Goal: Task Accomplishment & Management: Use online tool/utility

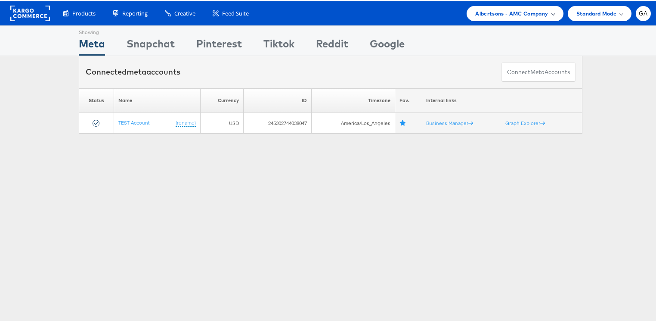
click at [515, 12] on span "Albertsons - AMC Company" at bounding box center [511, 12] width 73 height 9
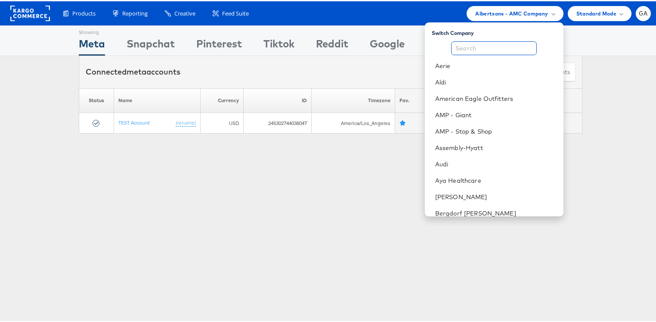
click at [469, 48] on input "text" at bounding box center [494, 47] width 86 height 14
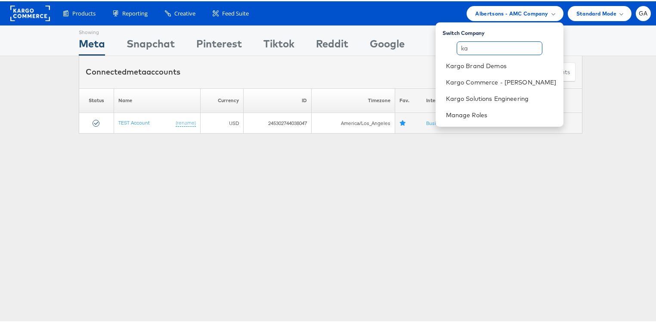
type input "k"
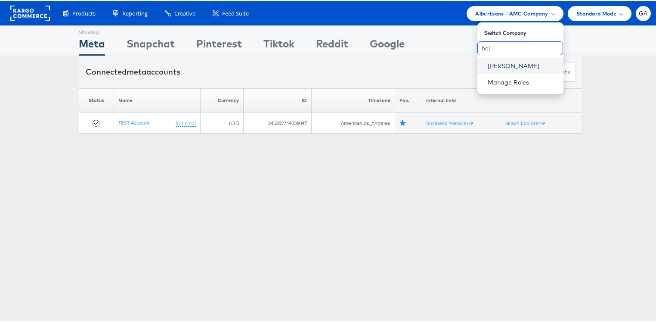
type input "hei"
click at [506, 64] on link "Kraft Heinz" at bounding box center [522, 64] width 69 height 9
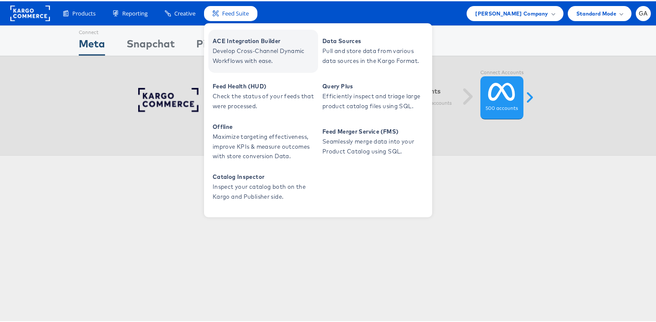
click at [247, 36] on span "ACE Integration Builder" at bounding box center [264, 40] width 103 height 10
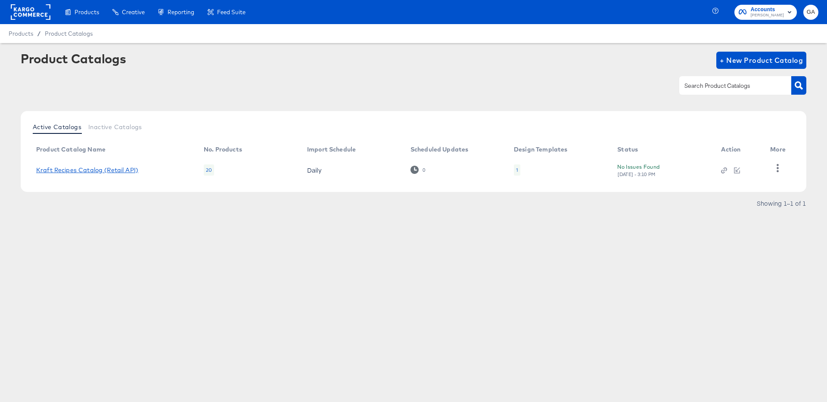
click at [97, 171] on link "Kraft Recipes Catalog (Retail API)" at bounding box center [87, 170] width 102 height 7
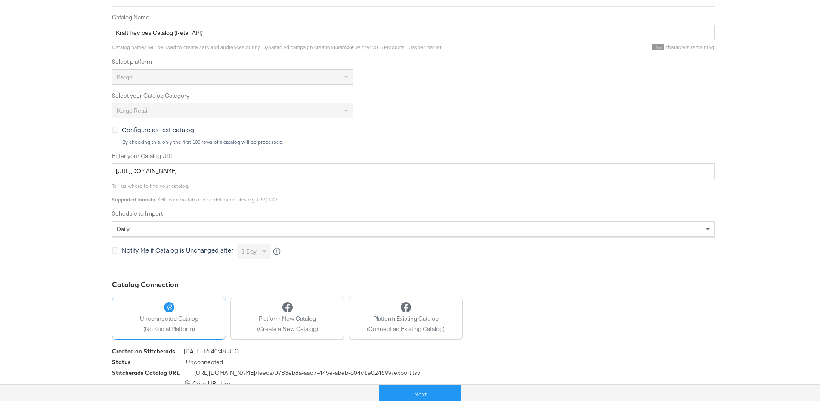
scroll to position [158, 0]
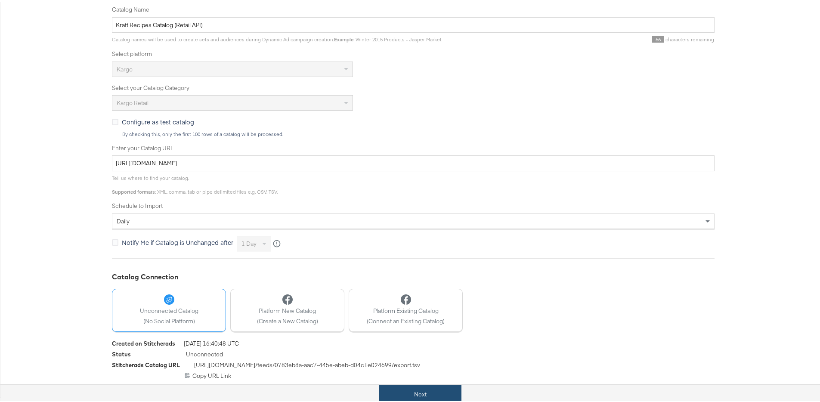
click at [431, 394] on button "Next" at bounding box center [420, 392] width 82 height 19
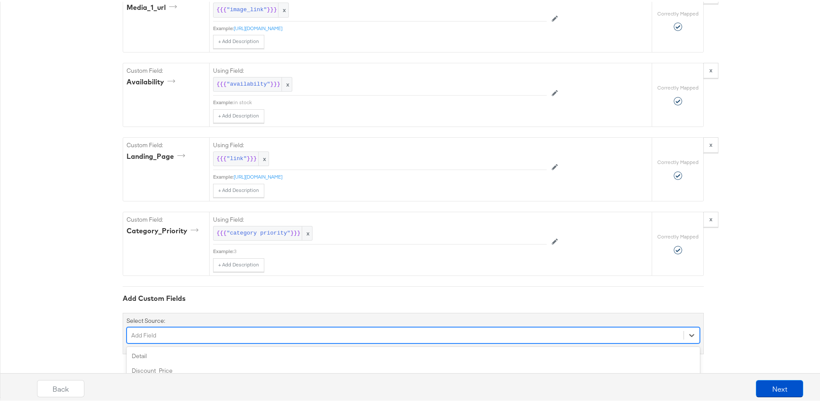
scroll to position [806, 0]
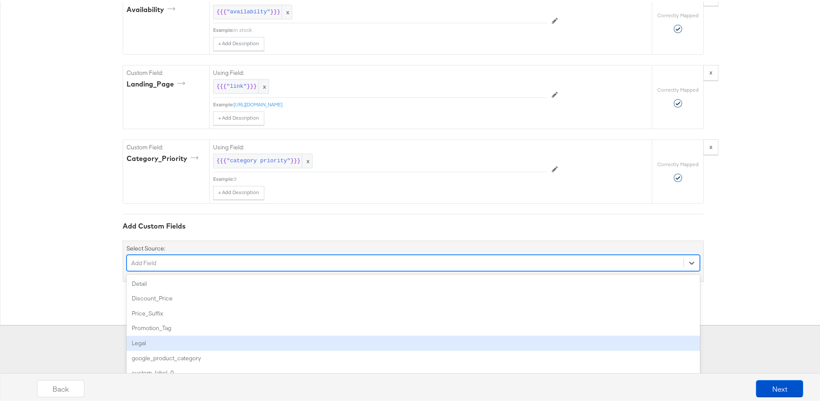
click at [227, 270] on div "option Legal focused, 5 of 91. 91 results available. Use Up and Down to choose …" at bounding box center [414, 261] width 574 height 16
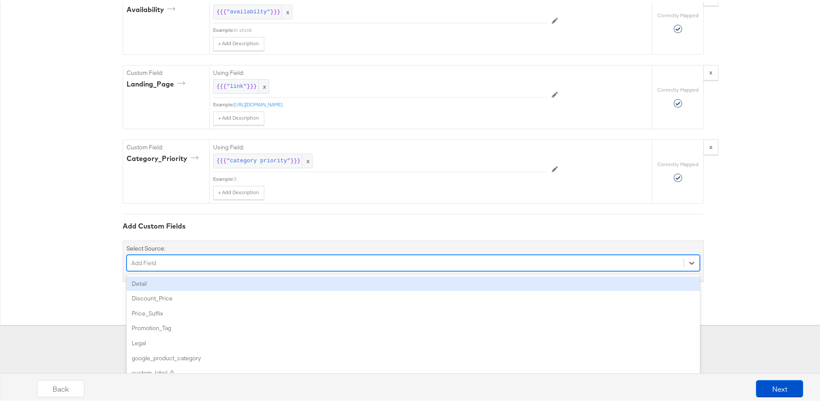
click at [184, 277] on div "Detail" at bounding box center [414, 282] width 574 height 15
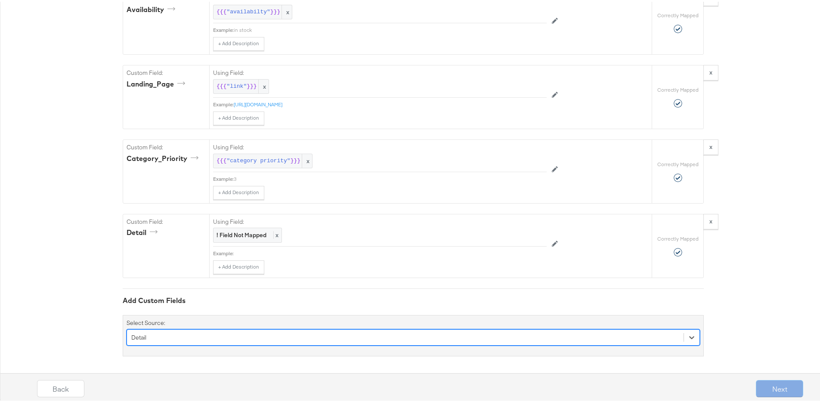
scroll to position [881, 0]
click at [195, 332] on div "option Detail, selected. Select is focused ,type to refine list, press Down to …" at bounding box center [414, 334] width 574 height 16
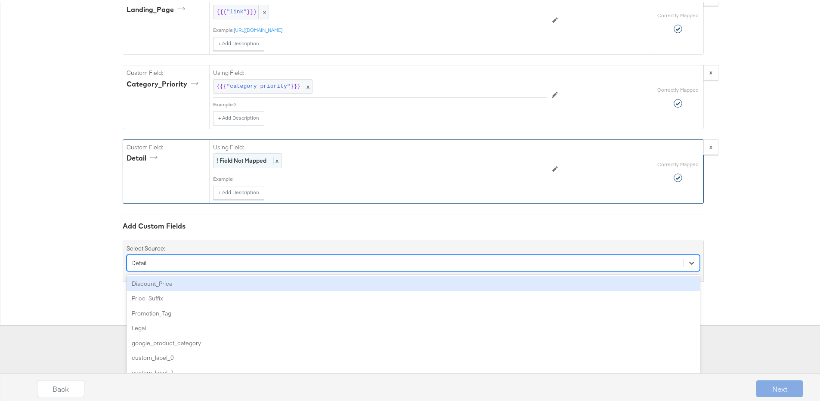
scroll to position [808, 0]
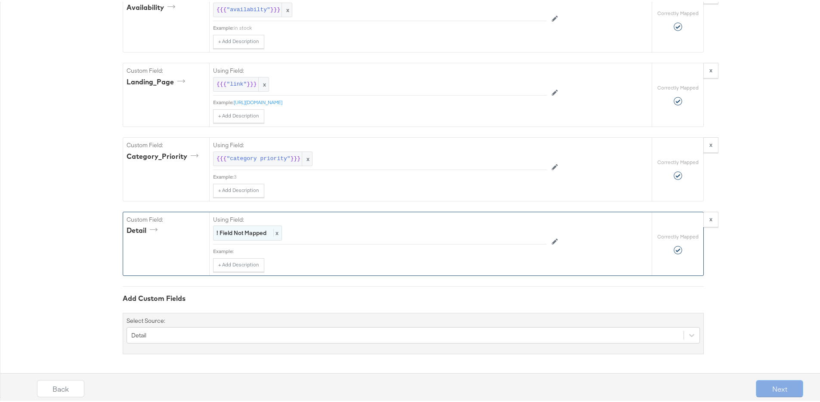
click at [276, 232] on div "! Field Not Mapped x" at bounding box center [247, 231] width 69 height 15
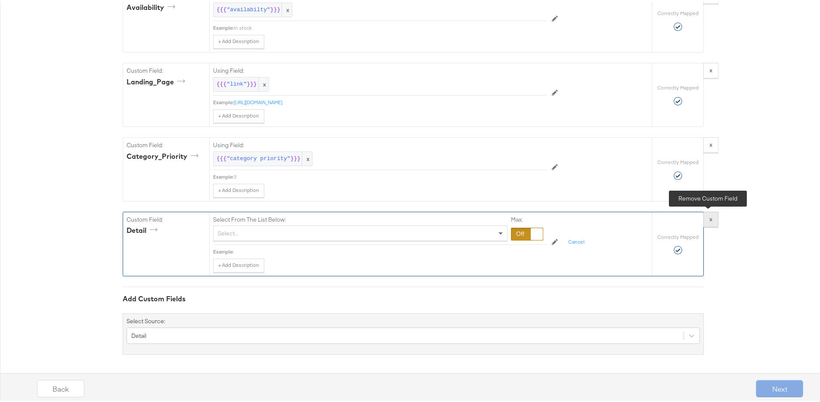
click at [710, 216] on strong "x" at bounding box center [711, 218] width 3 height 8
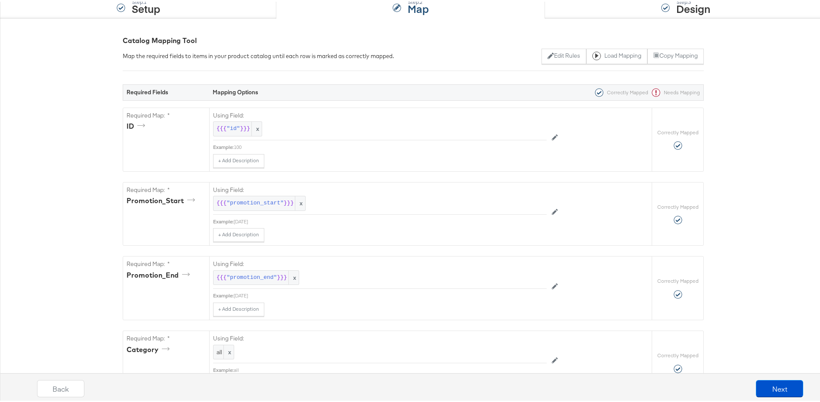
scroll to position [0, 0]
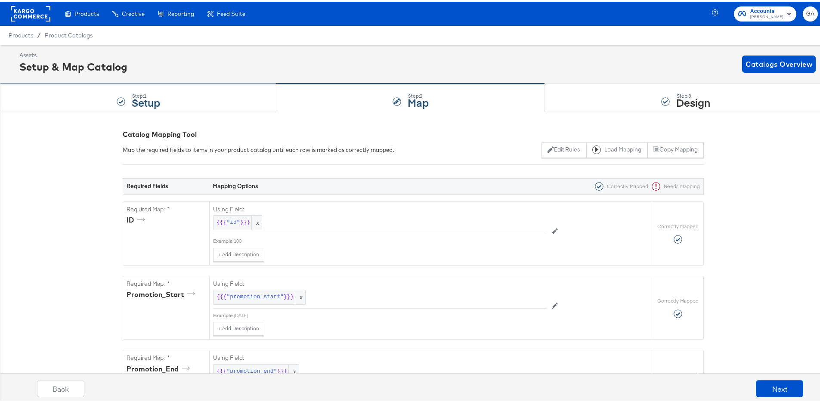
click at [141, 98] on strong "Setup" at bounding box center [146, 100] width 28 height 14
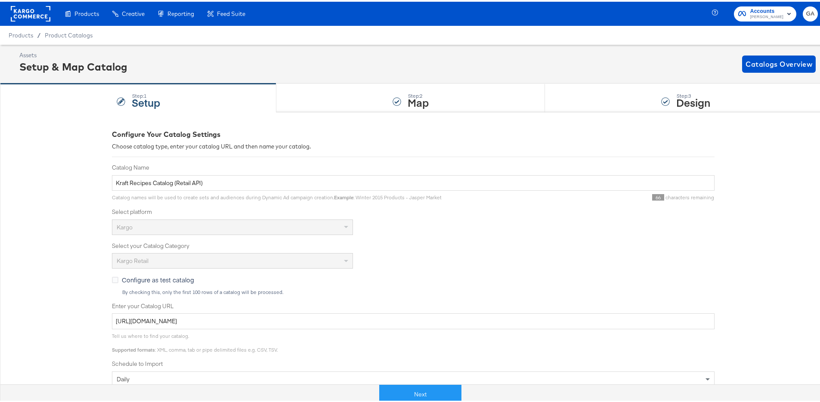
click at [15, 140] on div "Configure Your Catalog Settings Choose catalog type, enter your catalog URL and…" at bounding box center [413, 332] width 827 height 444
click at [407, 388] on button "Next" at bounding box center [420, 392] width 82 height 19
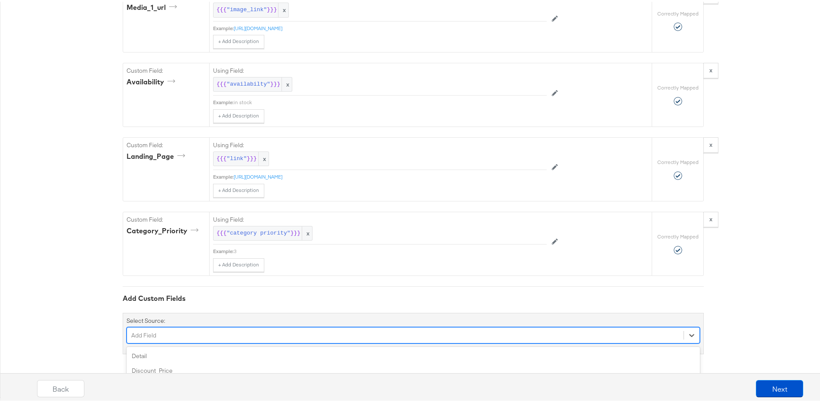
scroll to position [806, 0]
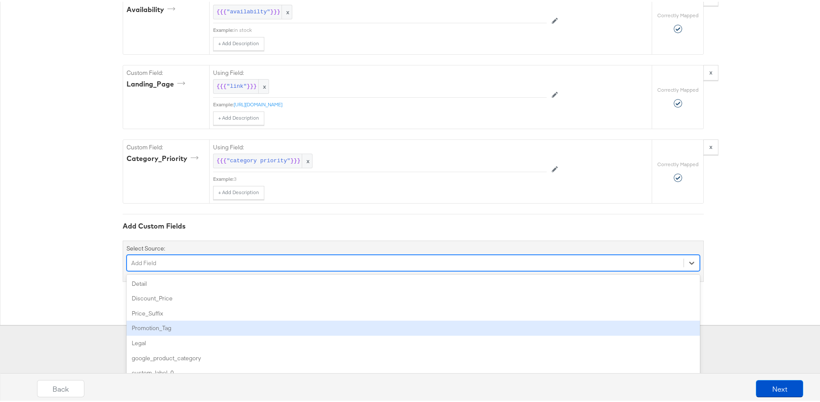
drag, startPoint x: 189, startPoint y: 334, endPoint x: 188, endPoint y: 328, distance: 6.1
click at [189, 270] on div "option Promotion_Tag focused, 4 of 91. 91 results available. Use Up and Down to…" at bounding box center [414, 261] width 574 height 16
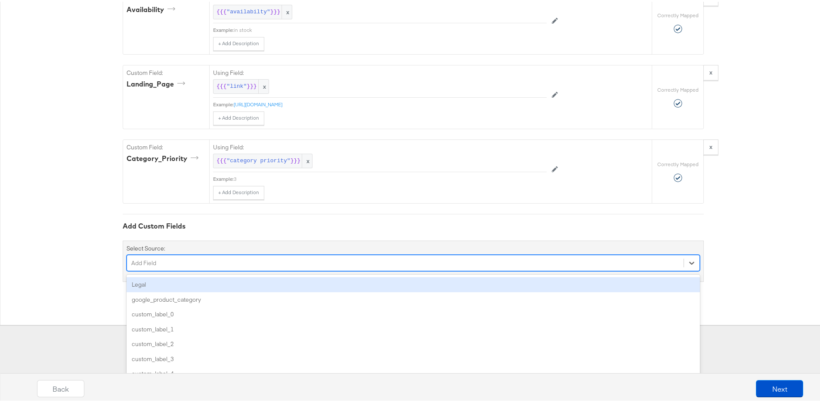
scroll to position [0, 0]
click at [173, 283] on div "Detail" at bounding box center [414, 282] width 574 height 15
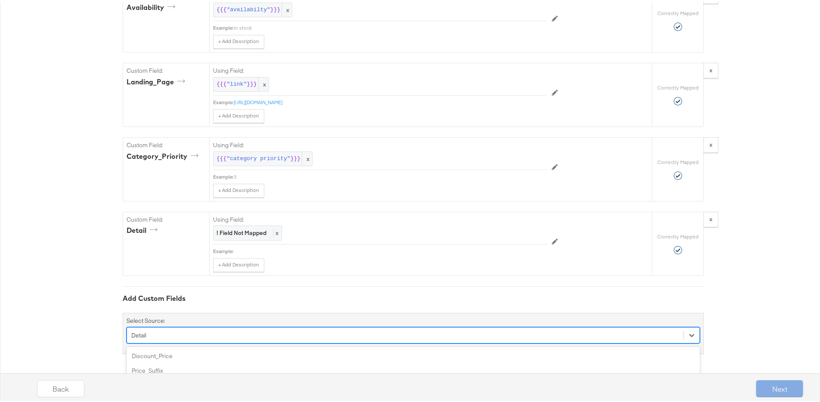
scroll to position [881, 0]
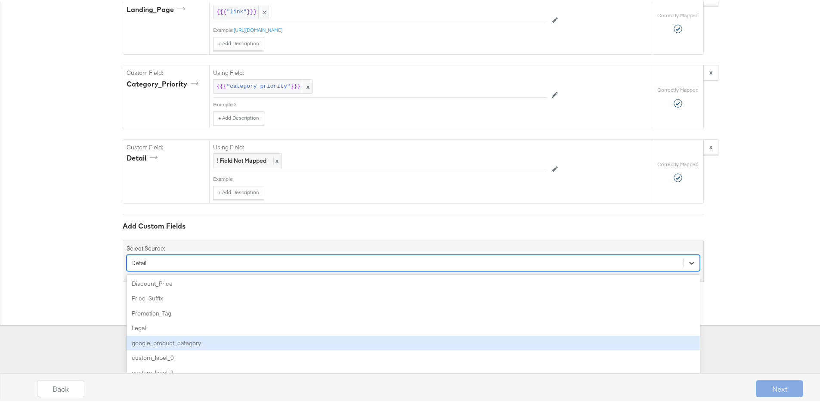
click at [158, 270] on div "option Detail, selected. option google_product_category focused, 5 of 90. 90 re…" at bounding box center [414, 261] width 574 height 16
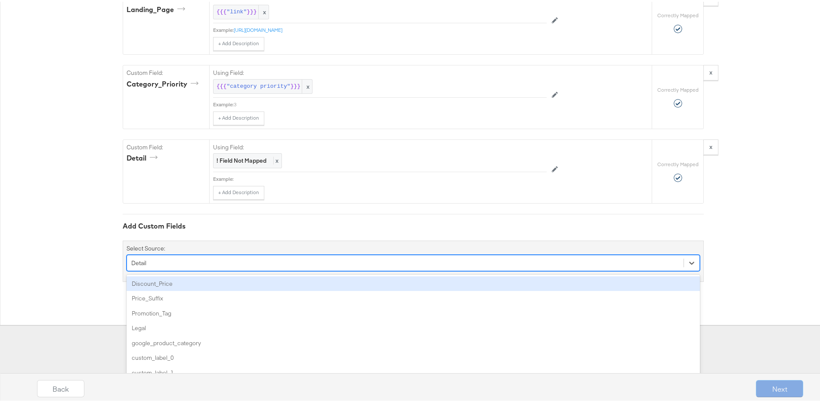
click at [140, 284] on div "Discount_Price" at bounding box center [414, 282] width 574 height 15
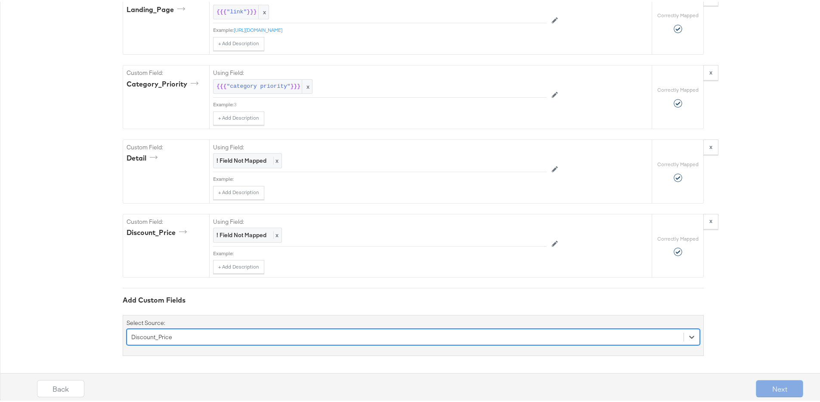
scroll to position [955, 0]
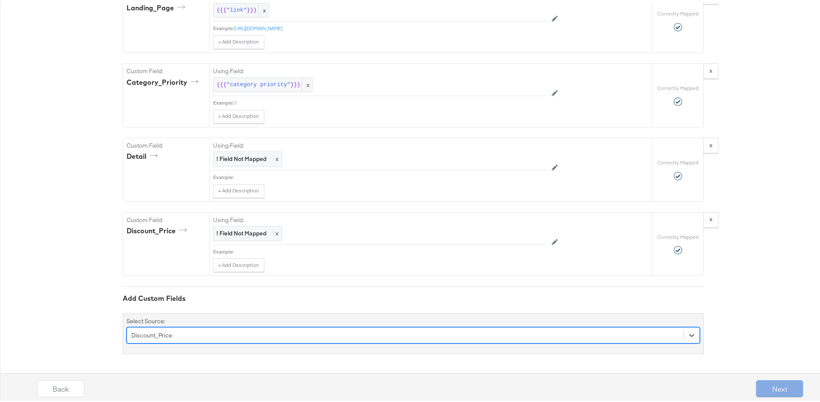
click at [171, 332] on div "option Discount_Price, selected. Select is focused ,type to refine list, press …" at bounding box center [414, 334] width 574 height 16
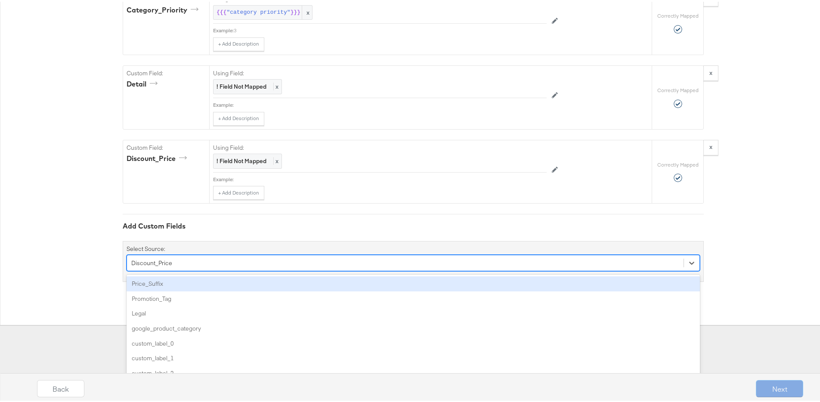
click at [155, 287] on div "Price_Suffix" at bounding box center [414, 282] width 574 height 15
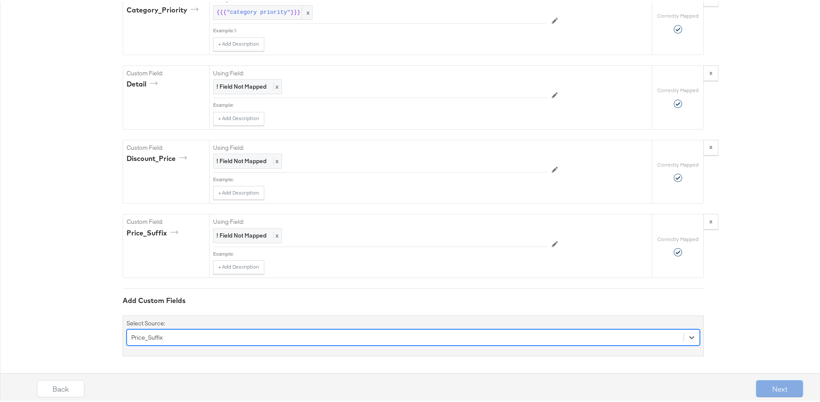
scroll to position [1029, 0]
click at [169, 335] on div "option Price_Suffix, selected. Select is focused ,type to refine list, press Do…" at bounding box center [414, 334] width 574 height 16
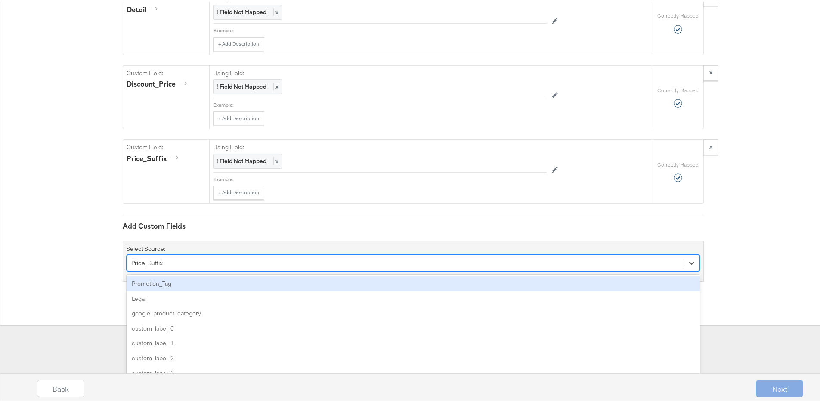
click at [159, 283] on div "Promotion_Tag" at bounding box center [414, 282] width 574 height 15
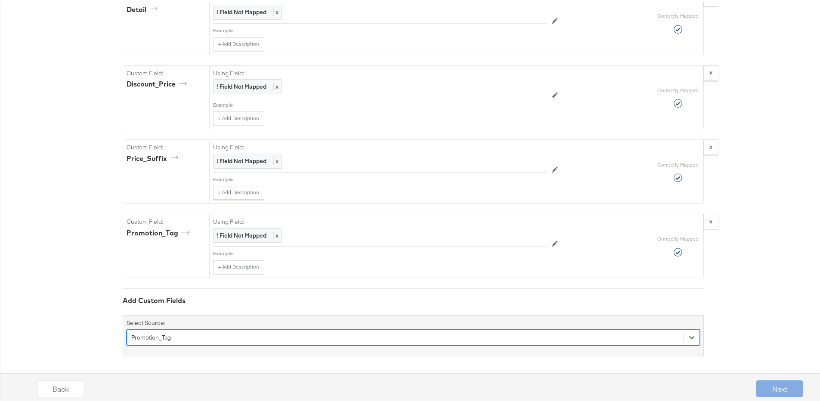
scroll to position [1104, 0]
click at [163, 334] on div "option Promotion_Tag, selected. Select is focused ,type to refine list, press D…" at bounding box center [414, 334] width 574 height 16
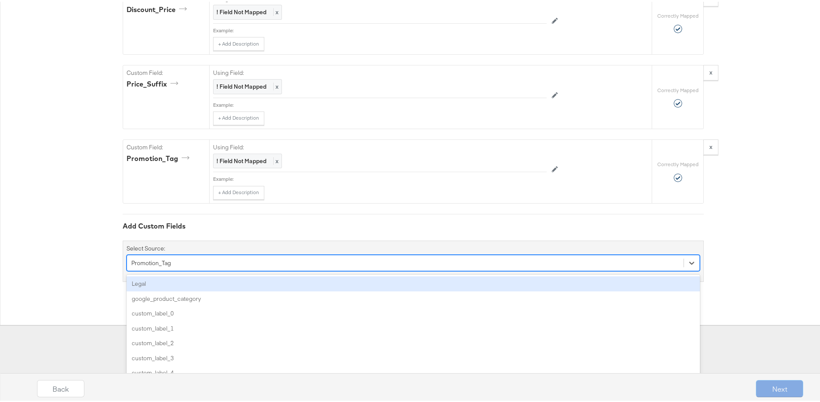
click at [152, 284] on div "Legal" at bounding box center [414, 282] width 574 height 15
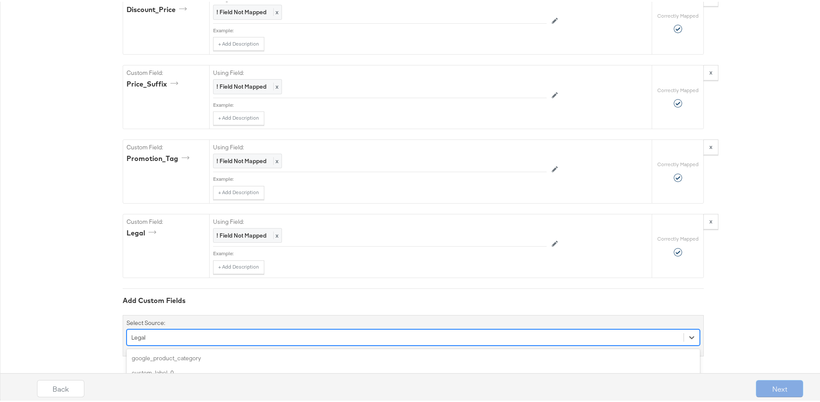
scroll to position [1178, 0]
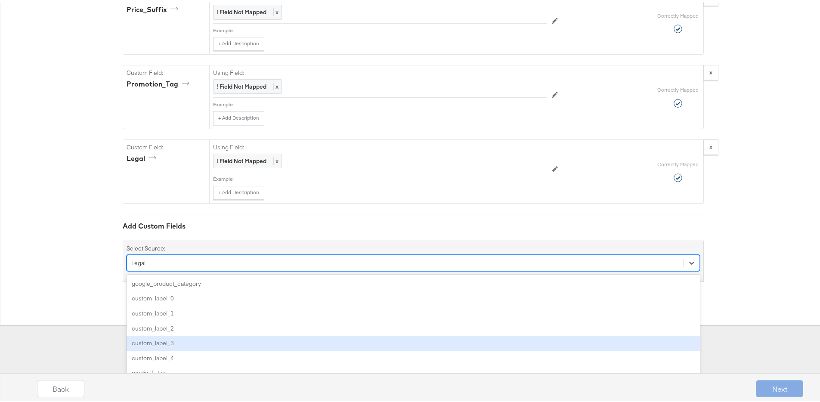
click at [169, 270] on div "option Legal, selected. option custom_label_3 focused, 5 of 86. 86 results avai…" at bounding box center [414, 261] width 574 height 16
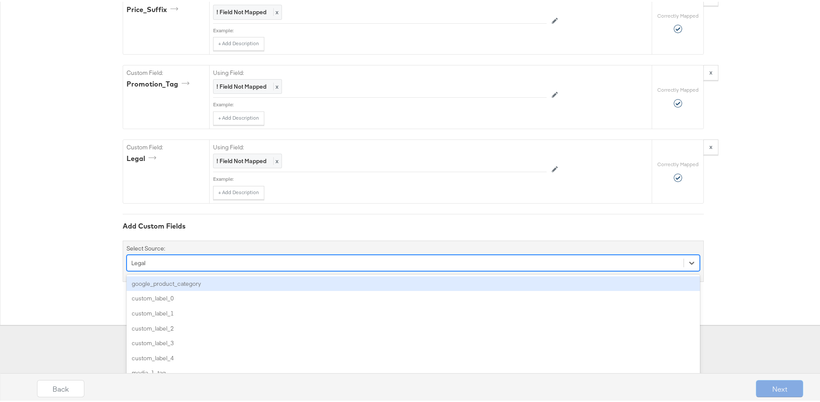
click at [159, 285] on div "google_product_category" at bounding box center [414, 282] width 574 height 15
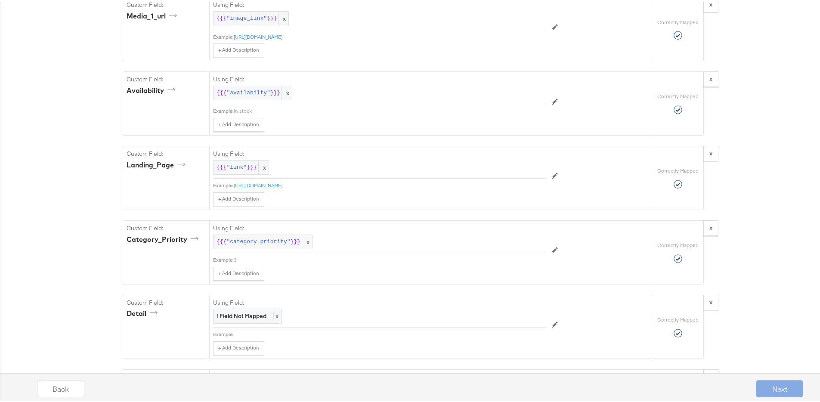
scroll to position [930, 0]
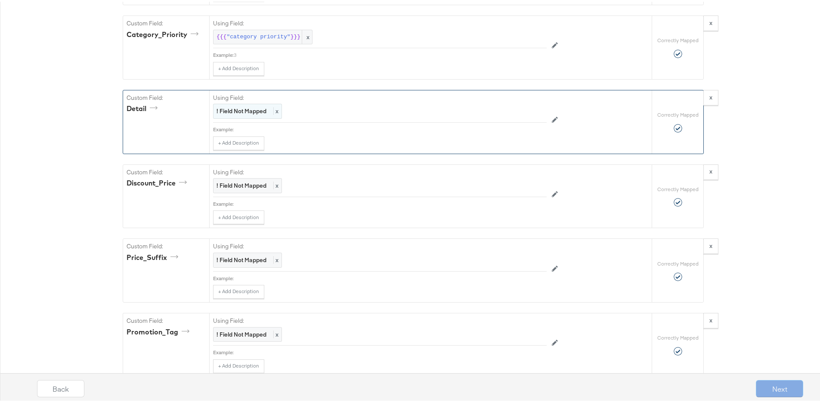
click at [233, 110] on strong "! Field Not Mapped" at bounding box center [242, 110] width 50 height 8
click at [237, 111] on div "Select..." at bounding box center [361, 109] width 294 height 15
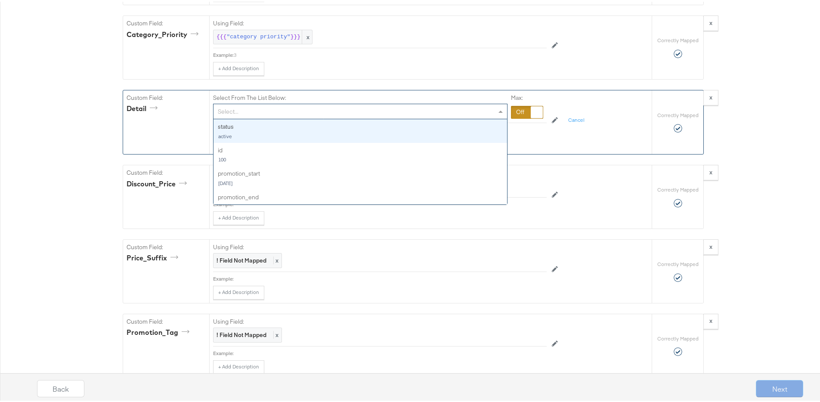
click at [515, 114] on div at bounding box center [527, 110] width 32 height 13
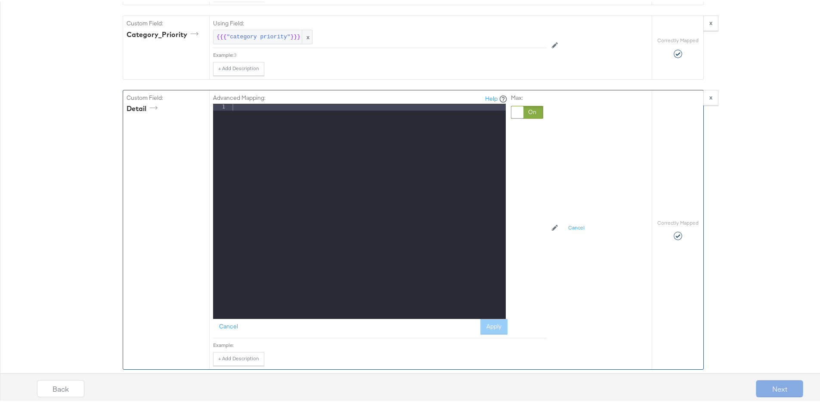
click at [330, 112] on div at bounding box center [368, 216] width 275 height 229
click at [495, 326] on button "Apply" at bounding box center [494, 325] width 27 height 16
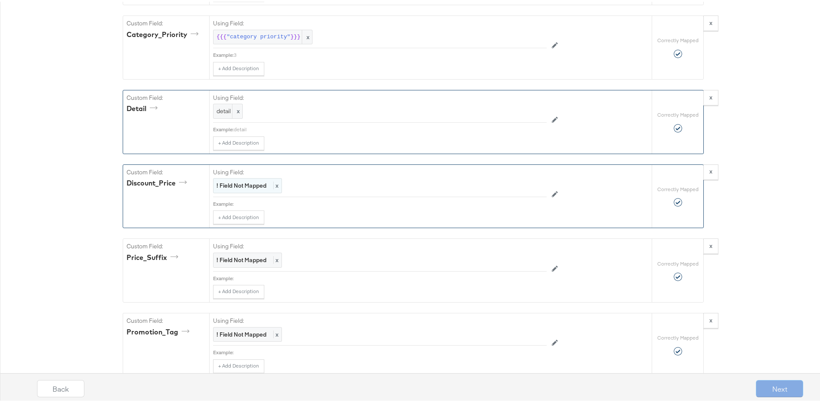
click at [239, 181] on strong "! Field Not Mapped" at bounding box center [242, 184] width 50 height 8
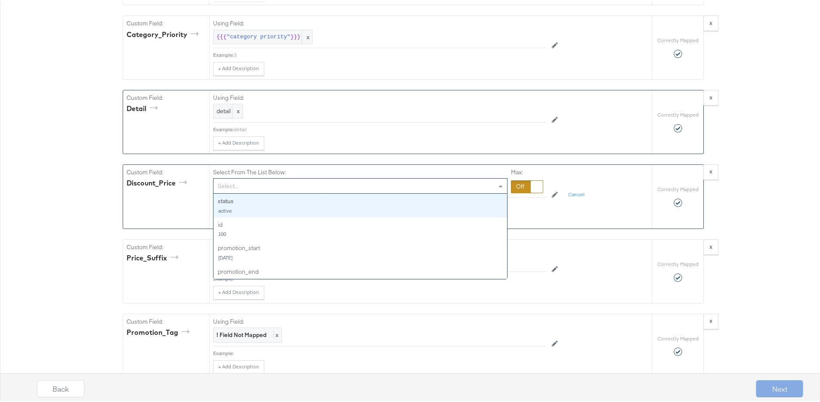
click at [404, 187] on div "Select..." at bounding box center [361, 184] width 294 height 15
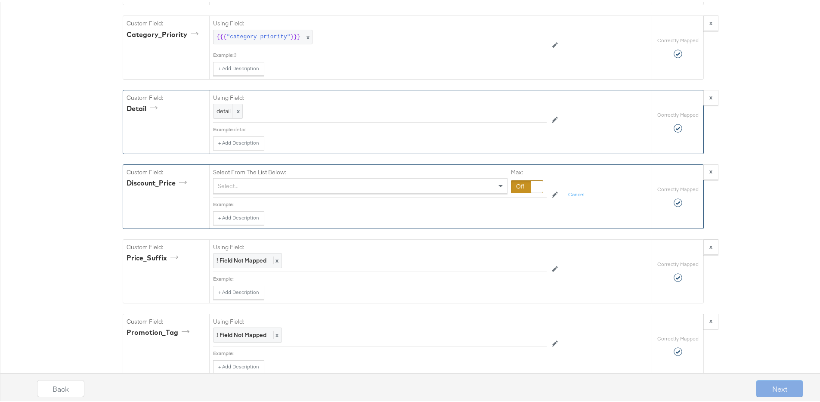
click at [519, 185] on div at bounding box center [527, 185] width 32 height 13
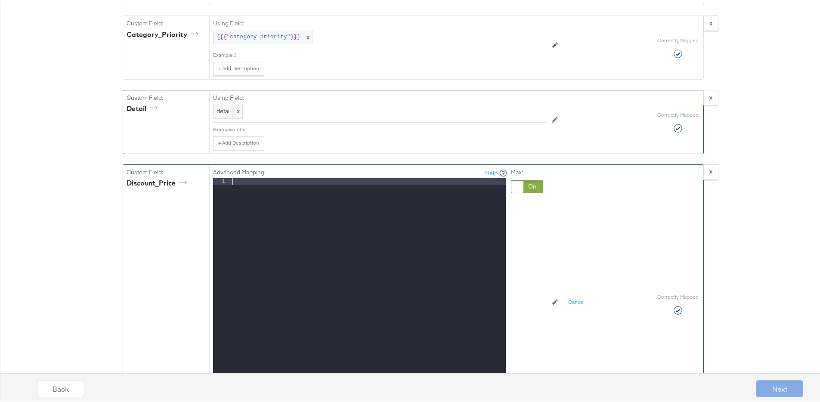
drag, startPoint x: 358, startPoint y: 187, endPoint x: 366, endPoint y: 187, distance: 8.2
click at [361, 187] on div at bounding box center [368, 291] width 275 height 229
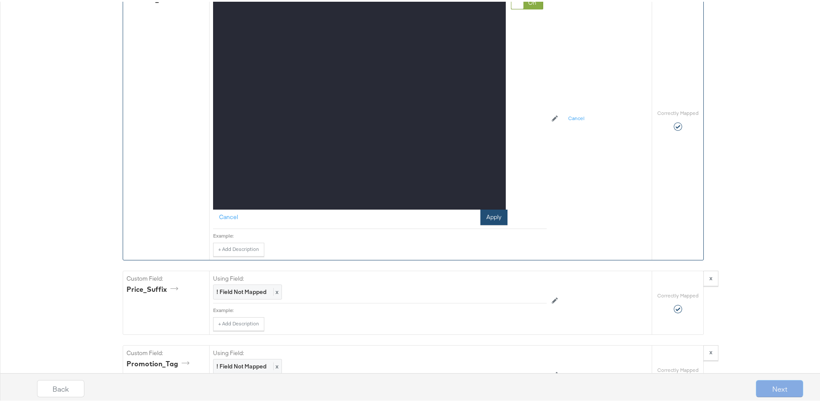
click at [481, 213] on button "Apply" at bounding box center [494, 216] width 27 height 16
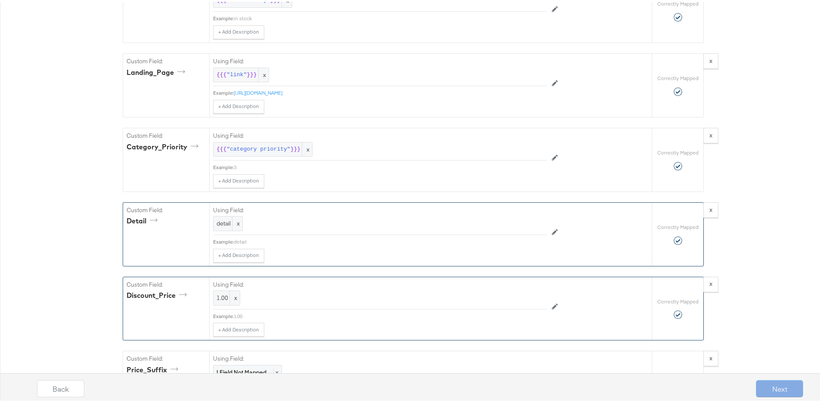
scroll to position [979, 0]
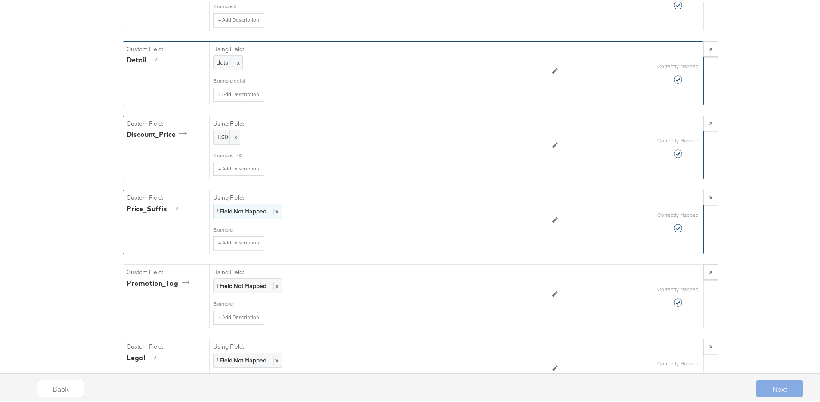
click at [224, 210] on strong "! Field Not Mapped" at bounding box center [242, 210] width 50 height 8
click at [517, 210] on div at bounding box center [527, 211] width 32 height 13
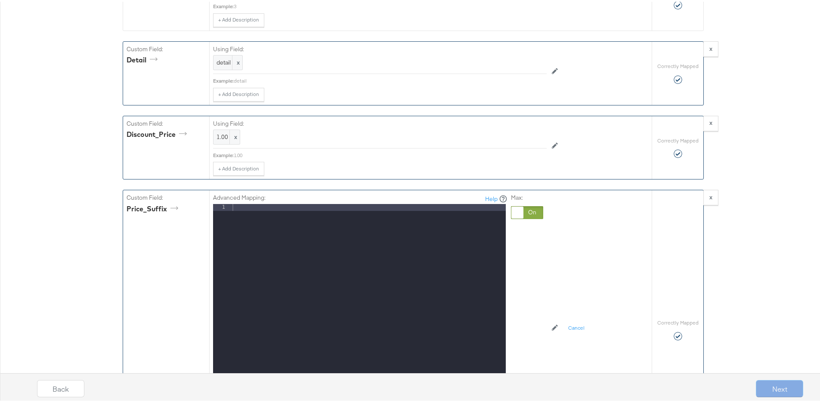
click at [348, 214] on div at bounding box center [368, 316] width 275 height 229
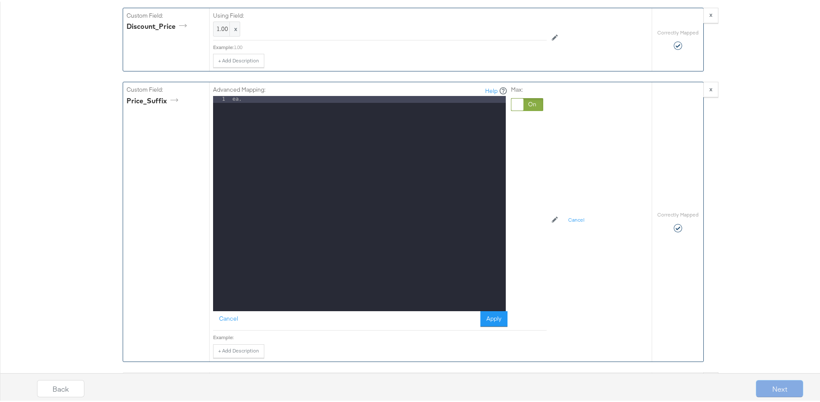
scroll to position [1165, 0]
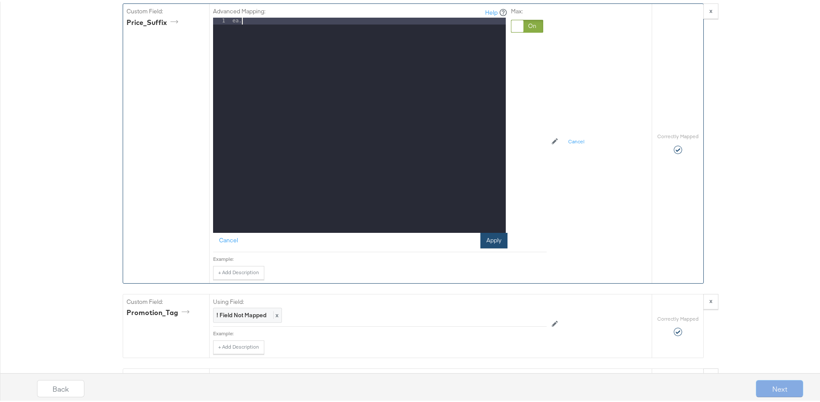
click at [495, 239] on button "Apply" at bounding box center [494, 239] width 27 height 16
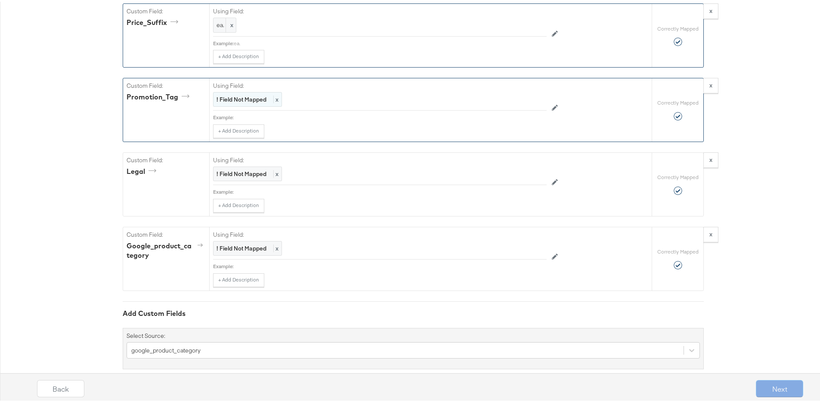
click at [240, 96] on strong "! Field Not Mapped" at bounding box center [242, 98] width 50 height 8
click at [262, 96] on div "Select..." at bounding box center [361, 98] width 294 height 15
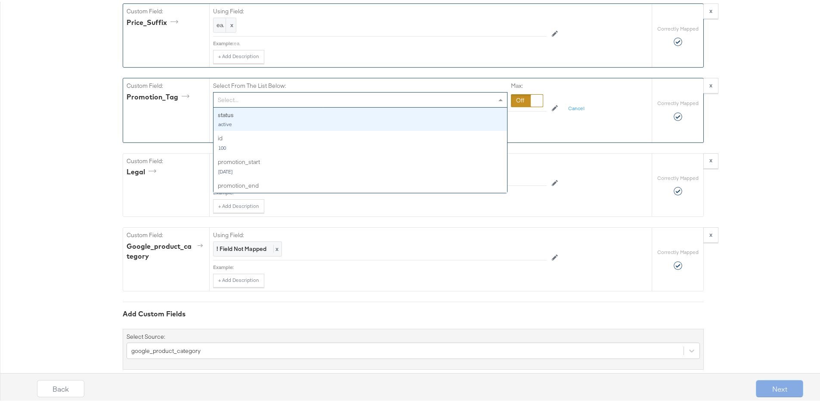
click at [514, 96] on div at bounding box center [527, 99] width 32 height 13
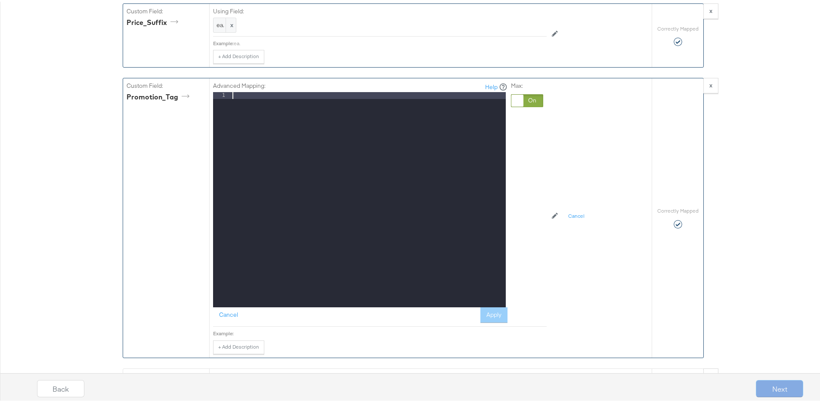
click at [281, 106] on div at bounding box center [368, 204] width 275 height 229
click at [499, 314] on button "Apply" at bounding box center [494, 314] width 27 height 16
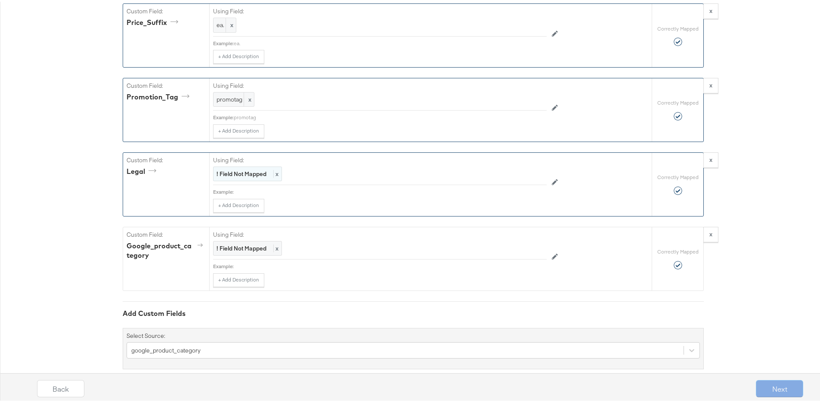
click at [240, 171] on strong "! Field Not Mapped" at bounding box center [242, 172] width 50 height 8
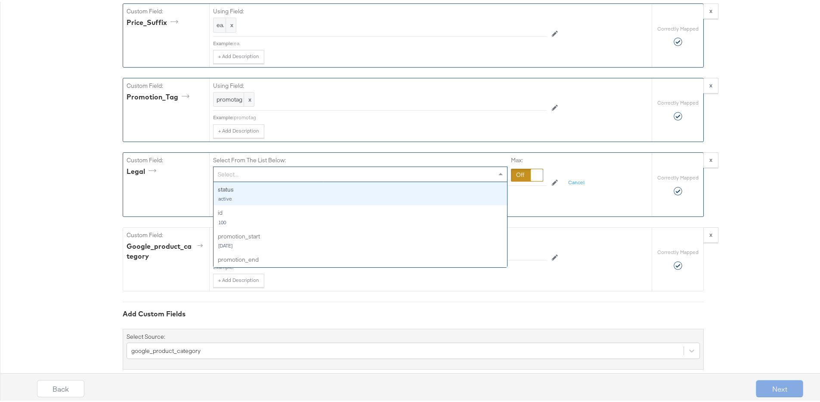
click at [248, 171] on div "Select..." at bounding box center [361, 172] width 294 height 15
click at [497, 175] on span at bounding box center [502, 172] width 11 height 15
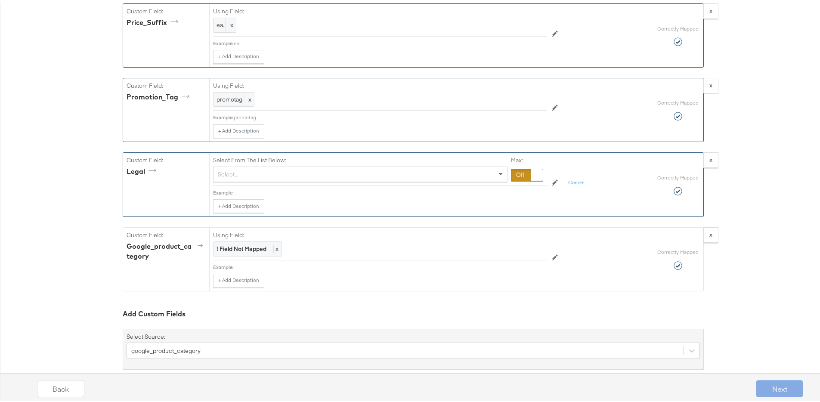
click at [515, 172] on div at bounding box center [527, 173] width 32 height 13
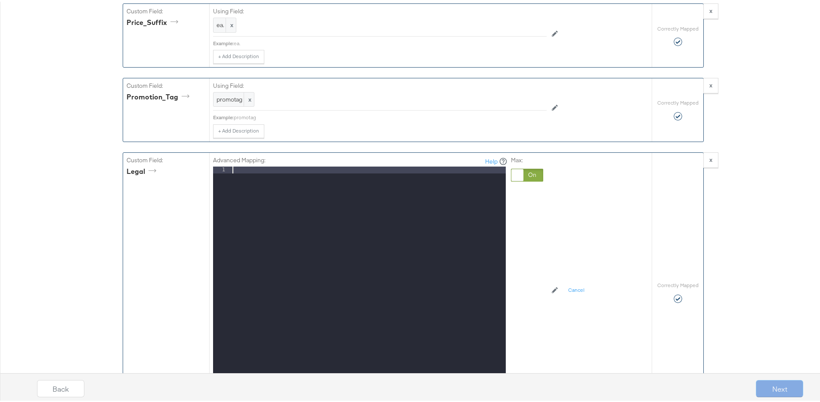
click at [353, 179] on div at bounding box center [368, 279] width 275 height 229
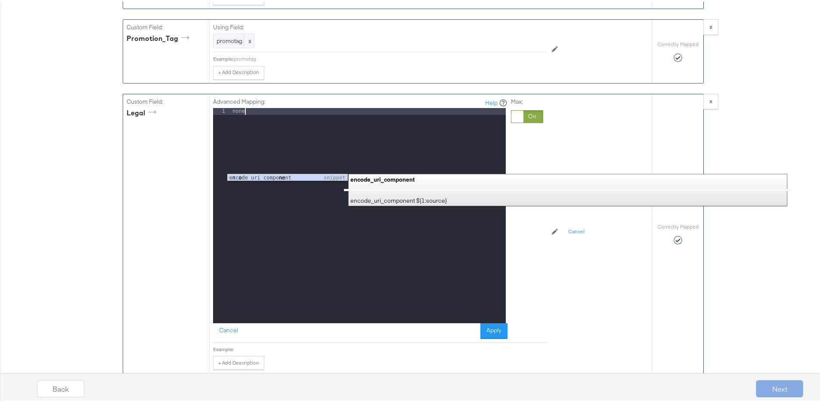
scroll to position [1262, 0]
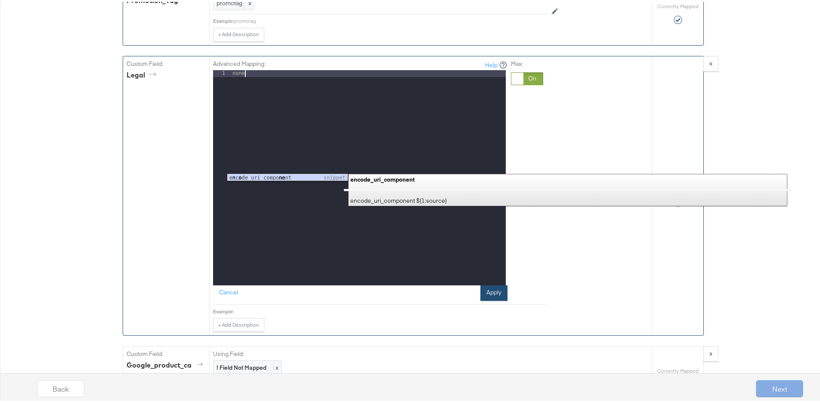
click at [490, 289] on button "Apply" at bounding box center [494, 292] width 27 height 16
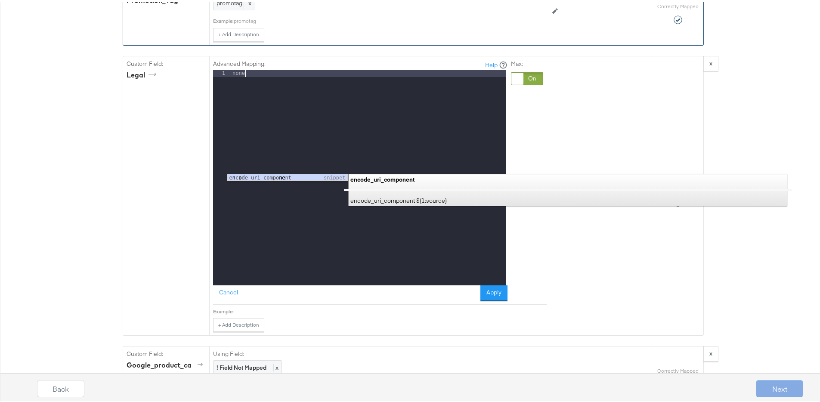
scroll to position [1180, 0]
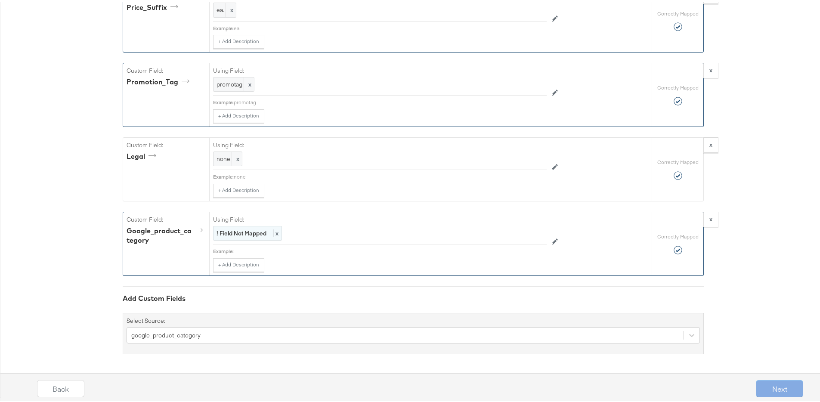
click at [245, 233] on strong "! Field Not Mapped" at bounding box center [242, 232] width 50 height 8
click at [513, 232] on div at bounding box center [527, 232] width 32 height 13
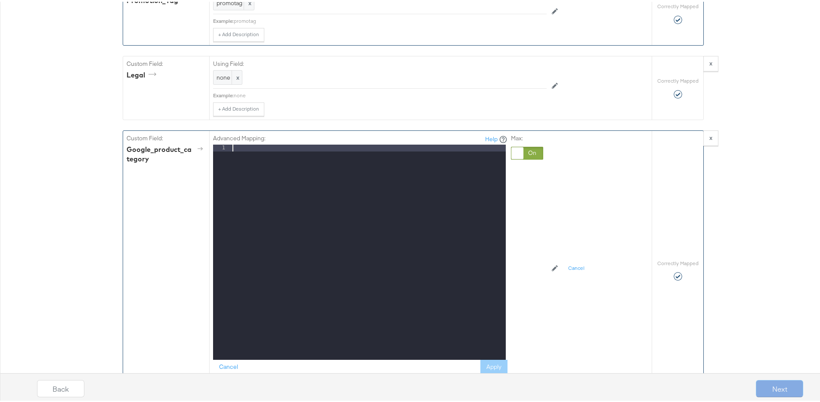
click at [335, 226] on div at bounding box center [368, 257] width 275 height 229
drag, startPoint x: 489, startPoint y: 364, endPoint x: 475, endPoint y: 350, distance: 19.8
click at [489, 363] on button "Apply" at bounding box center [494, 366] width 27 height 16
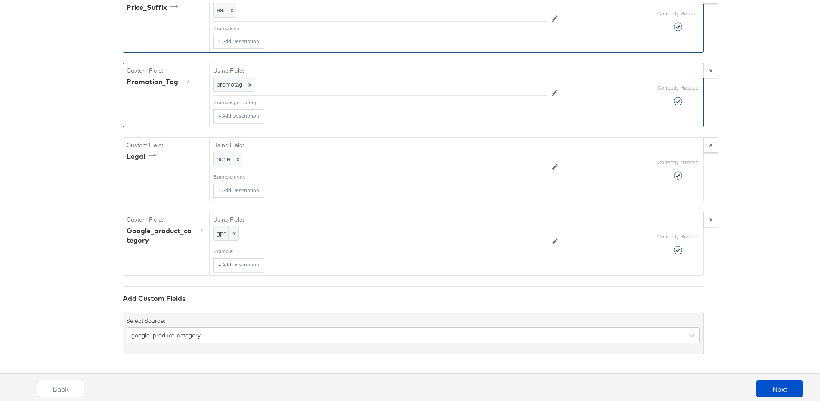
scroll to position [1180, 0]
click at [767, 384] on button "Next" at bounding box center [779, 387] width 47 height 17
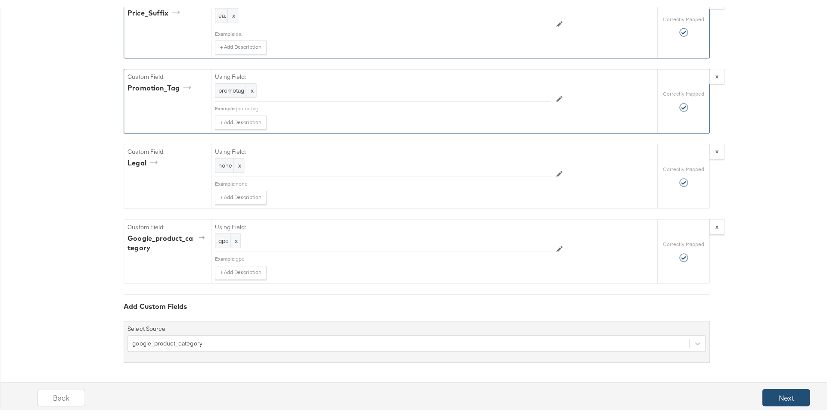
scroll to position [0, 0]
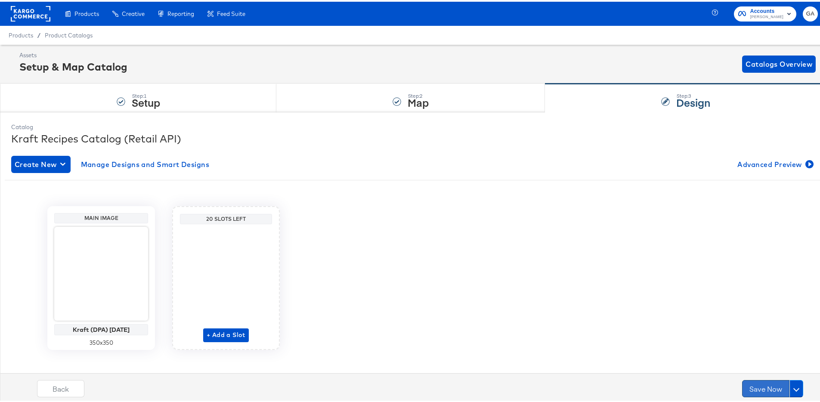
click at [749, 389] on button "Save Now" at bounding box center [765, 387] width 47 height 17
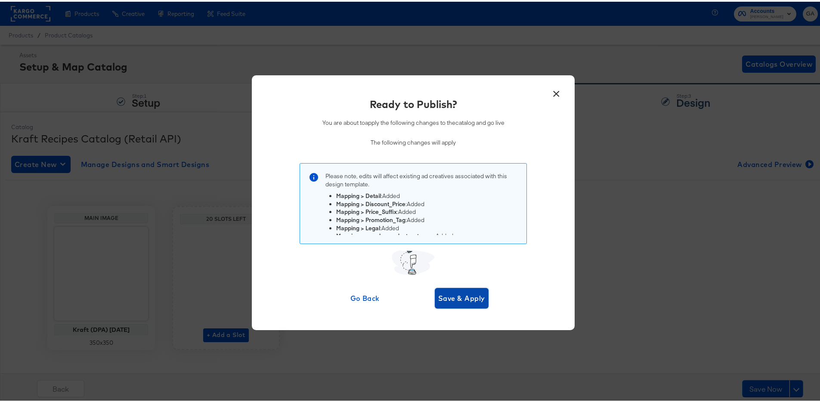
click at [459, 295] on span "Save & Apply" at bounding box center [461, 297] width 47 height 12
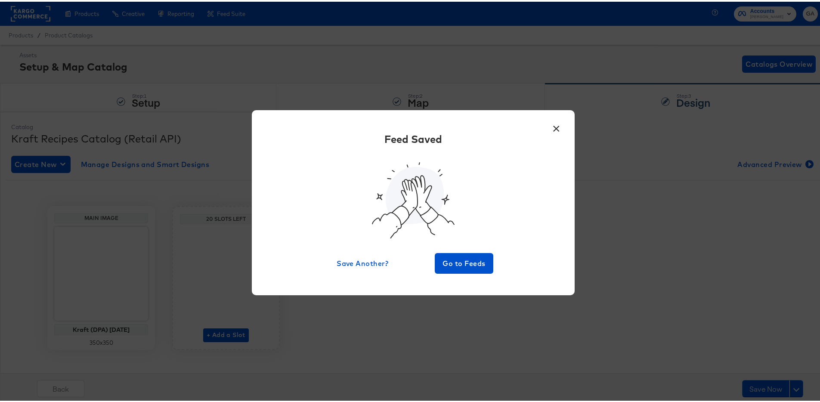
click at [552, 125] on button "×" at bounding box center [557, 125] width 16 height 16
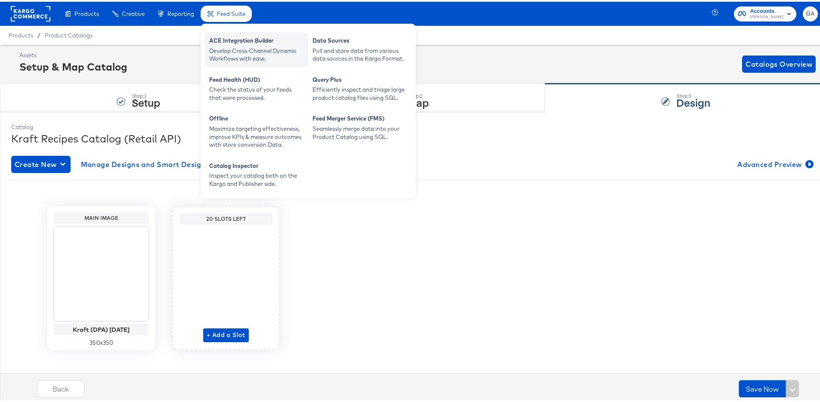
click at [257, 48] on div "Develop Cross-Channel Dynamic Workflows with ease." at bounding box center [256, 53] width 95 height 16
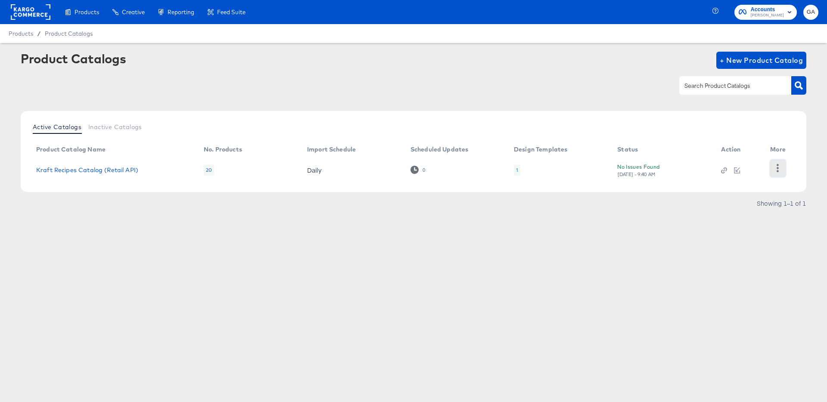
click at [774, 166] on icon "button" at bounding box center [777, 168] width 8 height 8
click at [756, 168] on div "HUD Checks (Internal)" at bounding box center [742, 168] width 86 height 14
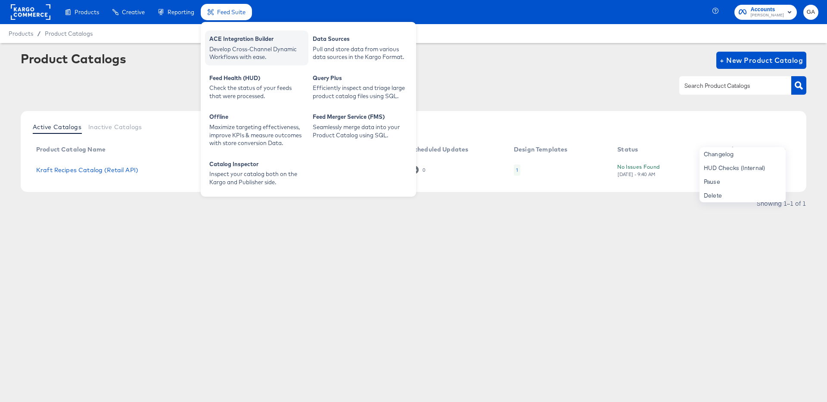
click at [232, 43] on div "ACE Integration Builder" at bounding box center [256, 40] width 95 height 10
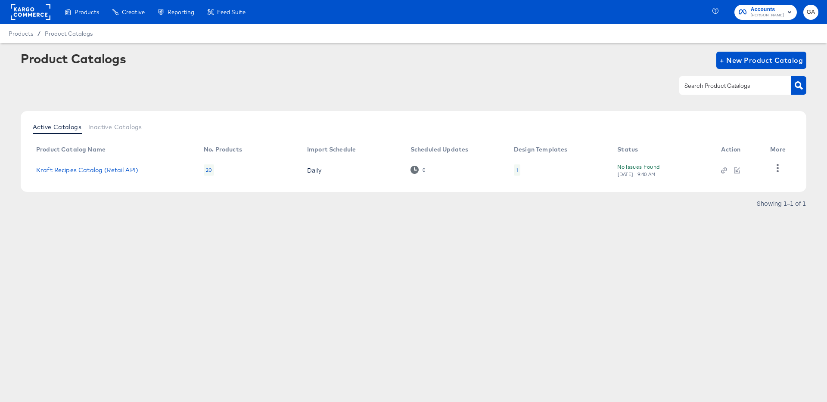
click at [426, 63] on div "Product Catalogs + New Product Catalog" at bounding box center [414, 60] width 786 height 17
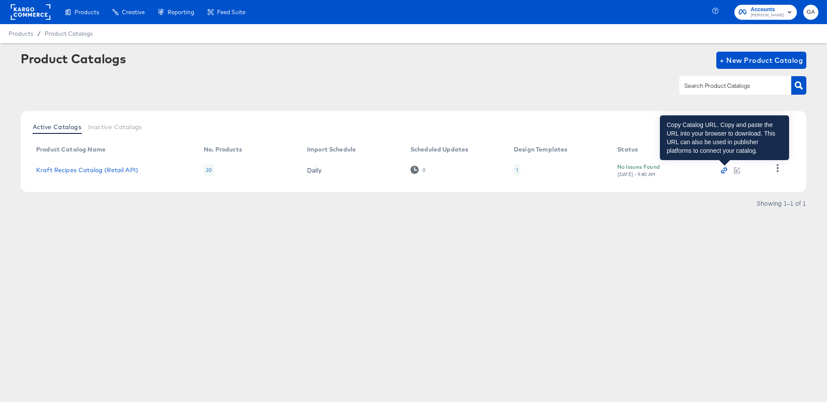
click at [724, 170] on icon "button" at bounding box center [724, 171] width 2 height 2
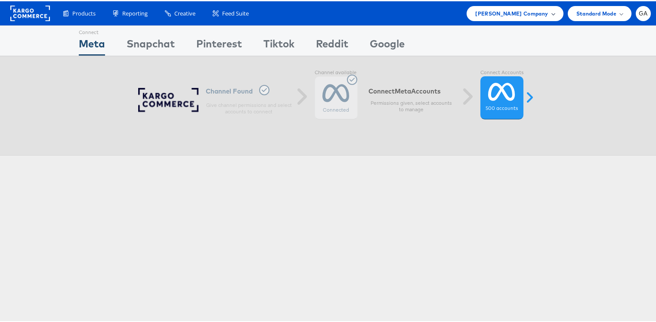
click at [513, 13] on span "Kraft Heinz Company" at bounding box center [511, 12] width 73 height 9
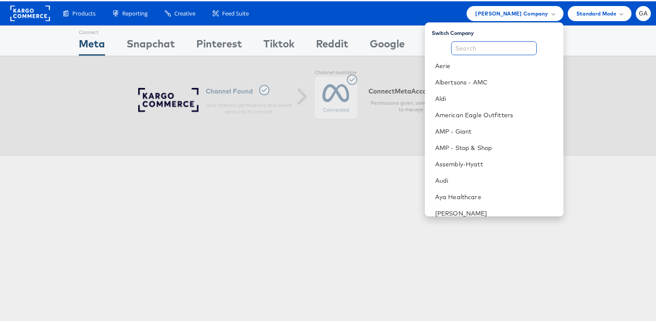
click at [478, 47] on input "text" at bounding box center [494, 47] width 86 height 14
click at [483, 47] on input "text" at bounding box center [494, 47] width 86 height 14
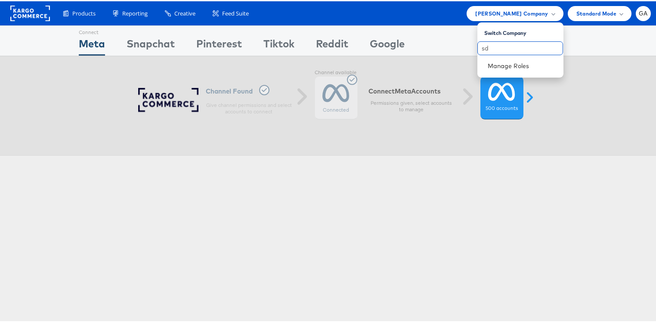
type input "s"
type input "tjx"
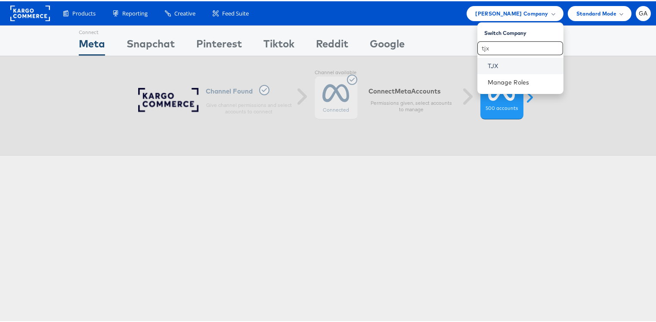
click at [503, 66] on link "TJX" at bounding box center [522, 64] width 69 height 9
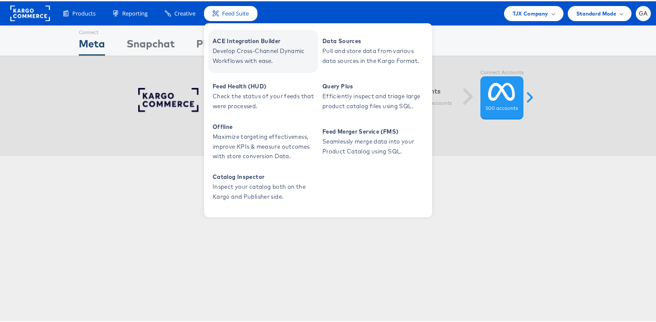
click at [239, 35] on span "ACE Integration Builder" at bounding box center [264, 40] width 103 height 10
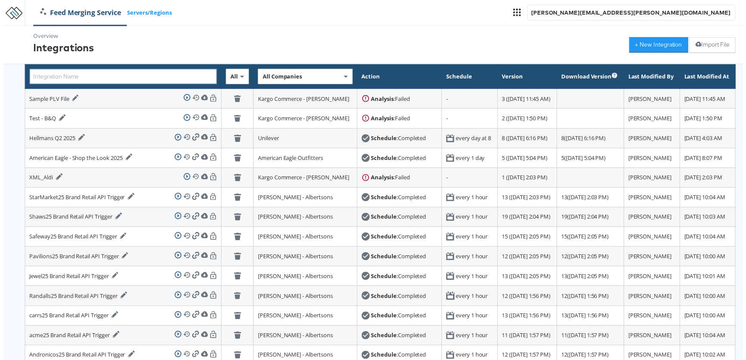
click at [51, 79] on input "text" at bounding box center [120, 77] width 189 height 16
type input "Kraft"
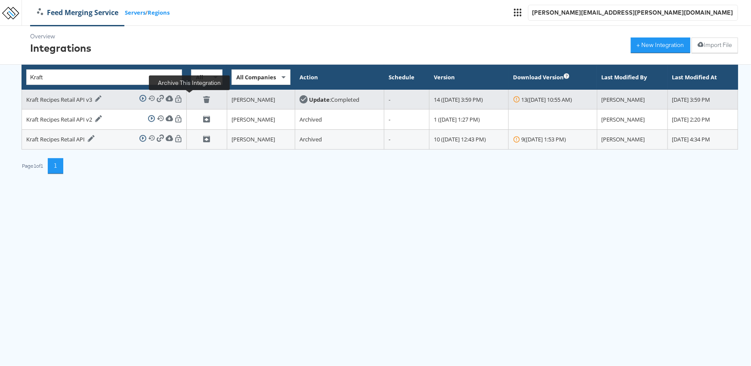
click at [203, 98] on icon at bounding box center [206, 99] width 7 height 7
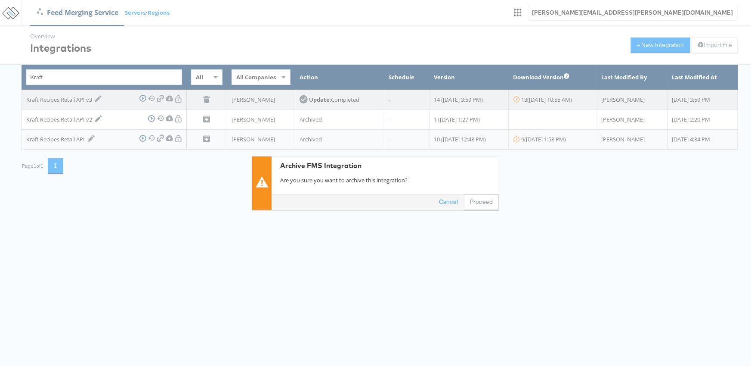
click at [190, 98] on div "Archive FMS Integration Are you sure you want to archive this integration? Canc…" at bounding box center [375, 183] width 751 height 366
click at [477, 200] on button "Proceed" at bounding box center [481, 202] width 35 height 16
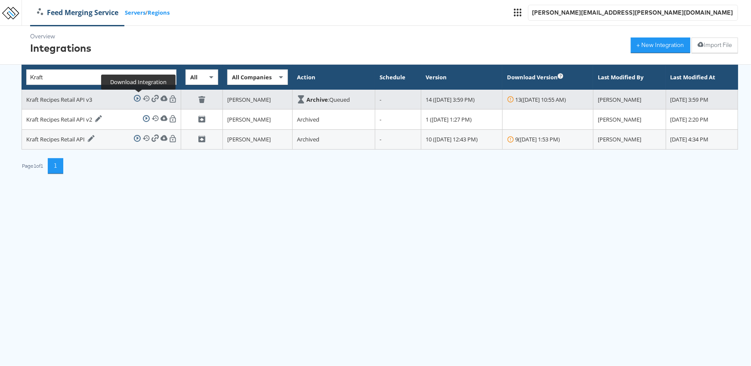
click at [152, 97] on icon at bounding box center [155, 98] width 7 height 7
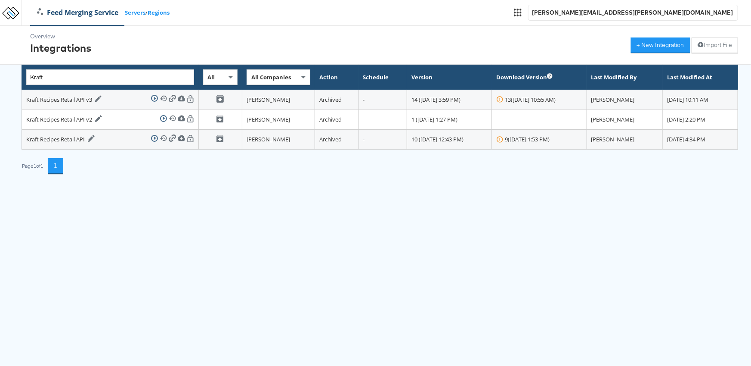
click at [447, 186] on html "Feed Merging Service Servers / Regions george.aguila@kargo.com Overview Integra…" at bounding box center [375, 93] width 751 height 186
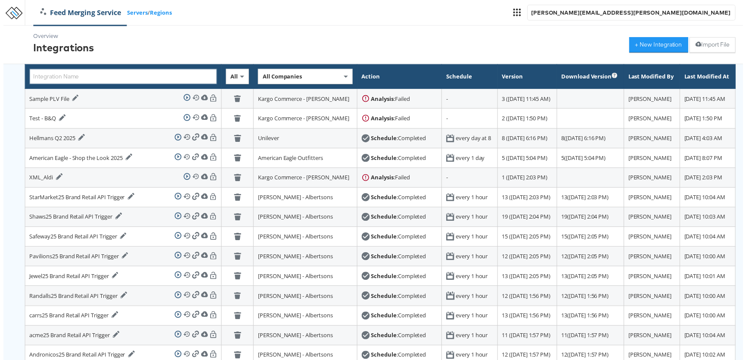
click at [104, 77] on input "text" at bounding box center [120, 77] width 189 height 16
type input "k"
type input "Kraft"
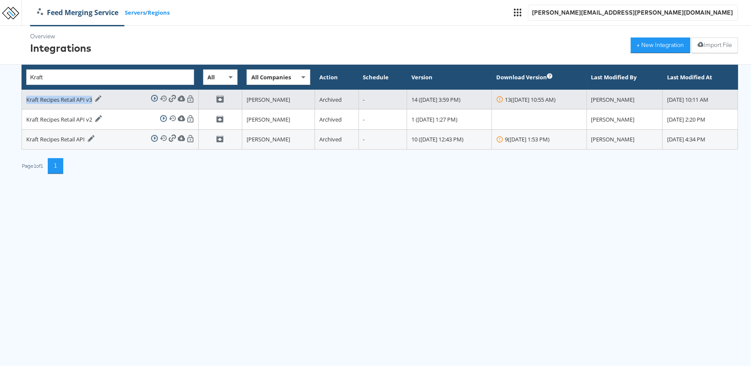
drag, startPoint x: 93, startPoint y: 98, endPoint x: 27, endPoint y: 98, distance: 65.9
click at [27, 98] on div "Kraft Recipes Retail API v3 Edit Integration" at bounding box center [64, 99] width 76 height 9
copy div "Kraft Recipes Retail API v3"
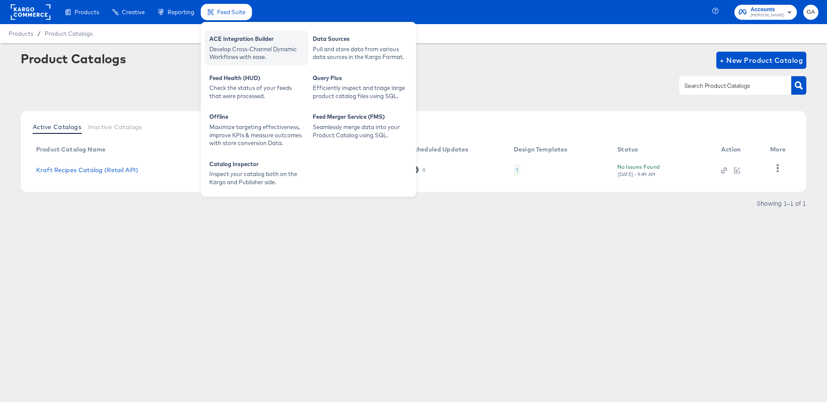
click at [231, 39] on div "ACE Integration Builder" at bounding box center [256, 40] width 95 height 10
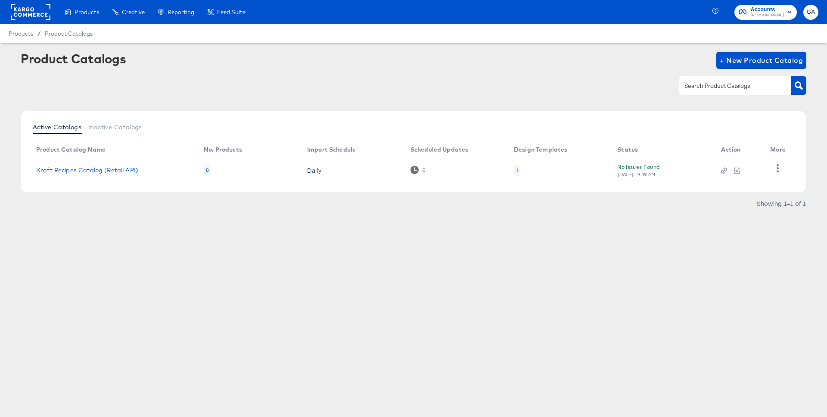
drag, startPoint x: 357, startPoint y: 247, endPoint x: 149, endPoint y: 77, distance: 268.7
click at [346, 245] on div "Product Catalogs + New Product Catalog Active Catalogs Inactive Catalogs Produc…" at bounding box center [413, 150] width 827 height 215
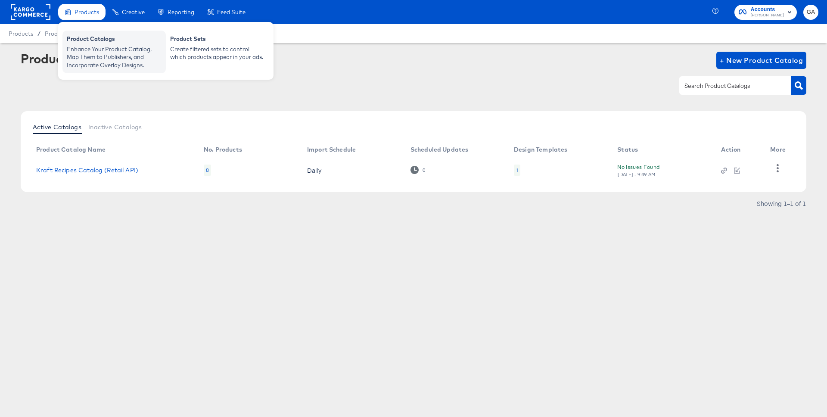
click at [84, 45] on div "Enhance Your Product Catalog, Map Them to Publishers, and Incorporate Overlay D…" at bounding box center [114, 57] width 95 height 24
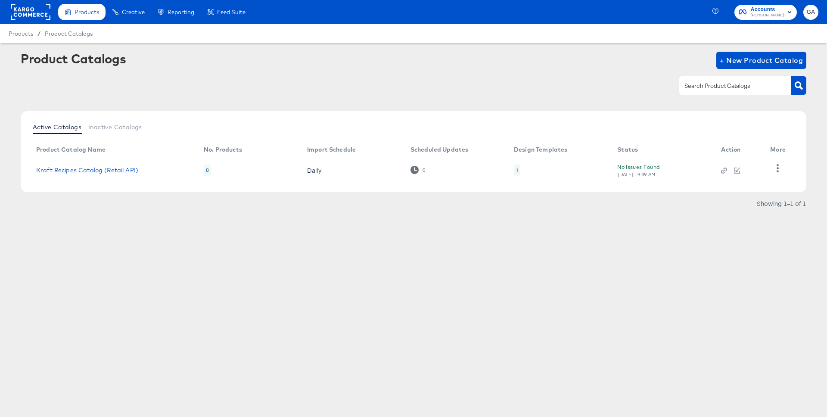
click at [25, 12] on rect at bounding box center [31, 12] width 40 height 16
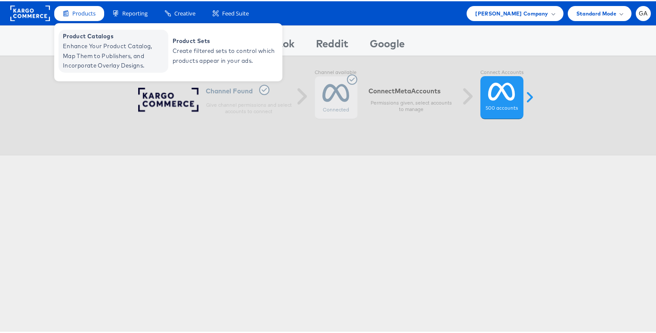
click at [85, 48] on span "Enhance Your Product Catalog, Map Them to Publishers, and Incorporate Overlay D…" at bounding box center [114, 54] width 103 height 29
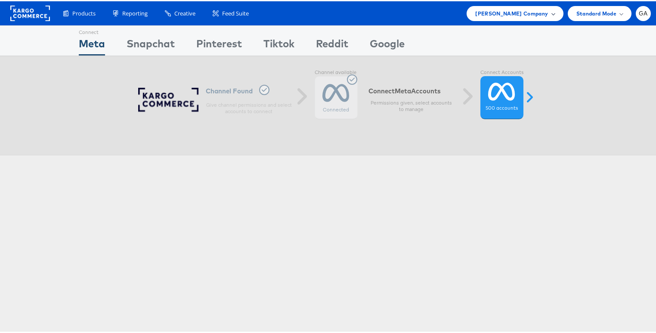
click at [532, 12] on span "Kraft Heinz Company" at bounding box center [511, 12] width 73 height 9
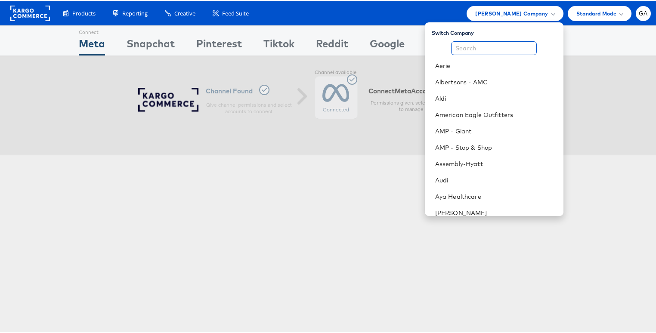
click at [503, 48] on input "text" at bounding box center [494, 47] width 86 height 14
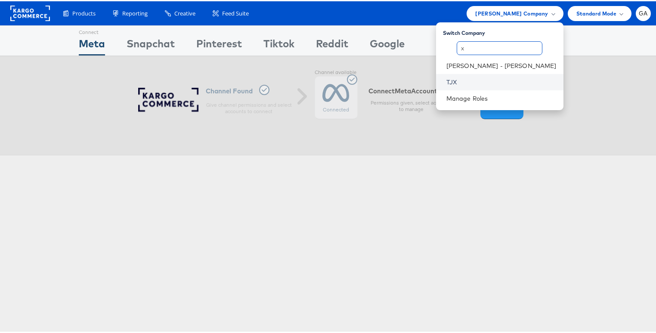
type input "x"
click at [513, 83] on link "TJX" at bounding box center [502, 81] width 110 height 9
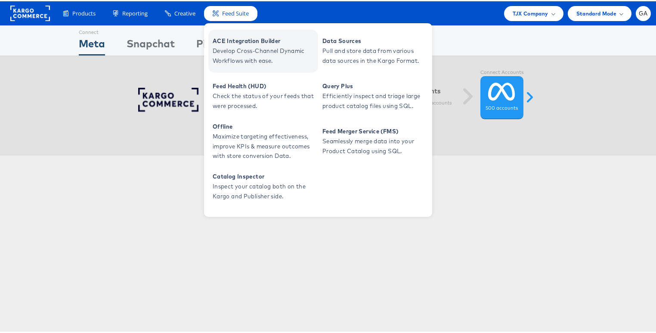
click at [237, 42] on span "ACE Integration Builder" at bounding box center [264, 40] width 103 height 10
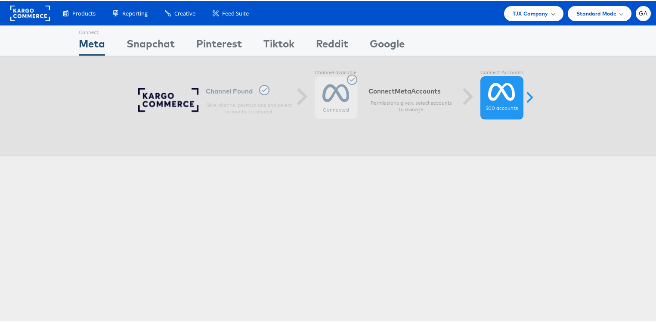
click at [551, 11] on span at bounding box center [553, 12] width 4 height 4
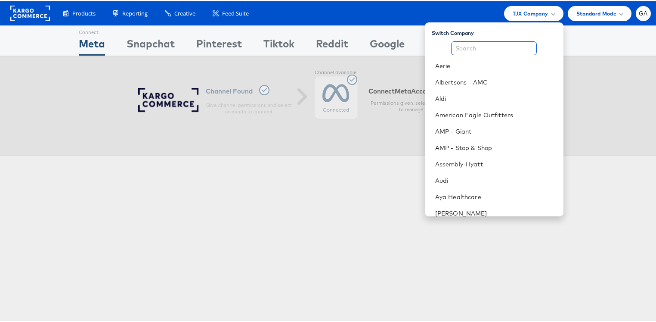
click at [499, 42] on input "text" at bounding box center [494, 47] width 86 height 14
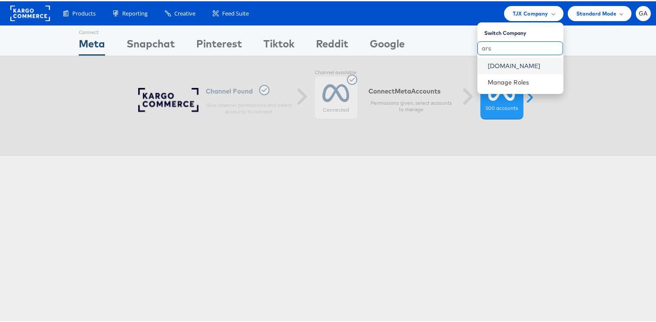
type input "ars"
click at [500, 62] on link "Cars.com" at bounding box center [522, 64] width 69 height 9
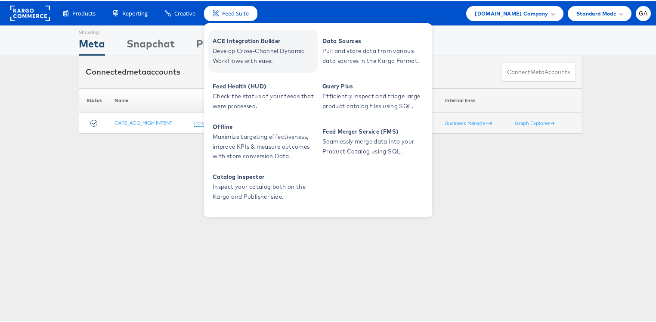
click at [250, 37] on span "ACE Integration Builder" at bounding box center [264, 40] width 103 height 10
click at [229, 45] on span "Develop Cross-Channel Dynamic Workflows with ease." at bounding box center [264, 55] width 103 height 20
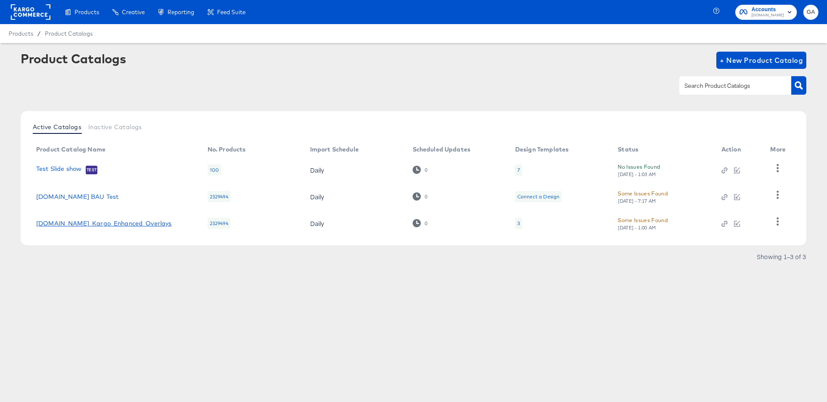
click at [112, 223] on link "[DOMAIN_NAME]_Kargo_Enhanced_Overlays" at bounding box center [104, 223] width 136 height 7
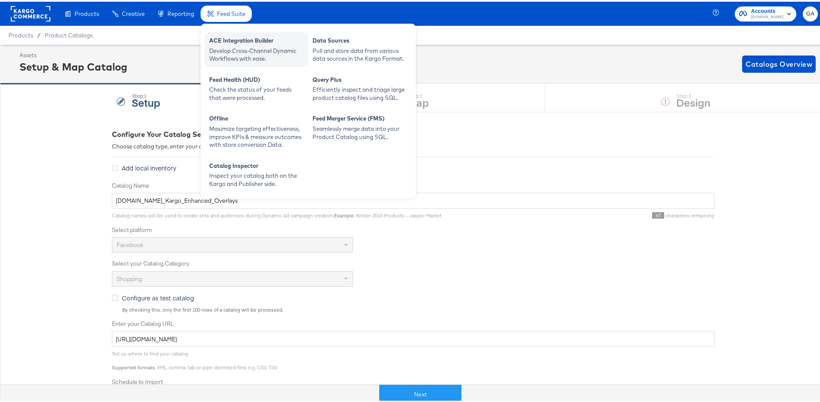
click at [229, 43] on div "ACE Integration Builder" at bounding box center [256, 40] width 95 height 10
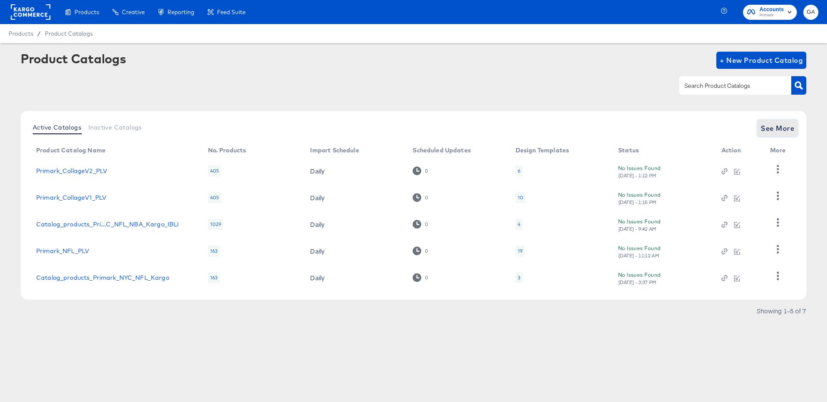
click at [770, 127] on span "See More" at bounding box center [778, 128] width 34 height 12
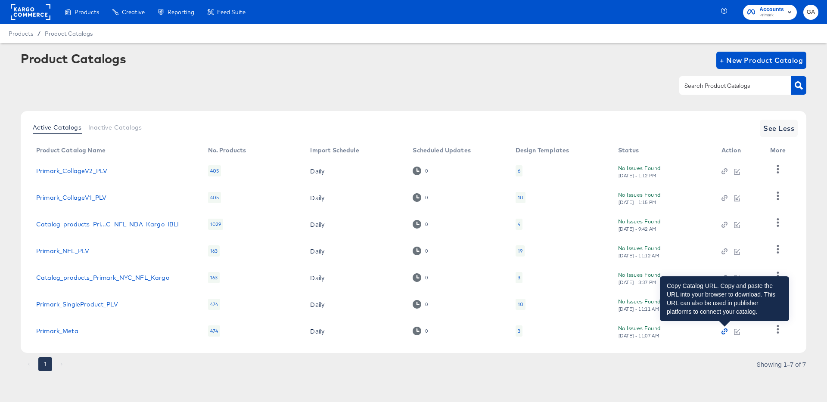
click at [723, 331] on icon "button" at bounding box center [724, 332] width 6 height 6
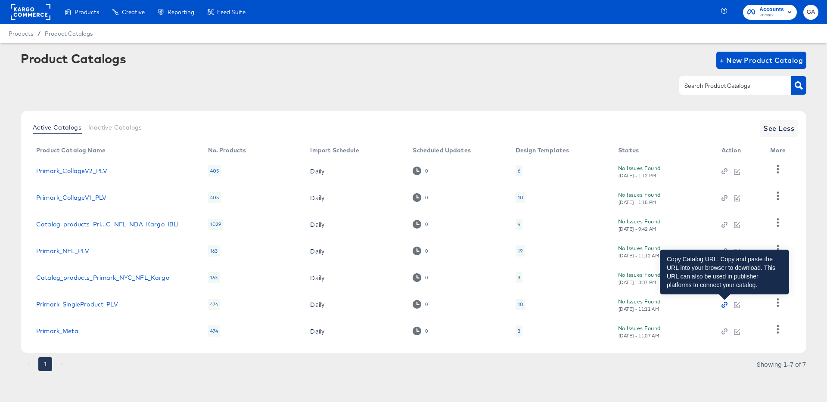
click at [726, 305] on icon "button" at bounding box center [724, 305] width 6 height 6
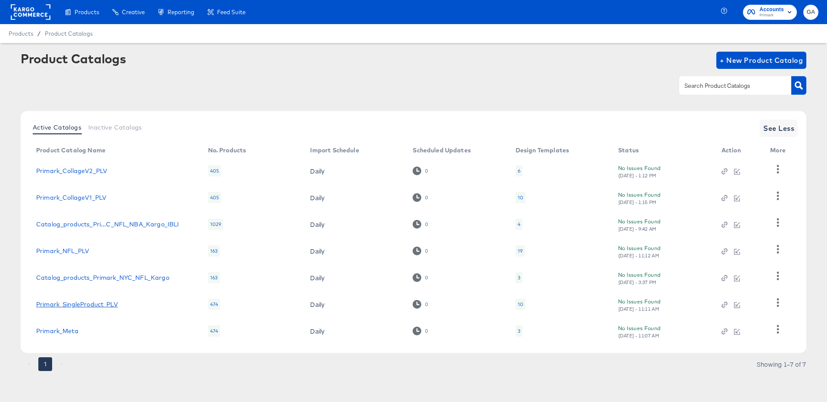
click at [103, 303] on link "Primark_SingleProduct_PLV" at bounding box center [77, 304] width 82 height 7
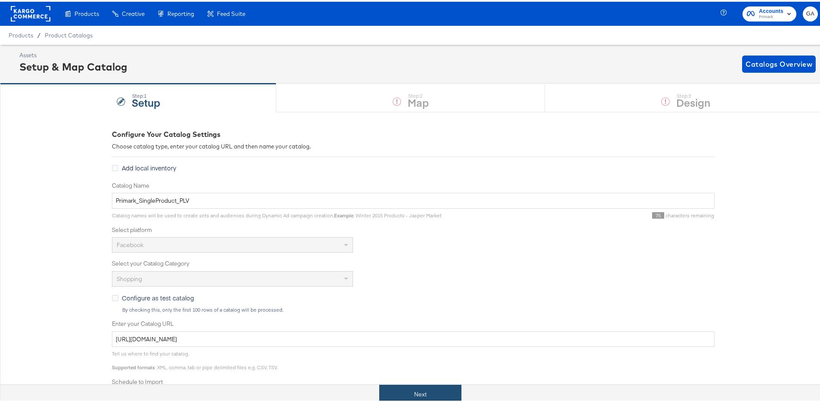
click at [429, 388] on button "Next" at bounding box center [420, 392] width 82 height 19
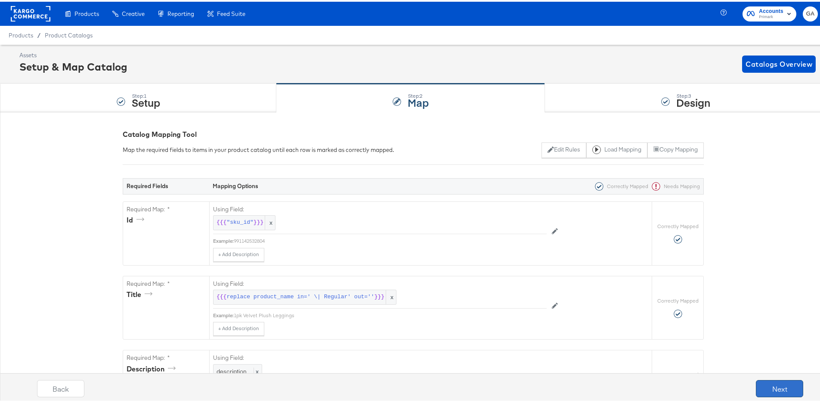
click at [767, 385] on button "Next" at bounding box center [779, 387] width 47 height 17
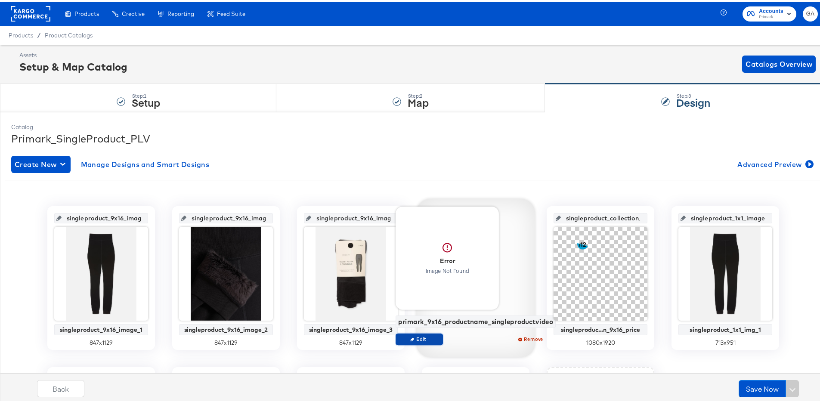
click at [431, 334] on span "Edit" at bounding box center [420, 337] width 40 height 6
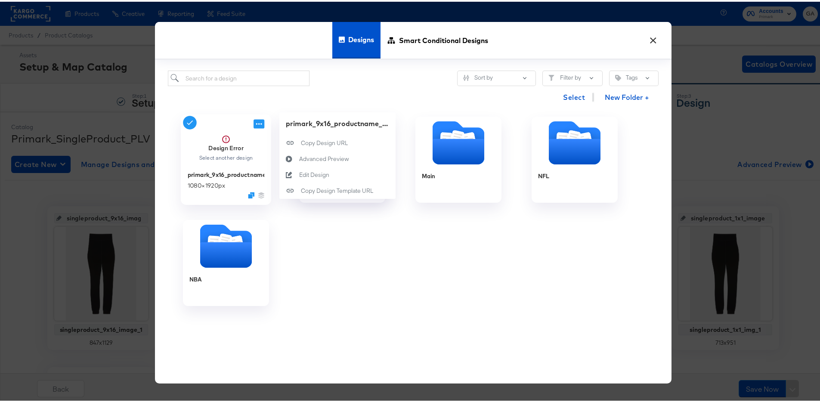
click at [256, 123] on icon at bounding box center [259, 122] width 11 height 9
click at [299, 173] on div "Edit Design Edit Design" at bounding box center [299, 173] width 0 height 0
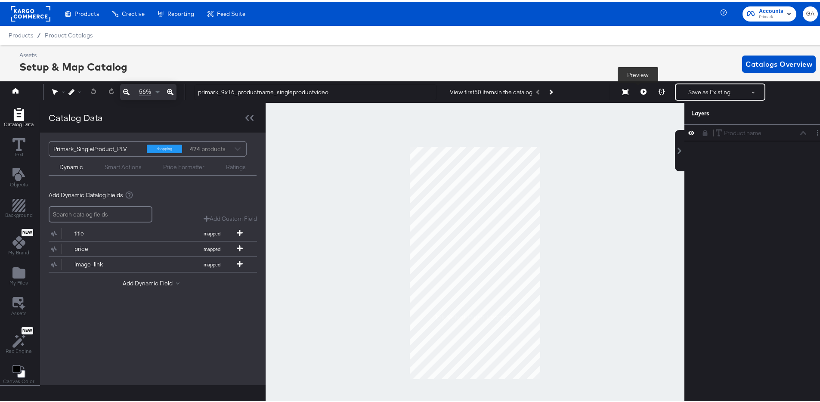
click at [641, 87] on icon at bounding box center [644, 90] width 6 height 6
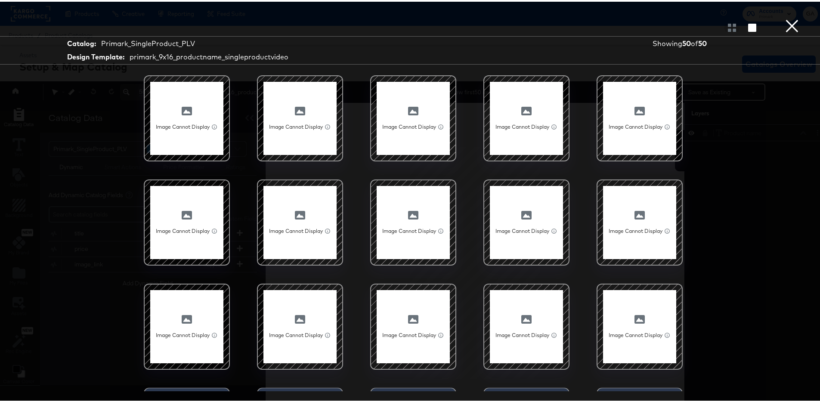
click at [789, 17] on button "×" at bounding box center [792, 8] width 17 height 17
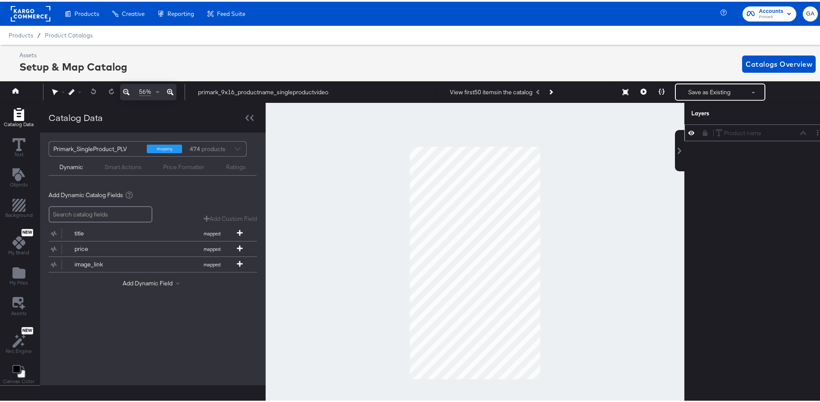
click at [703, 134] on icon at bounding box center [705, 131] width 5 height 6
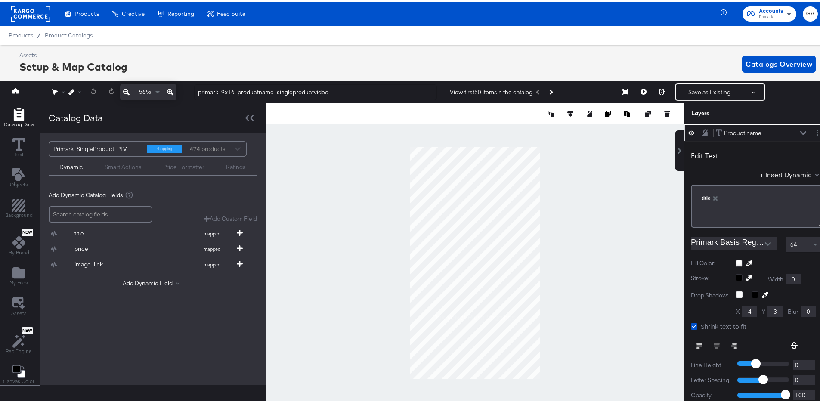
scroll to position [2, 0]
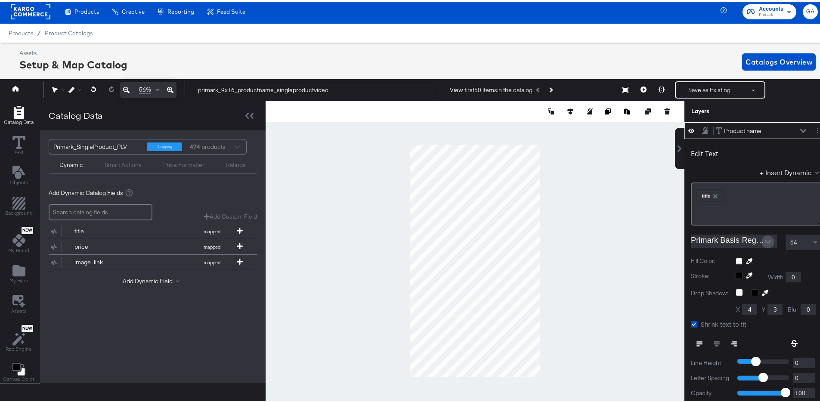
click at [765, 239] on icon "Open" at bounding box center [768, 240] width 6 height 6
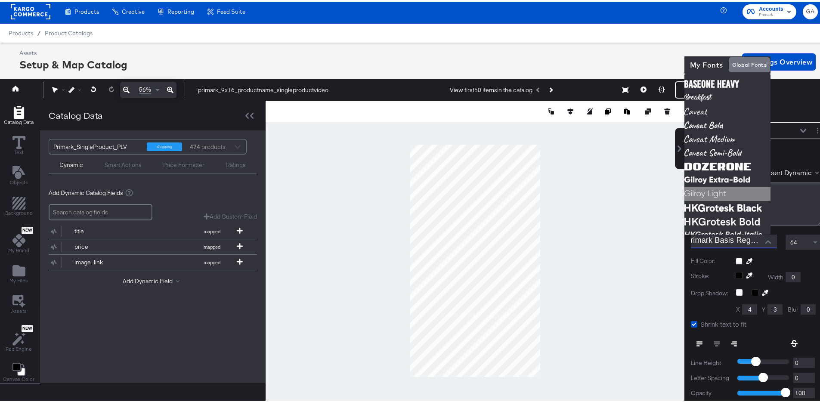
click at [733, 195] on img at bounding box center [728, 193] width 86 height 14
type input "Gilroy Light"
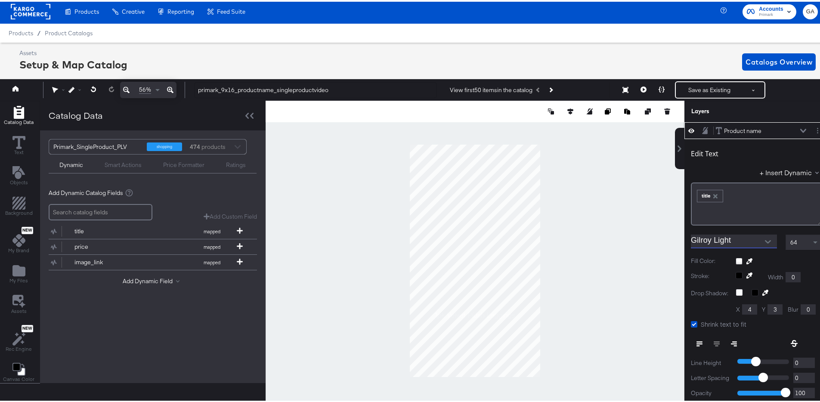
scroll to position [0, 0]
click at [641, 87] on icon at bounding box center [644, 88] width 6 height 6
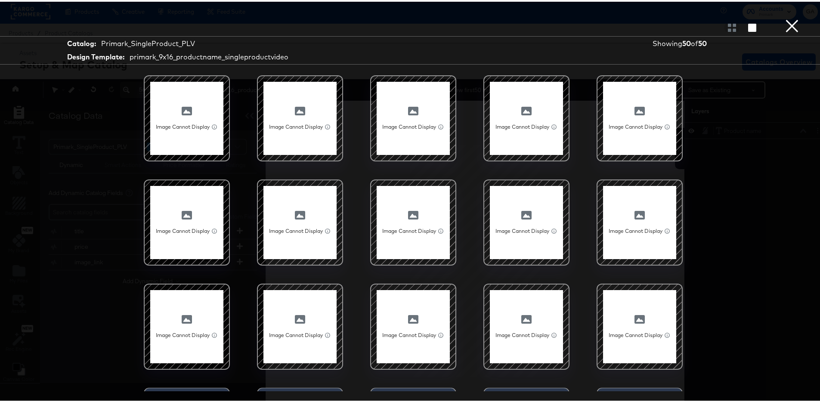
click at [784, 17] on button "×" at bounding box center [792, 8] width 17 height 17
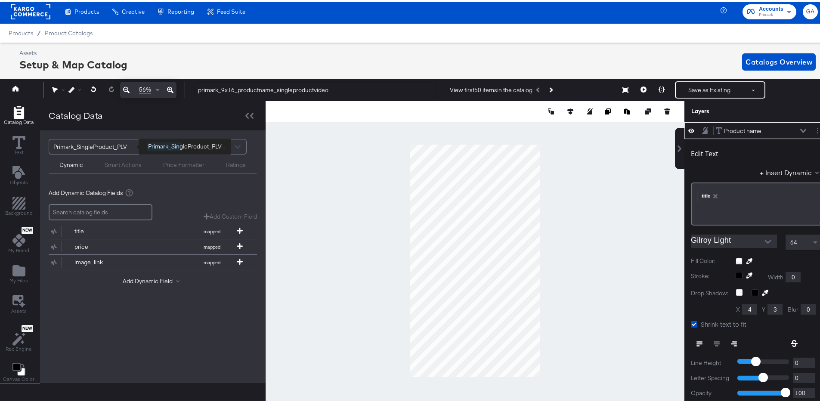
click at [135, 146] on div "Primark_SingleProduct_PLV" at bounding box center [96, 145] width 87 height 15
click at [119, 146] on div "Primark_SingleProduct_PLV" at bounding box center [96, 145] width 87 height 15
click at [132, 145] on div "Primark_SingleProduct_PLV" at bounding box center [96, 145] width 87 height 15
click at [765, 239] on icon "Open" at bounding box center [768, 240] width 6 height 3
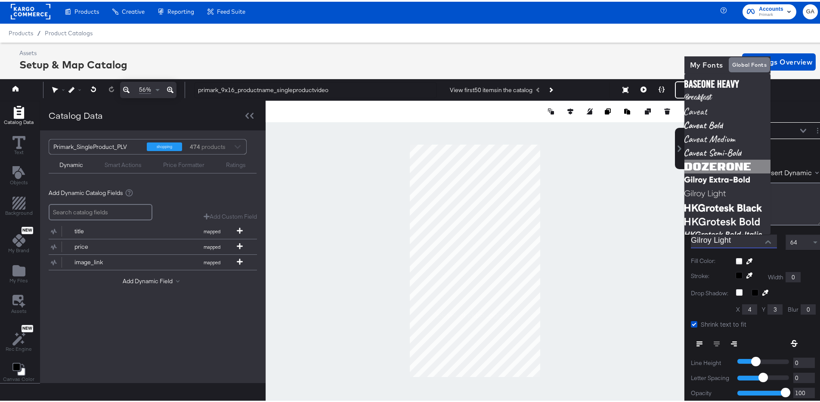
click at [689, 164] on img at bounding box center [728, 165] width 86 height 14
type input "DozerOne"
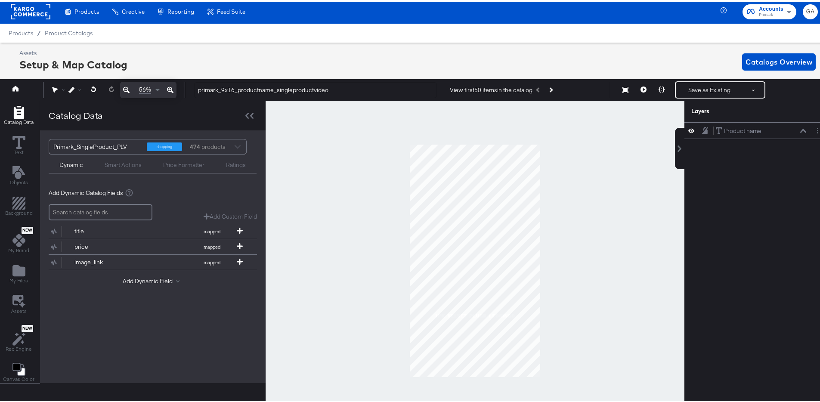
click at [612, 249] on div at bounding box center [475, 259] width 419 height 320
click at [641, 86] on icon at bounding box center [644, 88] width 6 height 6
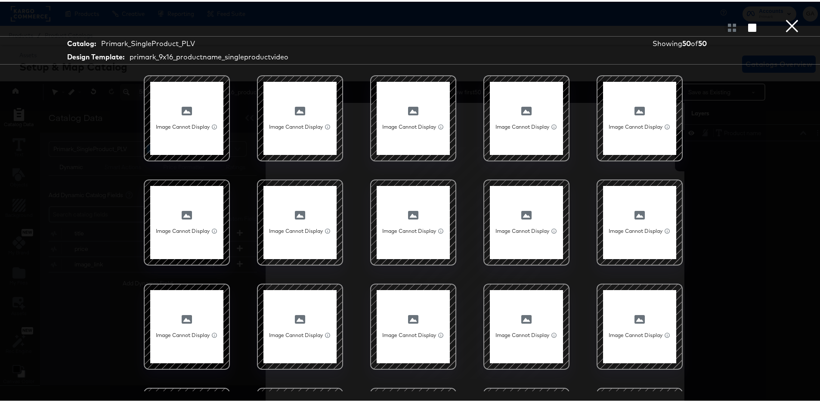
click at [784, 17] on button "×" at bounding box center [792, 8] width 17 height 17
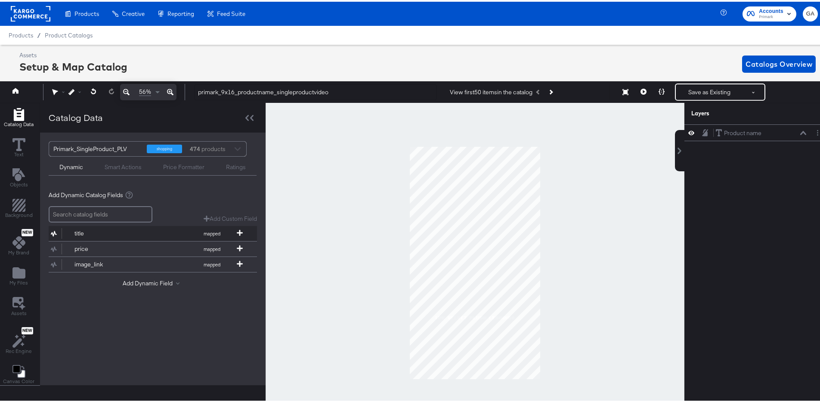
click at [126, 234] on div "title" at bounding box center [106, 232] width 62 height 8
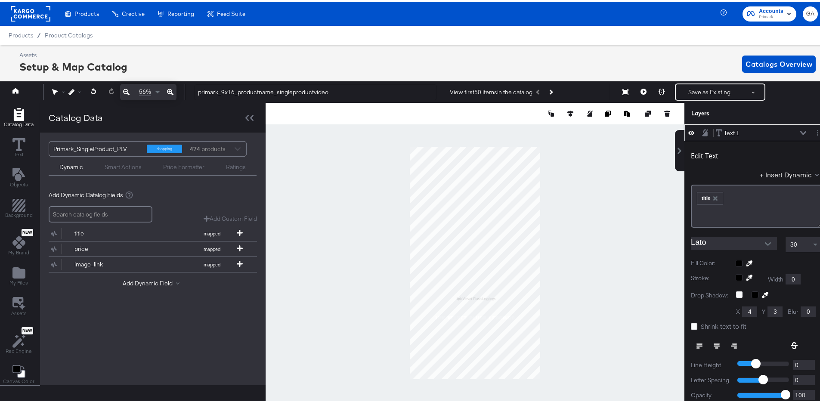
type input "384"
type input "1245"
click at [641, 89] on icon at bounding box center [644, 90] width 6 height 6
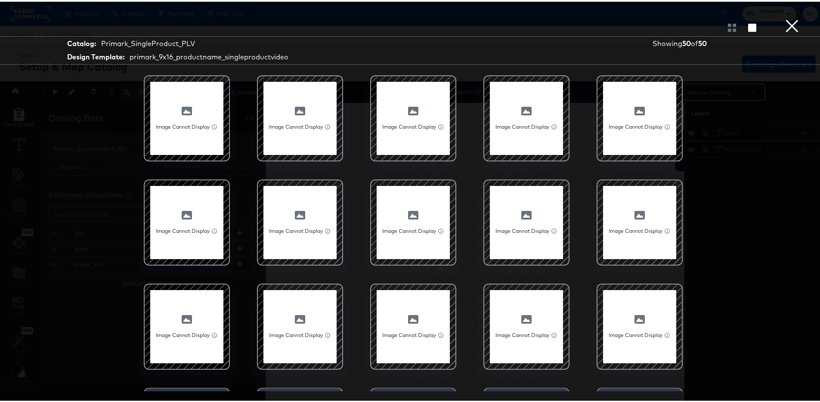
click at [787, 17] on button "×" at bounding box center [792, 8] width 17 height 17
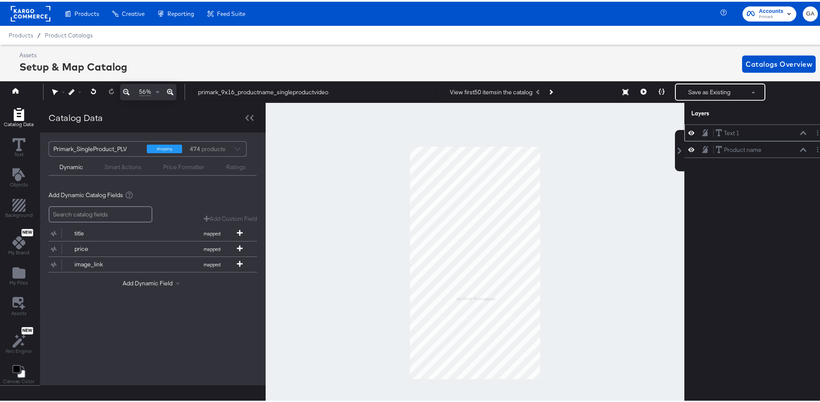
click at [702, 131] on icon at bounding box center [705, 130] width 6 height 7
click at [702, 149] on icon at bounding box center [705, 147] width 6 height 7
click at [703, 132] on icon at bounding box center [705, 131] width 5 height 6
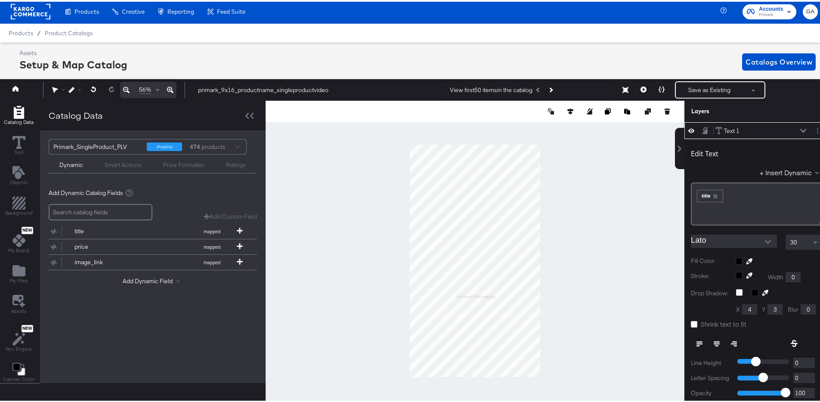
click at [689, 130] on icon at bounding box center [692, 129] width 6 height 4
click at [688, 126] on button at bounding box center [691, 129] width 7 height 7
click at [138, 281] on button "Add Dynamic Field" at bounding box center [153, 280] width 60 height 8
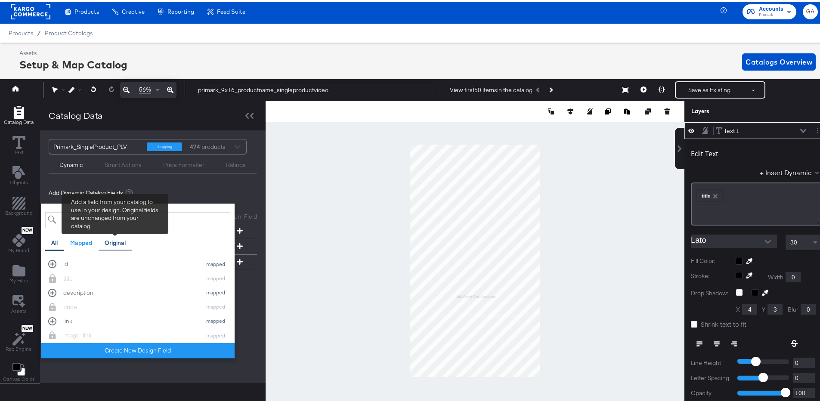
click at [112, 242] on div "Original" at bounding box center [115, 241] width 21 height 8
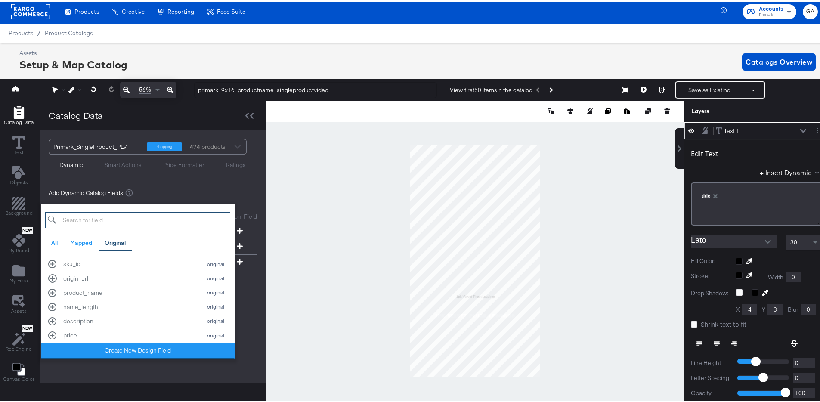
click at [90, 217] on input "search" at bounding box center [137, 219] width 185 height 16
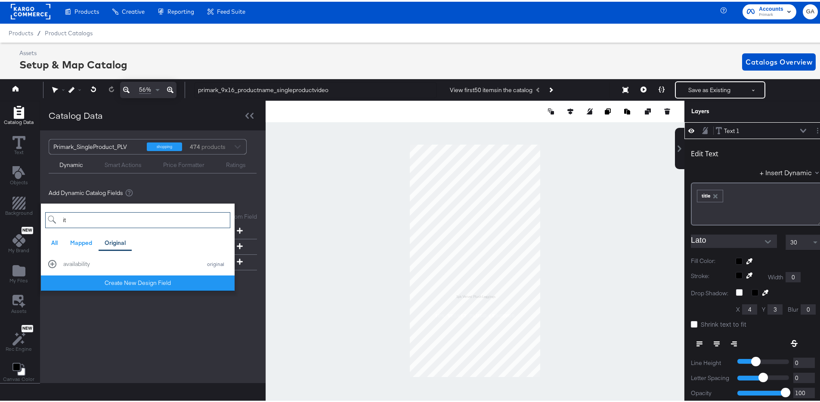
type input "i"
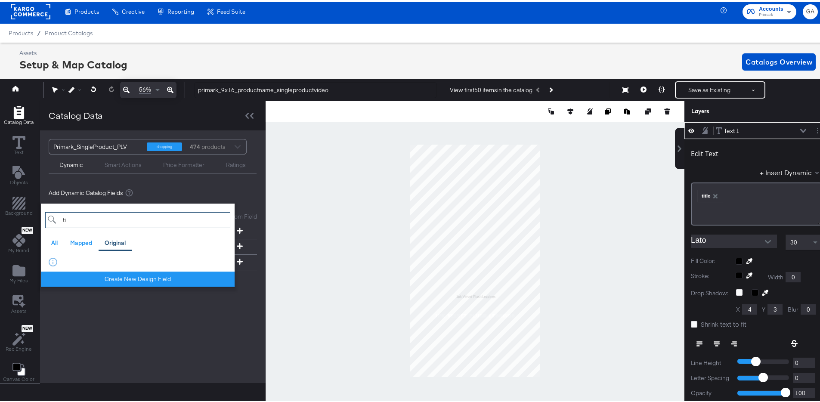
type input "t"
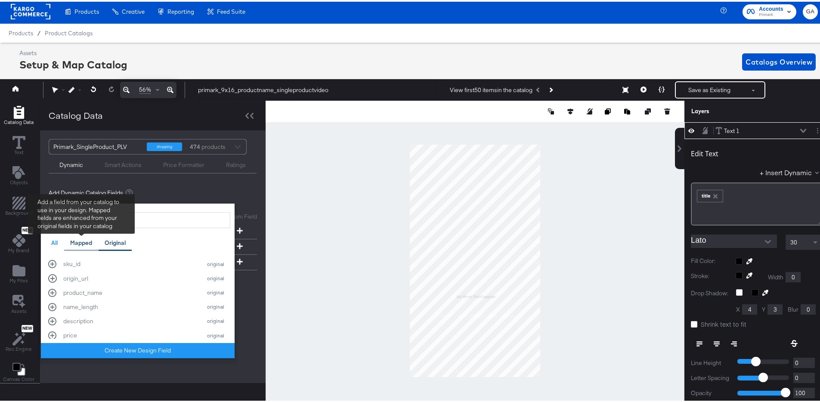
click at [81, 241] on div "Mapped" at bounding box center [81, 241] width 22 height 8
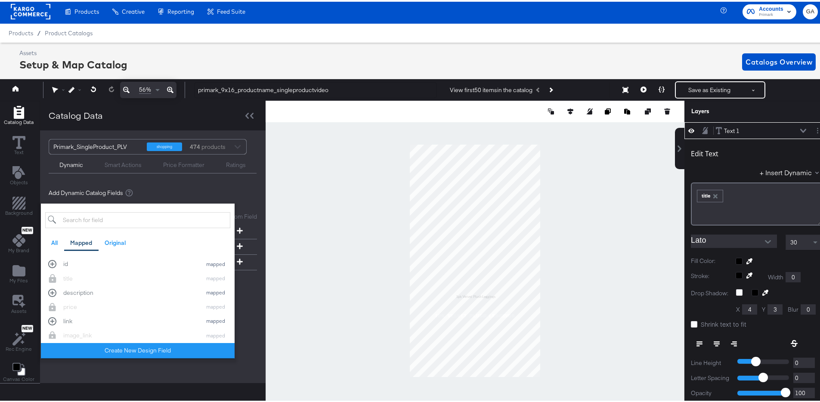
click at [68, 277] on div "title mapped" at bounding box center [137, 277] width 185 height 14
click at [65, 277] on div "title mapped" at bounding box center [137, 277] width 185 height 14
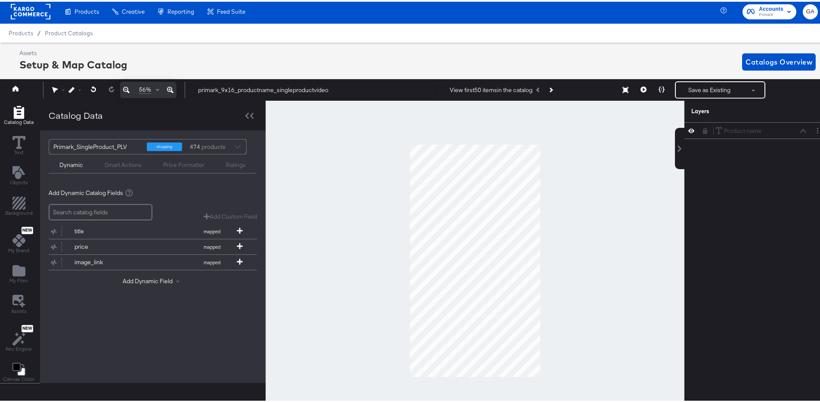
click at [702, 132] on icon at bounding box center [705, 129] width 6 height 6
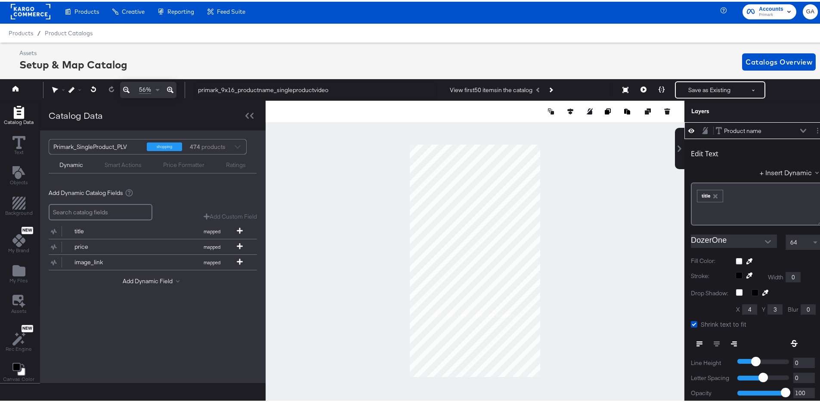
type input "213"
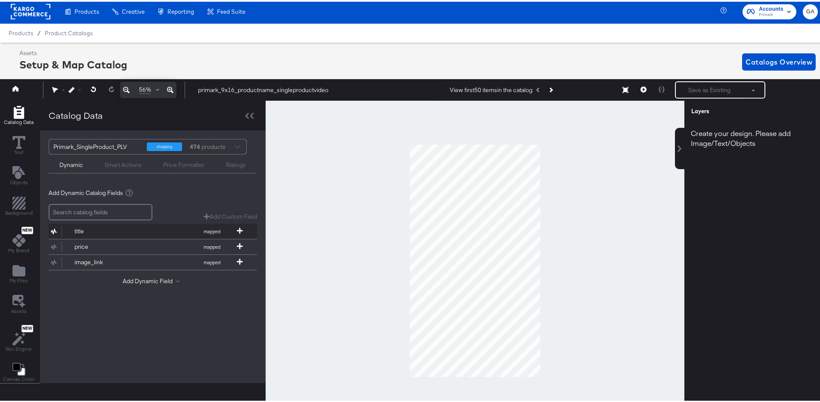
click at [166, 232] on button "title mapped" at bounding box center [148, 229] width 198 height 15
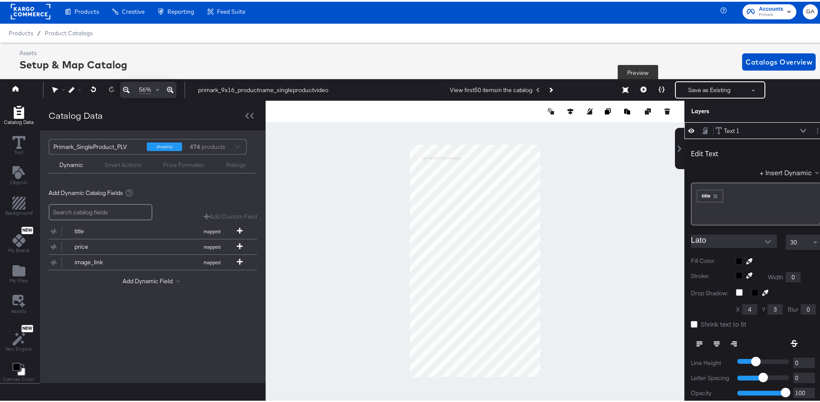
click at [641, 88] on icon at bounding box center [644, 88] width 6 height 6
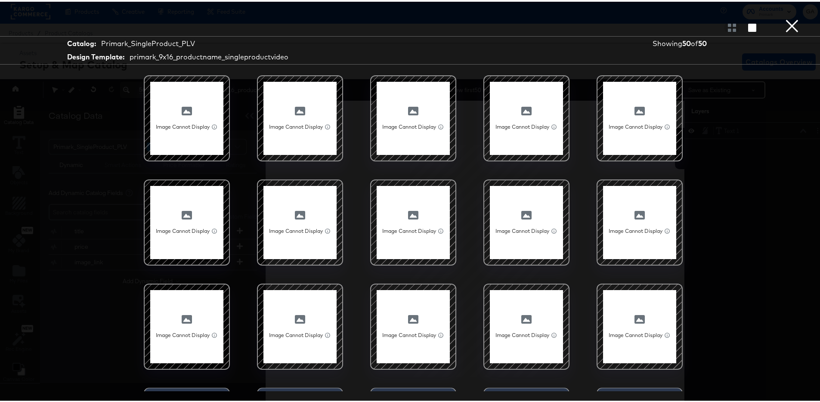
click at [788, 17] on button "×" at bounding box center [792, 8] width 17 height 17
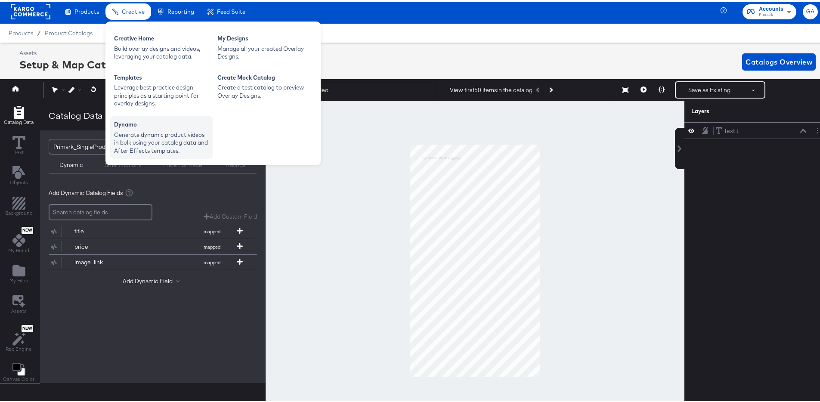
click at [135, 134] on div "Generate dynamic product videos in bulk using your catalog data and After Effec…" at bounding box center [161, 141] width 95 height 24
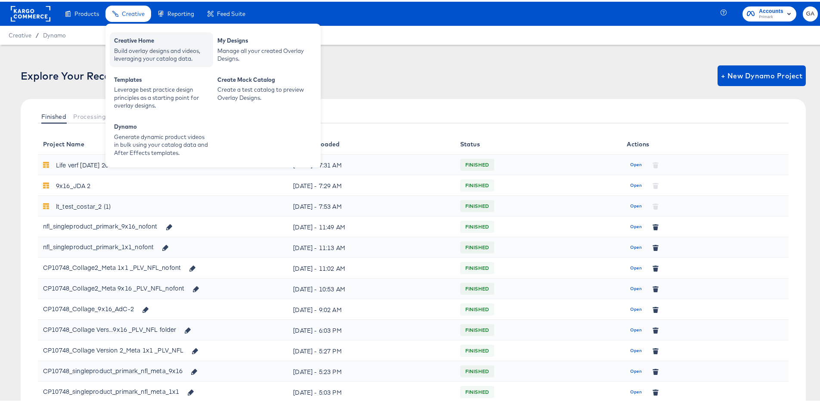
click at [139, 40] on div "Creative Home" at bounding box center [161, 40] width 95 height 10
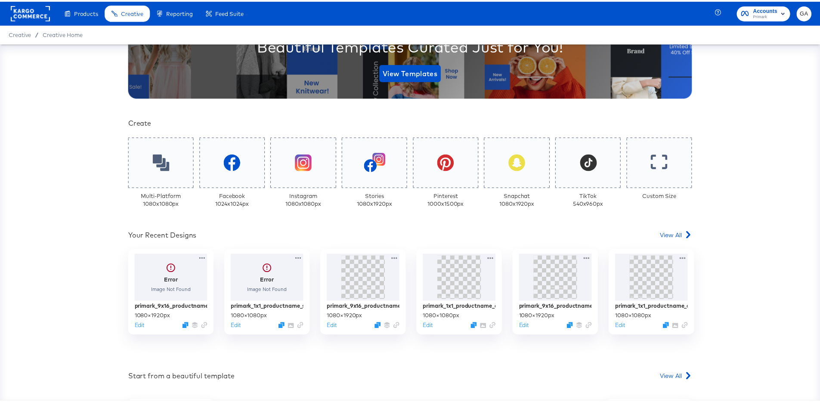
scroll to position [268, 0]
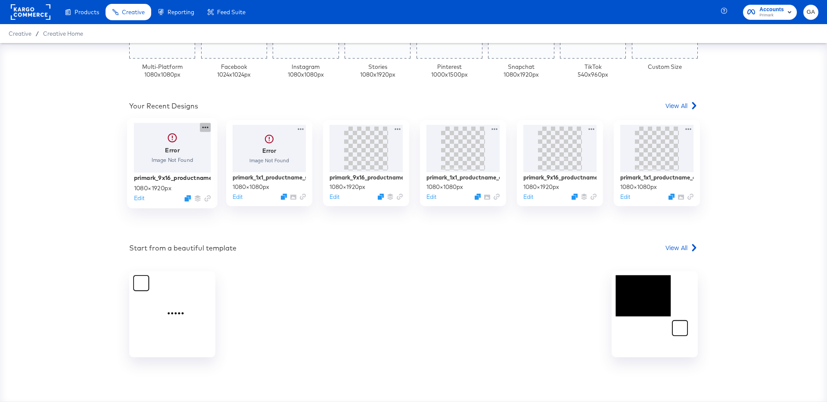
click at [202, 127] on icon at bounding box center [205, 128] width 6 height 2
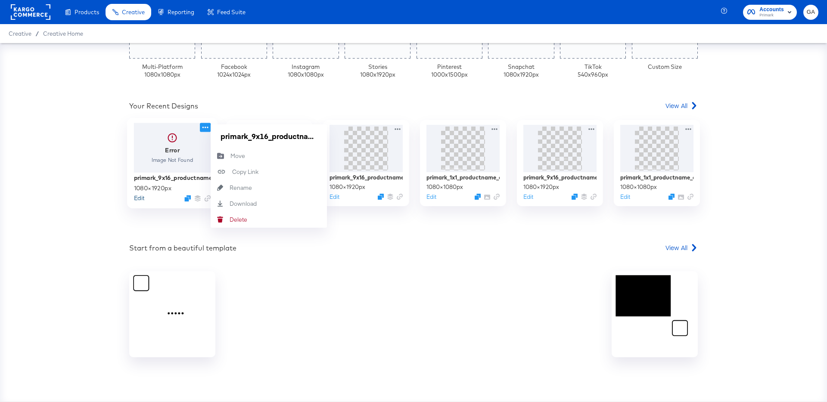
click at [134, 196] on button "Edit" at bounding box center [139, 198] width 10 height 8
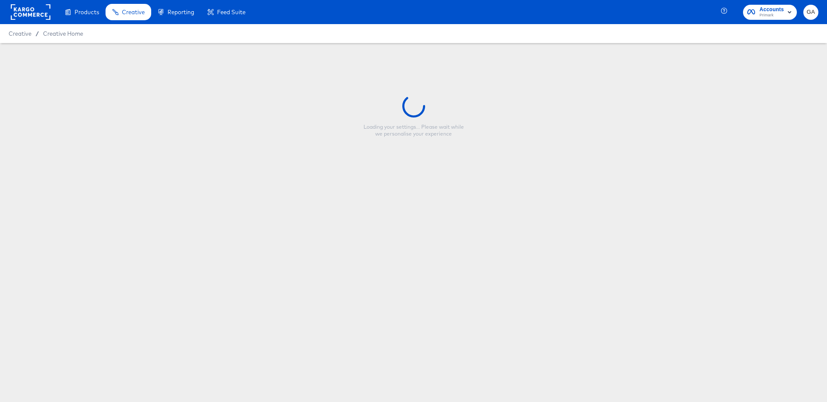
type input "primark_9x16_productname_singleproductvideo"
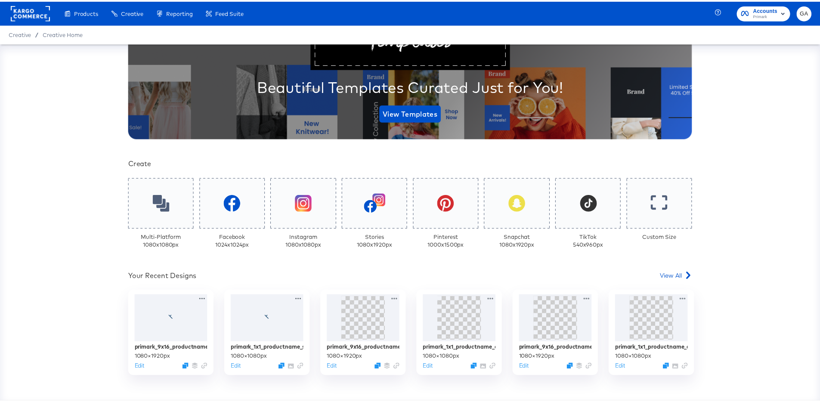
scroll to position [245, 0]
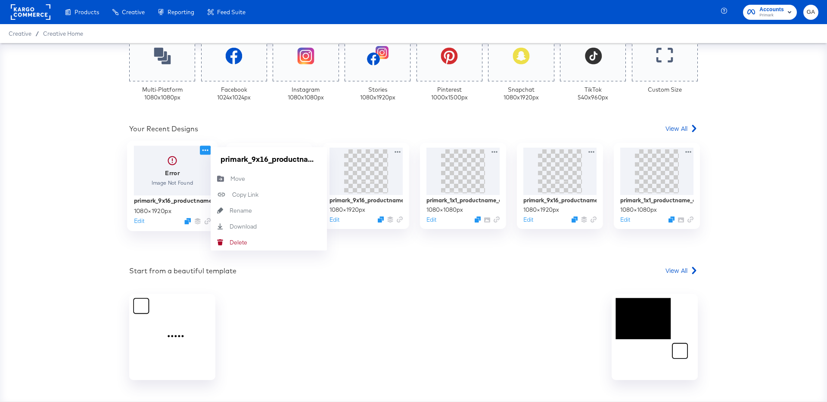
click at [202, 151] on icon at bounding box center [205, 151] width 6 height 2
click at [140, 221] on button "Edit" at bounding box center [139, 221] width 10 height 8
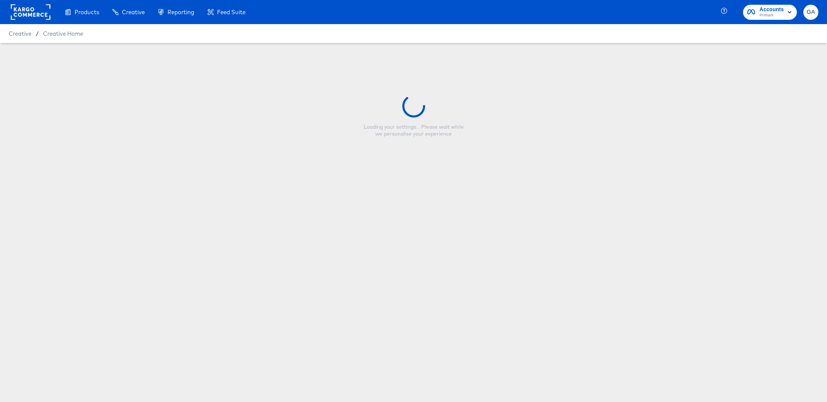
type input "primark_9x16_productname_singleproductvideo"
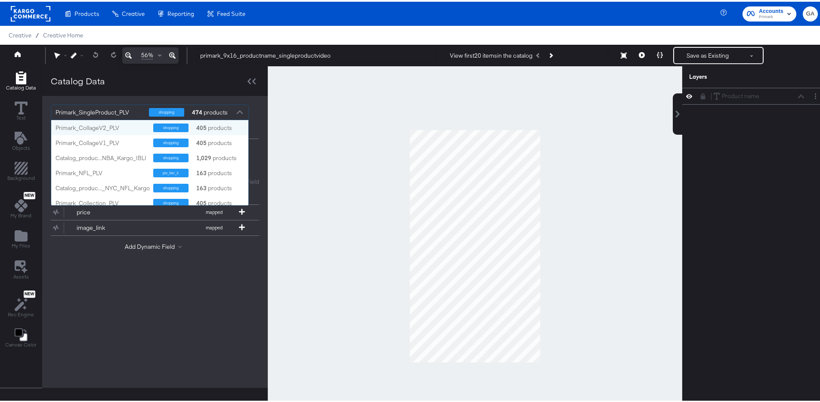
click at [235, 109] on div at bounding box center [239, 111] width 13 height 15
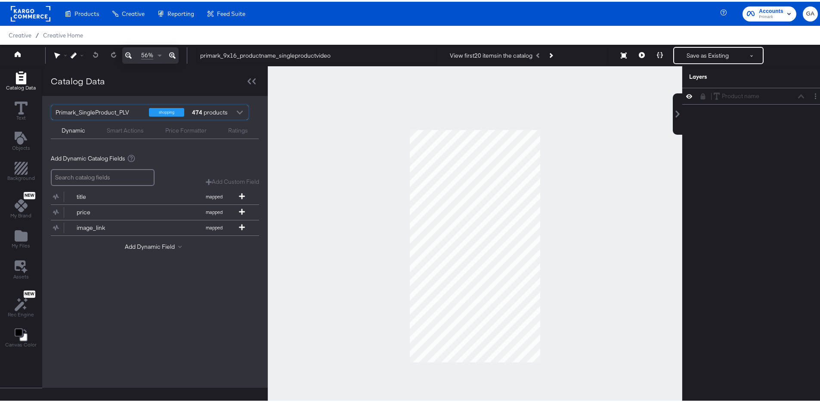
click at [235, 109] on div at bounding box center [239, 111] width 13 height 15
click at [701, 95] on icon at bounding box center [703, 95] width 5 height 6
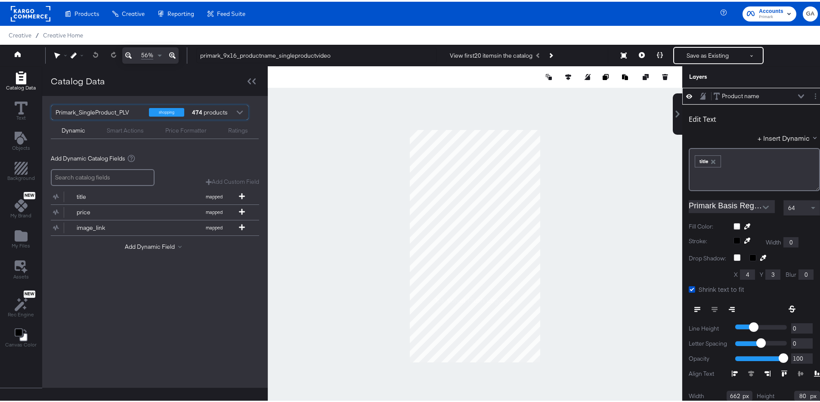
scroll to position [2, 0]
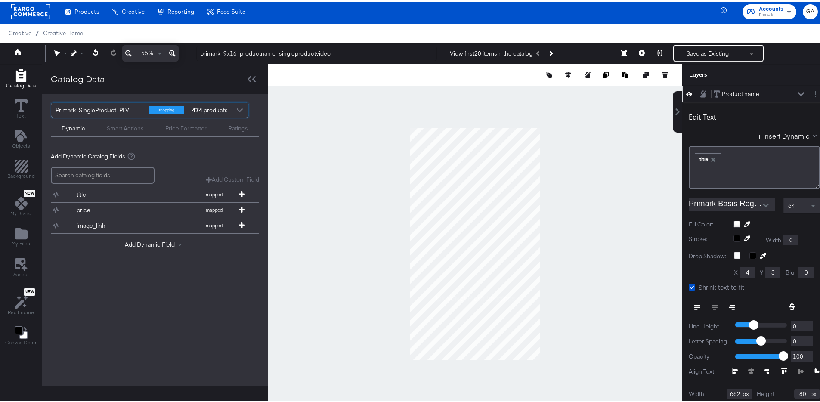
click at [763, 203] on icon "Open" at bounding box center [766, 203] width 6 height 3
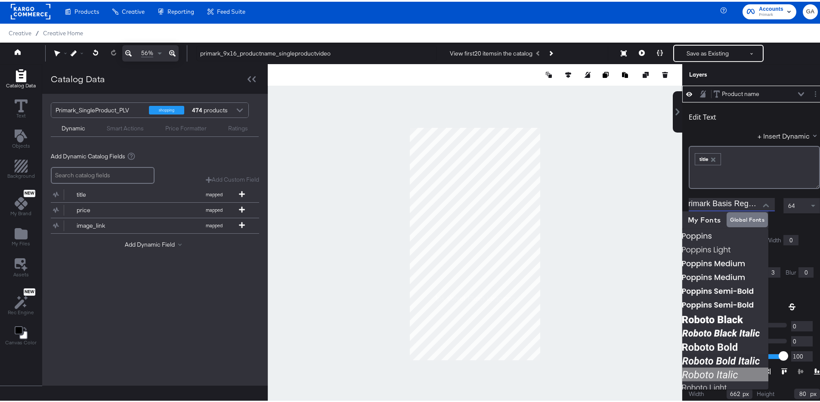
scroll to position [645, 0]
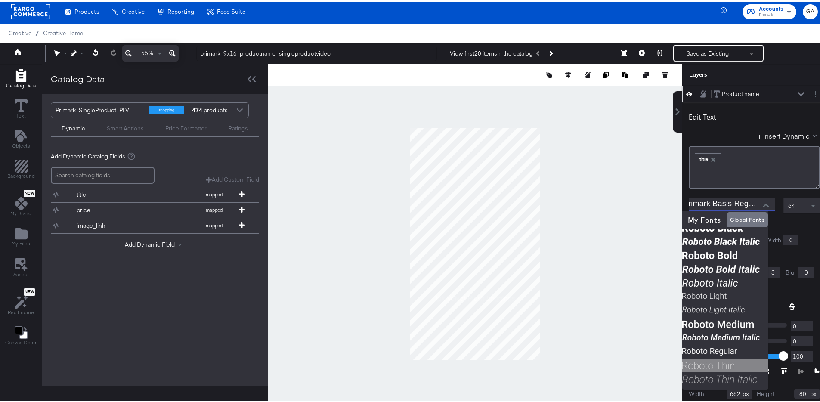
click at [727, 366] on img at bounding box center [726, 364] width 86 height 14
type input "Roboto Thin"
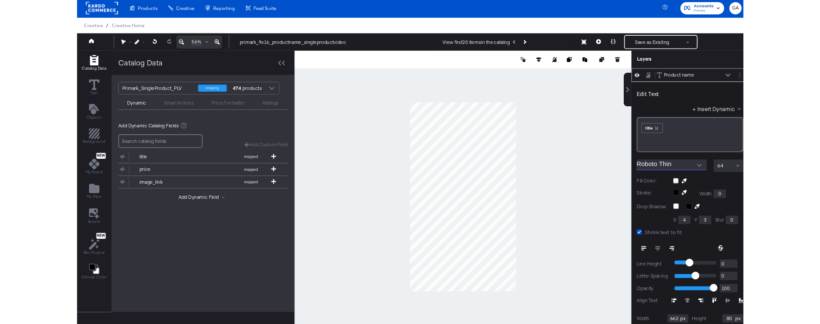
scroll to position [0, 0]
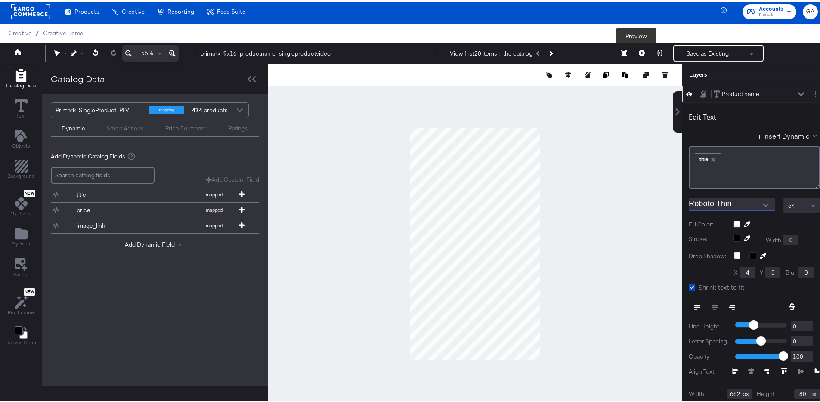
click at [639, 51] on icon at bounding box center [642, 51] width 6 height 6
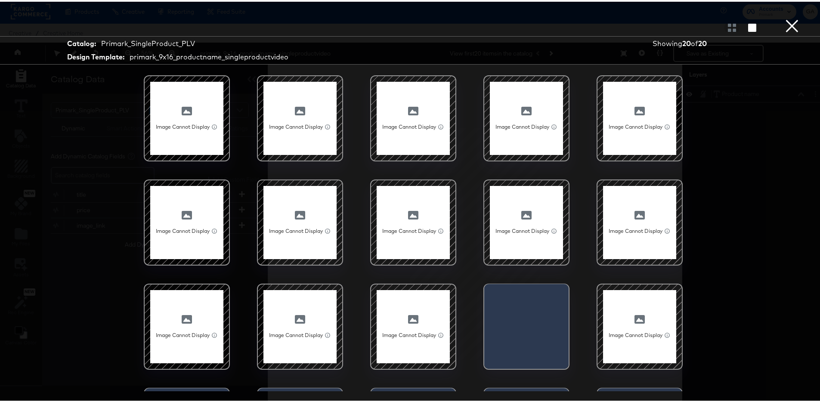
click at [624, 120] on div at bounding box center [639, 116] width 73 height 73
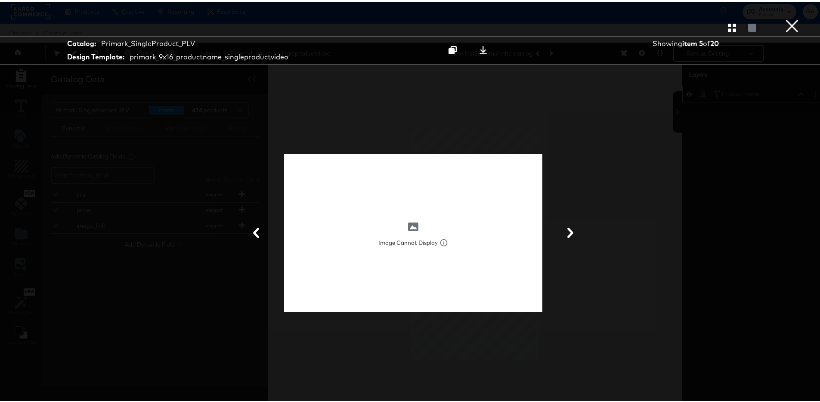
click at [385, 208] on div at bounding box center [413, 231] width 258 height 158
click at [387, 208] on div at bounding box center [413, 231] width 258 height 158
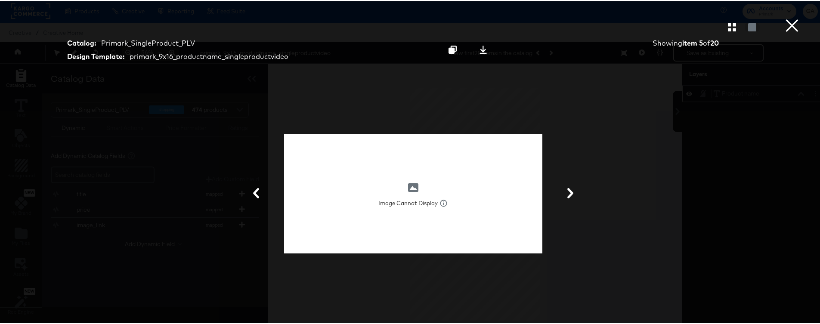
click at [792, 17] on button "×" at bounding box center [792, 8] width 17 height 17
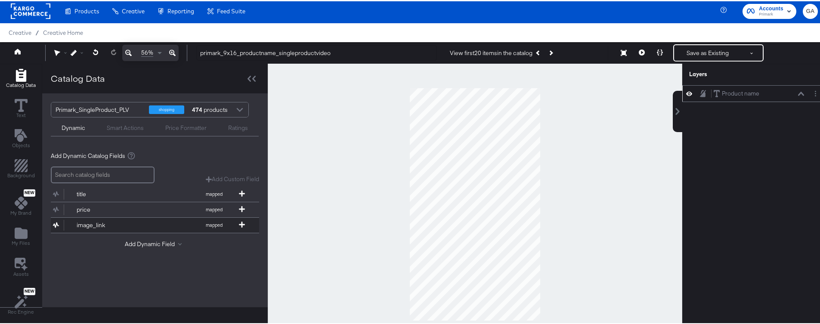
click at [117, 219] on button "image_link mapped" at bounding box center [150, 224] width 198 height 15
click at [117, 208] on div "price" at bounding box center [108, 209] width 62 height 8
click at [118, 198] on button "title mapped" at bounding box center [150, 193] width 198 height 15
click at [150, 243] on button "Add Dynamic Field" at bounding box center [155, 243] width 60 height 8
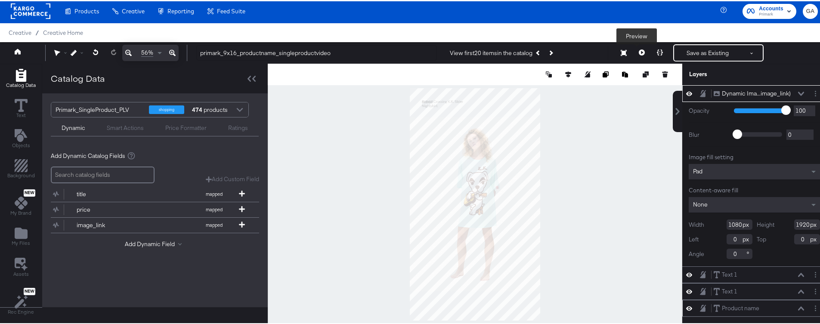
click at [639, 51] on icon at bounding box center [642, 51] width 6 height 6
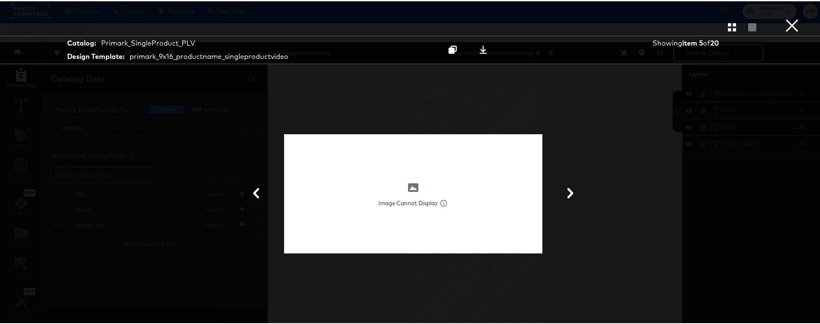
click at [588, 115] on div "Image Cannot Display Image cannot display. File size of image may be too large …" at bounding box center [413, 193] width 646 height 238
click at [788, 17] on button "×" at bounding box center [792, 8] width 17 height 17
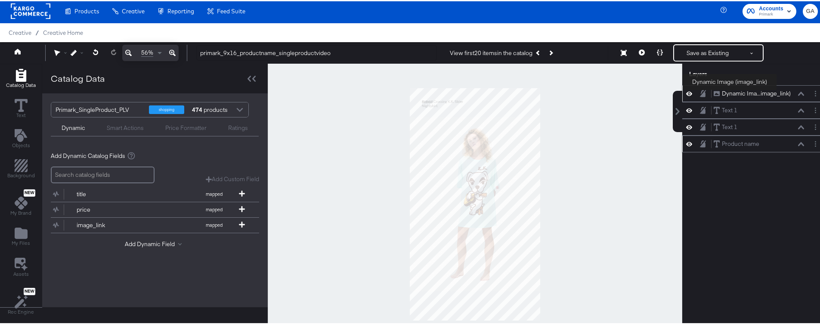
click at [730, 90] on div "Dynamic Ima...image_link)" at bounding box center [756, 92] width 69 height 8
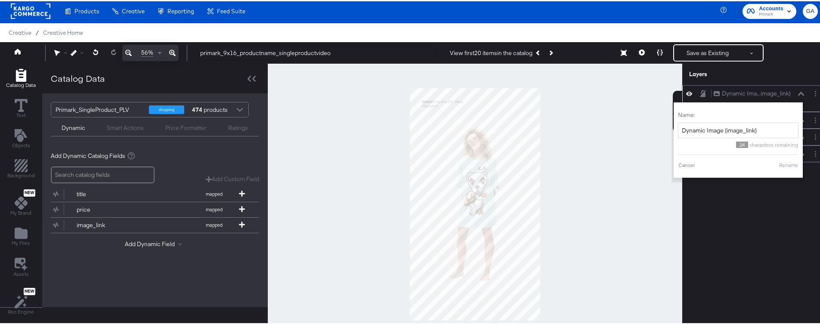
click at [686, 94] on icon at bounding box center [689, 92] width 6 height 7
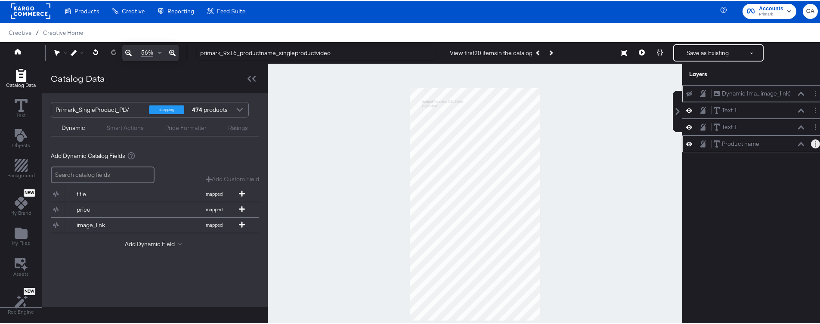
click at [811, 143] on button "Layer Options" at bounding box center [815, 142] width 9 height 9
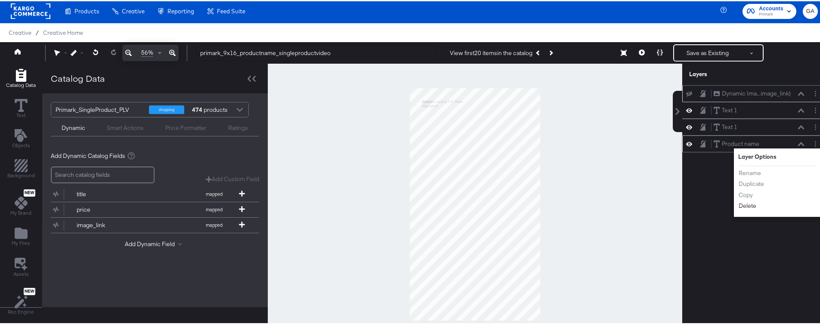
click at [743, 204] on button "Delete" at bounding box center [748, 204] width 19 height 9
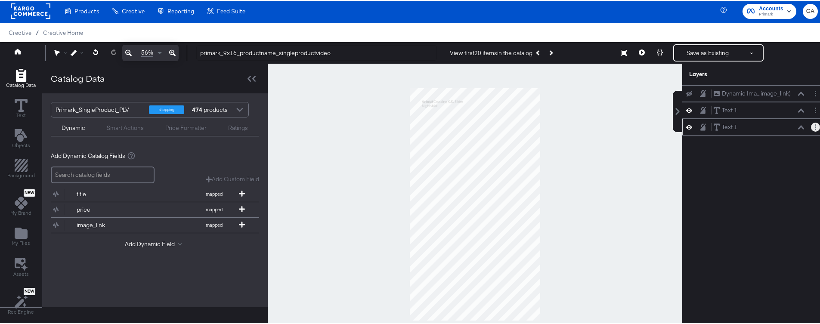
click at [815, 126] on icon "Layer Options" at bounding box center [815, 126] width 1 height 6
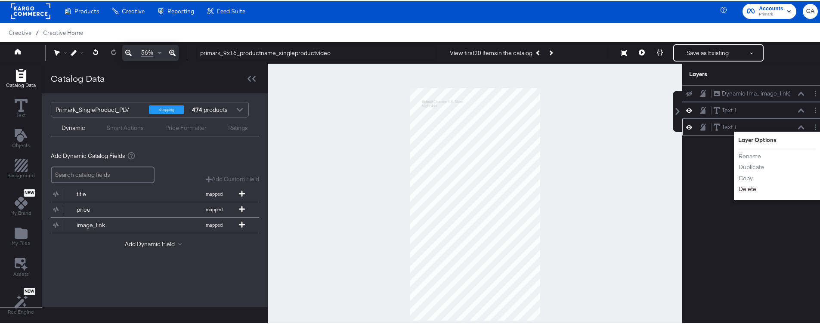
click at [742, 187] on button "Delete" at bounding box center [748, 187] width 19 height 9
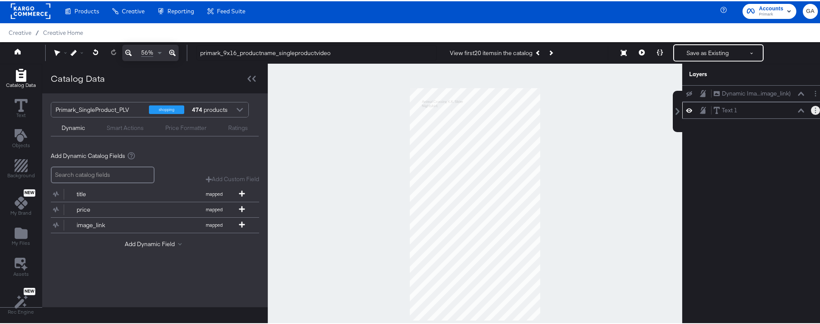
click at [811, 109] on button "Layer Options" at bounding box center [815, 109] width 9 height 9
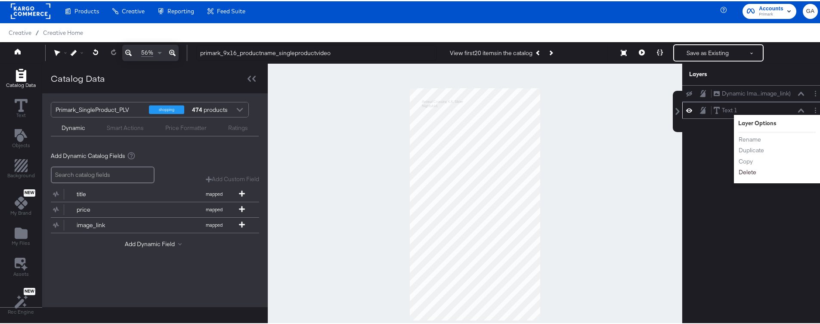
click at [745, 174] on button "Delete" at bounding box center [748, 171] width 19 height 9
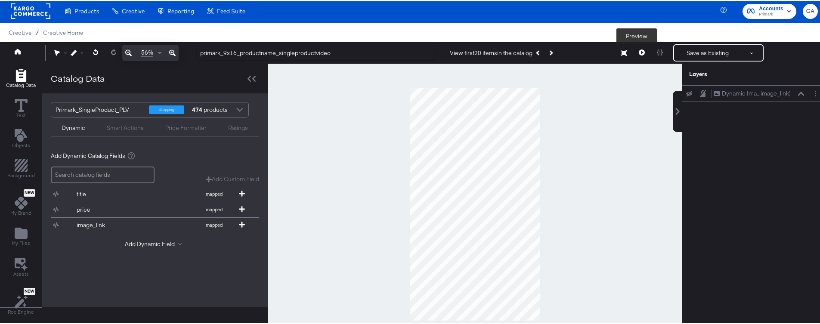
click at [639, 52] on icon at bounding box center [642, 51] width 6 height 6
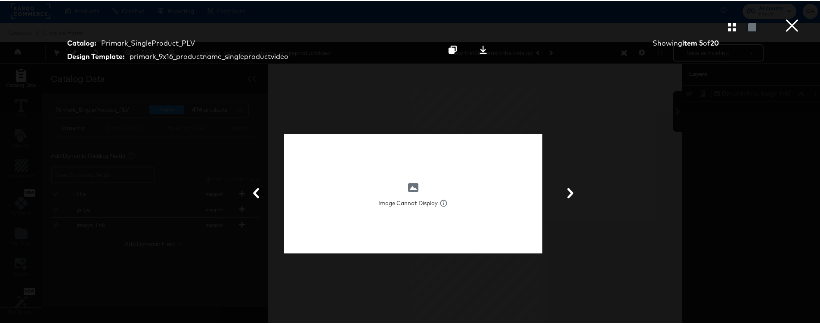
click at [788, 17] on button "×" at bounding box center [792, 8] width 17 height 17
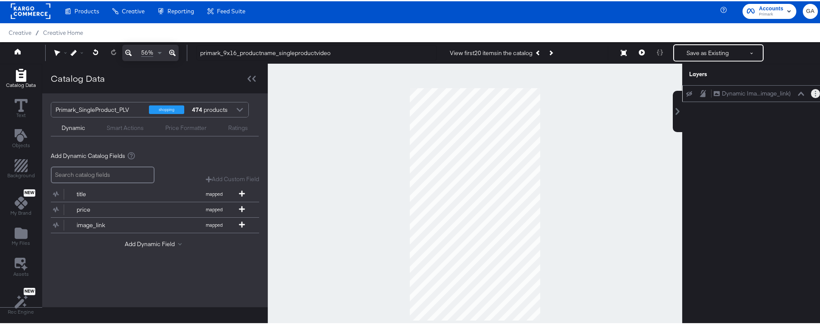
click at [811, 92] on button "Layer Options" at bounding box center [815, 92] width 9 height 9
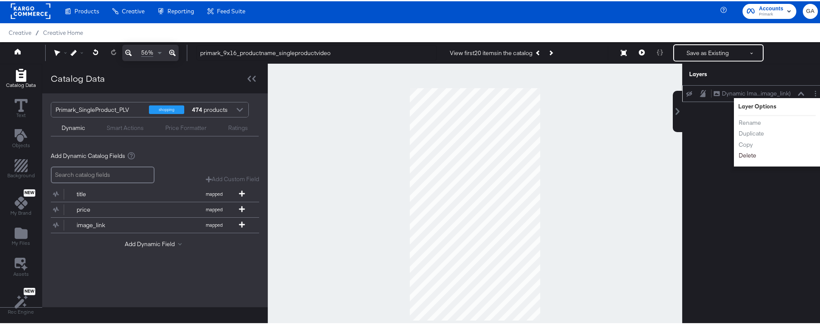
click at [744, 155] on button "Delete" at bounding box center [748, 154] width 19 height 9
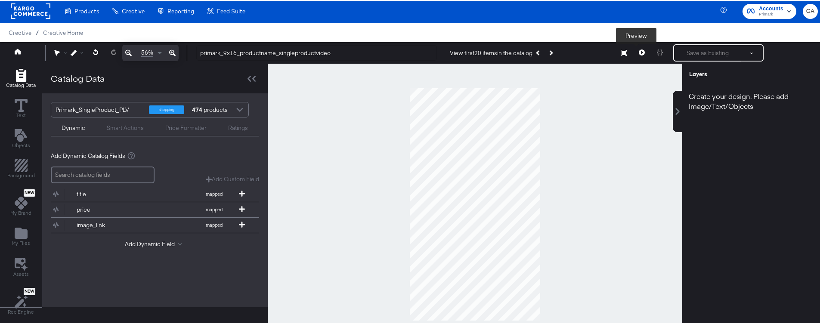
click at [639, 51] on icon at bounding box center [642, 51] width 6 height 6
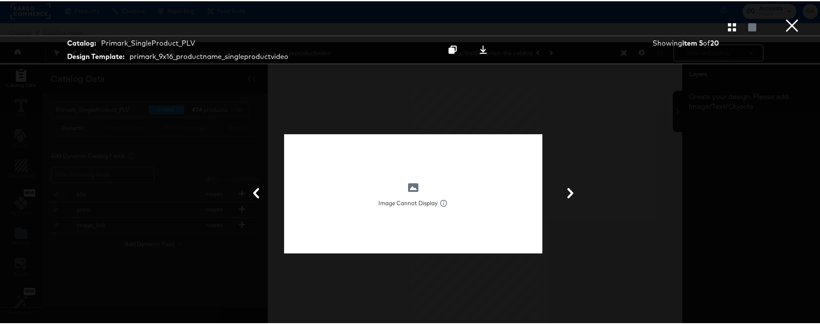
click at [655, 152] on div "Image Cannot Display Image cannot display. File size of image may be too large …" at bounding box center [413, 193] width 646 height 238
click at [784, 17] on button "×" at bounding box center [792, 8] width 17 height 17
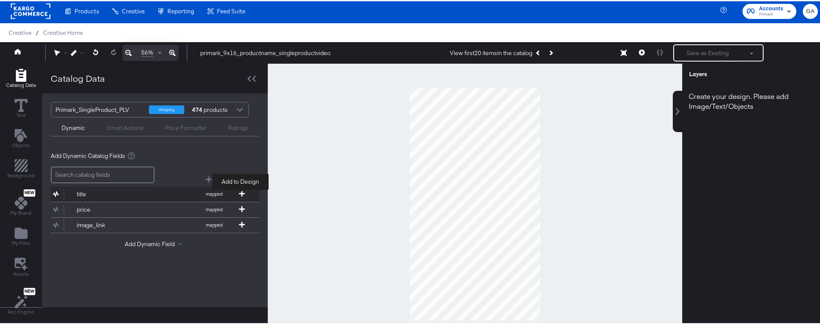
click at [240, 193] on icon at bounding box center [242, 192] width 6 height 6
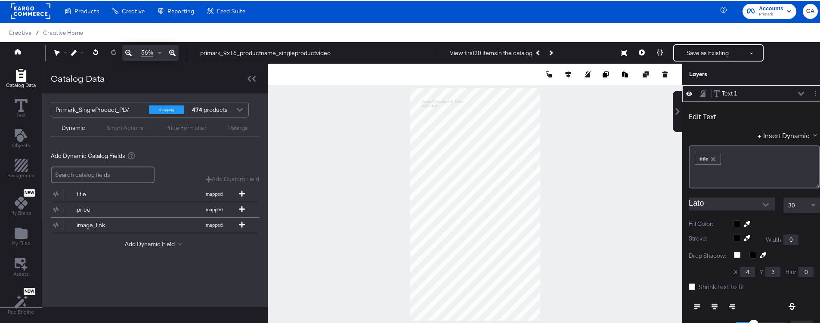
type input "212"
type input "200"
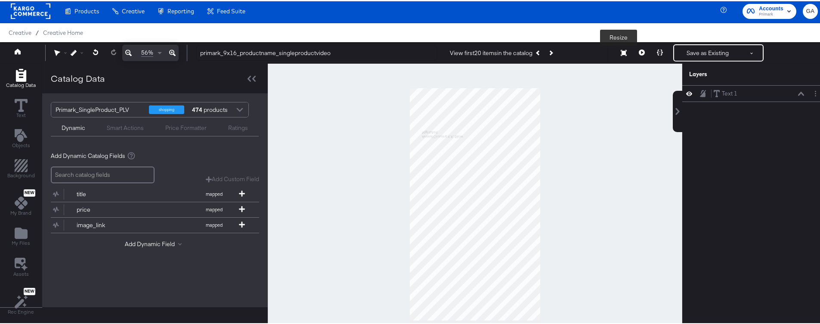
click at [621, 52] on icon at bounding box center [624, 52] width 6 height 6
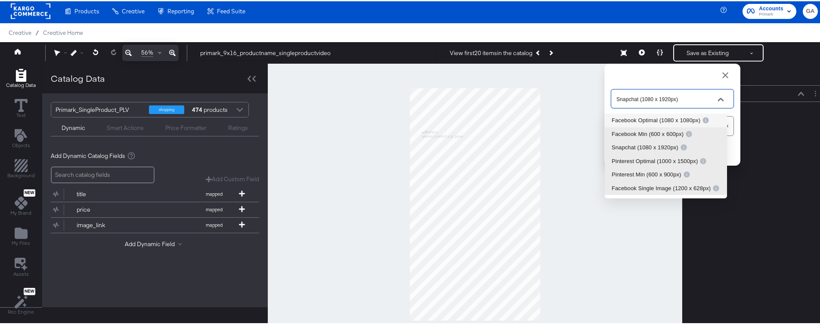
click at [667, 95] on input "Snapchat (1080 x 1920px)" at bounding box center [666, 98] width 102 height 10
click at [643, 118] on div "Facebook Optimal (1080 x 1080px)" at bounding box center [661, 119] width 98 height 9
type input "Facebook Optimal (1080 x 1080px)"
type input "1080"
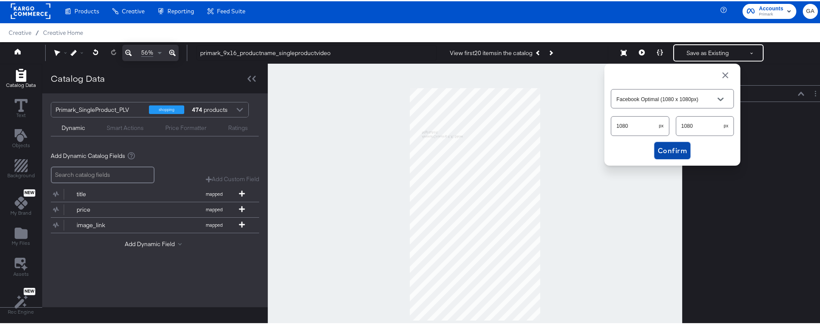
click at [659, 147] on span "Confirm" at bounding box center [672, 149] width 29 height 12
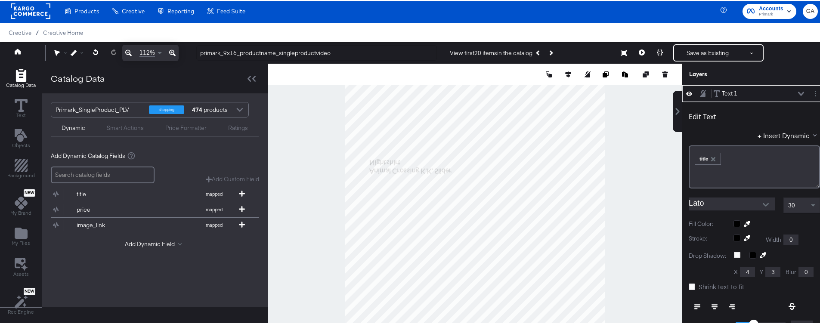
type input "152"
type input "236"
click at [763, 202] on icon "Open" at bounding box center [766, 204] width 6 height 6
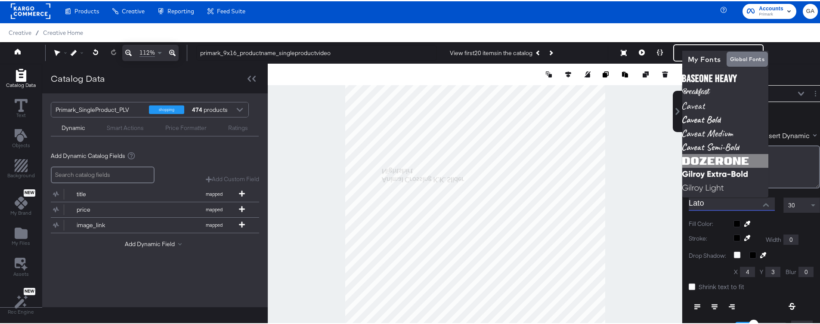
click at [720, 164] on img at bounding box center [726, 160] width 86 height 14
type input "DozerOne"
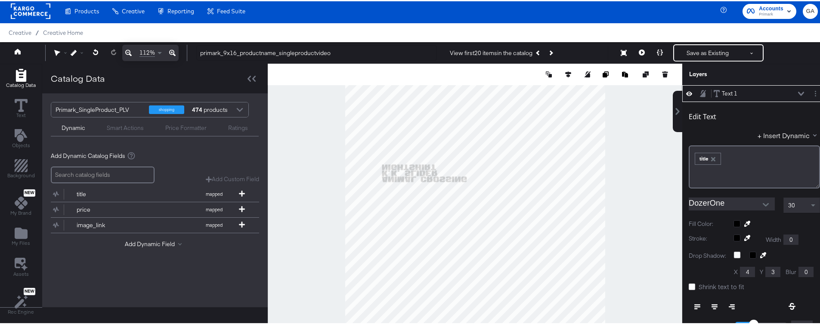
type input "198"
type input "161"
type input "256"
type input "438"
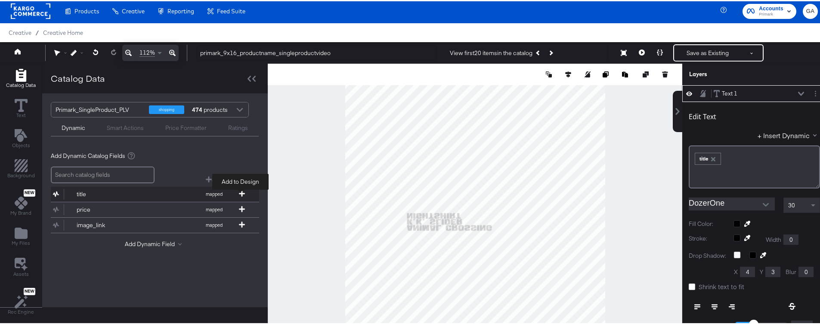
click at [239, 191] on icon at bounding box center [242, 192] width 6 height 6
type input "195"
type input "216"
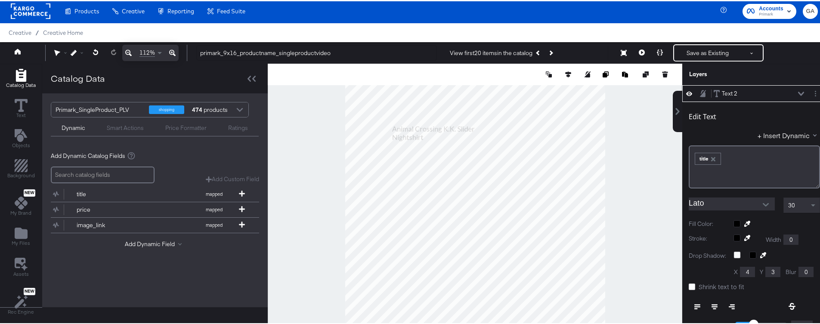
type input "263"
type input "291"
type input "265"
type input "295"
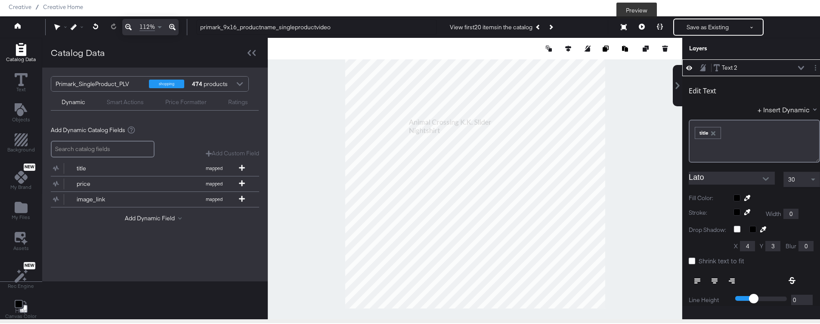
click at [639, 23] on icon at bounding box center [642, 25] width 6 height 6
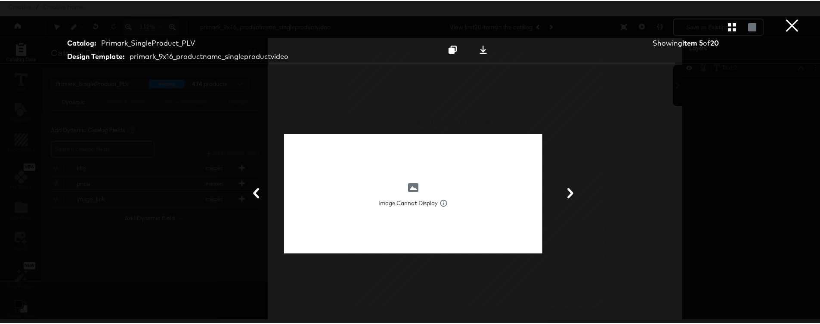
click at [784, 17] on button "×" at bounding box center [792, 8] width 17 height 17
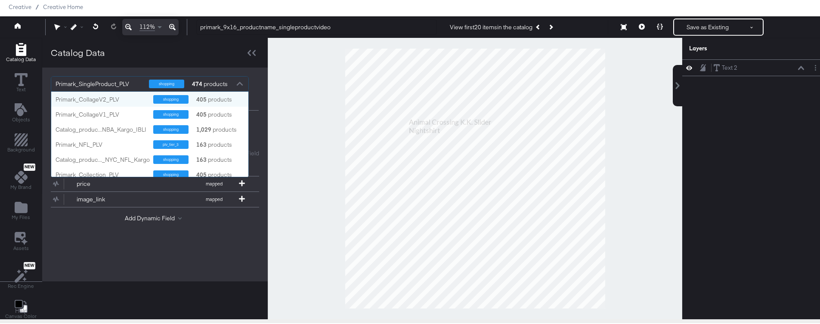
click at [233, 84] on div at bounding box center [239, 83] width 13 height 15
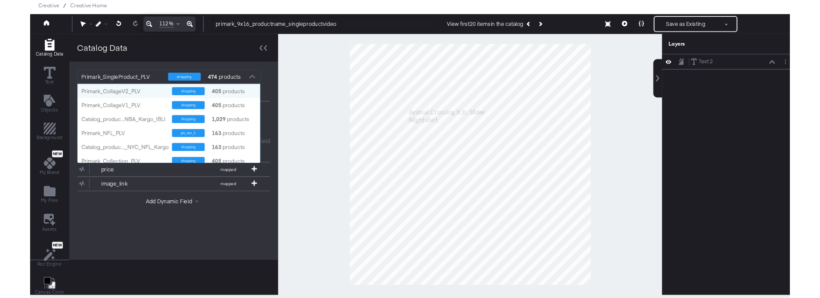
scroll to position [79, 191]
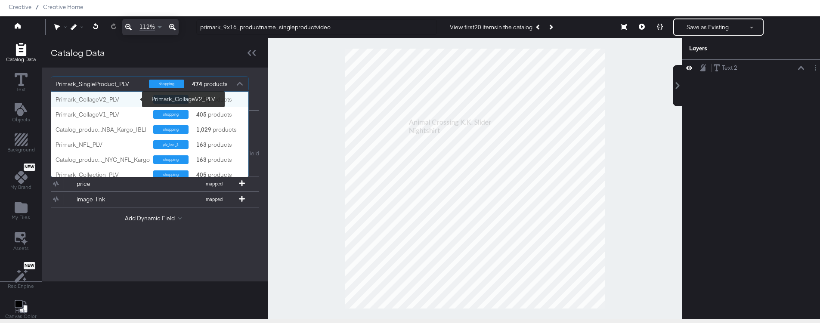
click at [85, 101] on div "Primark_CollageV2_PLV" at bounding box center [101, 98] width 91 height 8
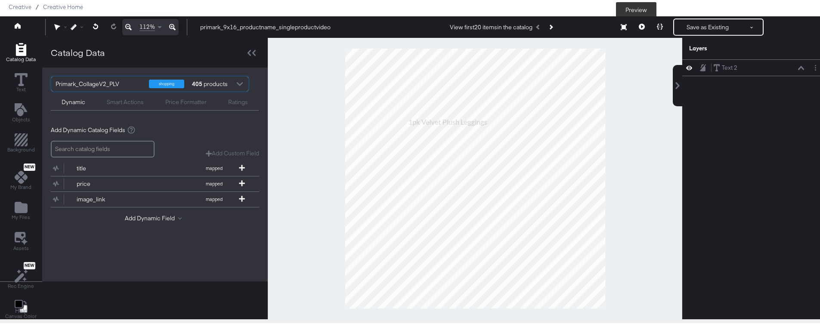
click at [639, 24] on icon at bounding box center [642, 25] width 6 height 6
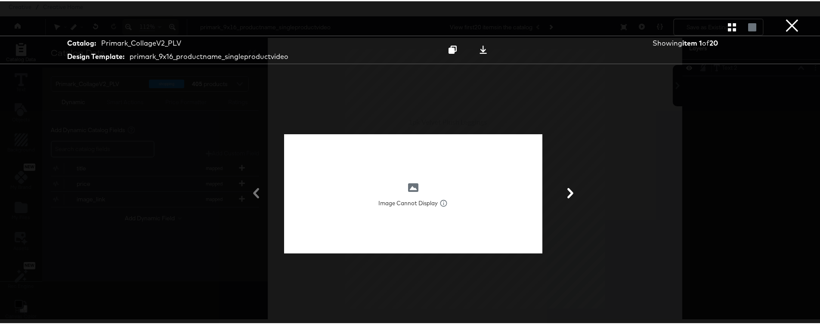
click at [787, 17] on button "×" at bounding box center [792, 8] width 17 height 17
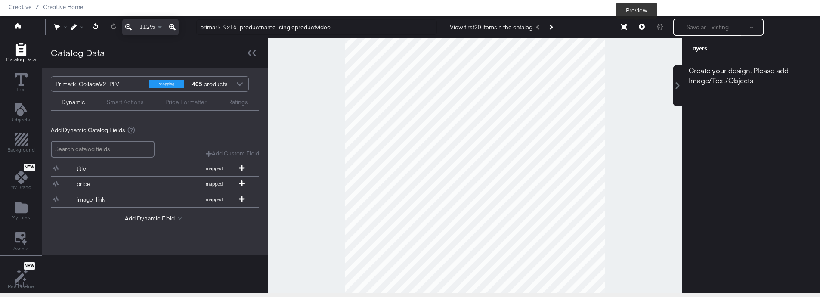
click at [639, 24] on button at bounding box center [642, 25] width 18 height 17
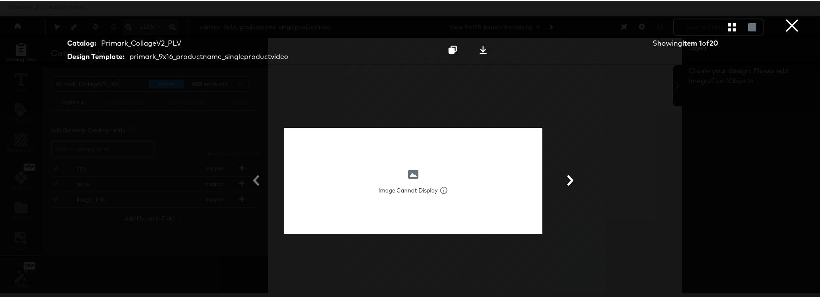
click at [784, 17] on button "×" at bounding box center [792, 8] width 17 height 17
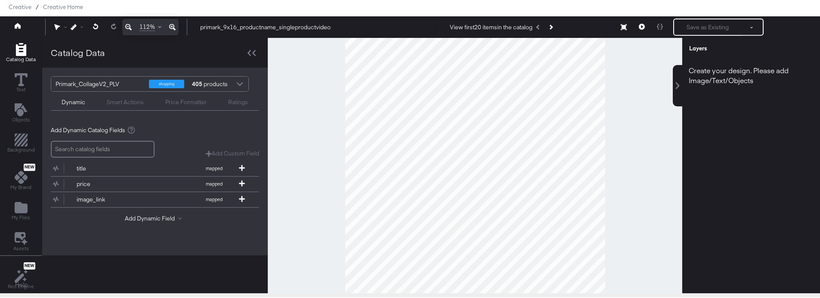
click at [217, 86] on div "405 products" at bounding box center [204, 82] width 26 height 15
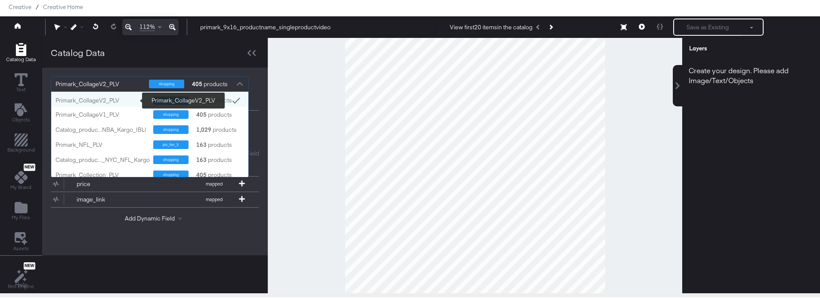
click at [96, 99] on div "Primark_CollageV2_PLV" at bounding box center [101, 99] width 91 height 8
click at [217, 83] on div "405 products" at bounding box center [204, 82] width 26 height 15
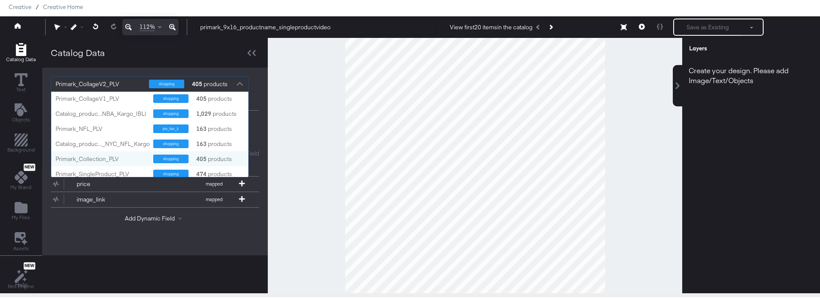
scroll to position [34, 0]
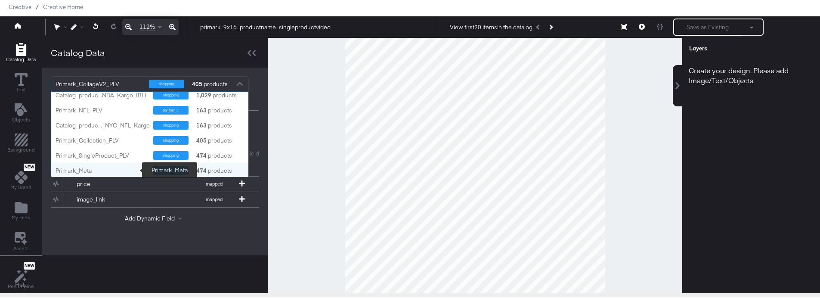
click at [109, 165] on div "Primark_Meta" at bounding box center [101, 169] width 91 height 8
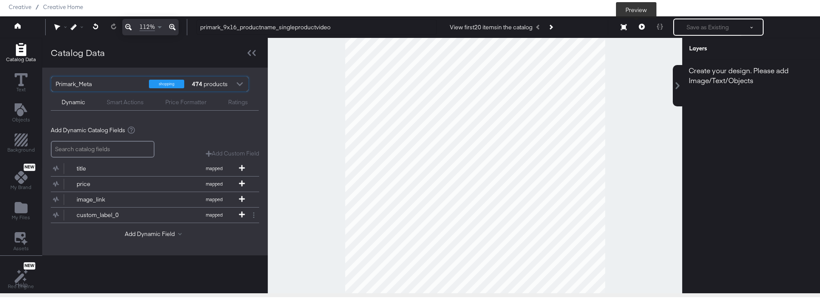
click at [640, 25] on button at bounding box center [642, 25] width 18 height 17
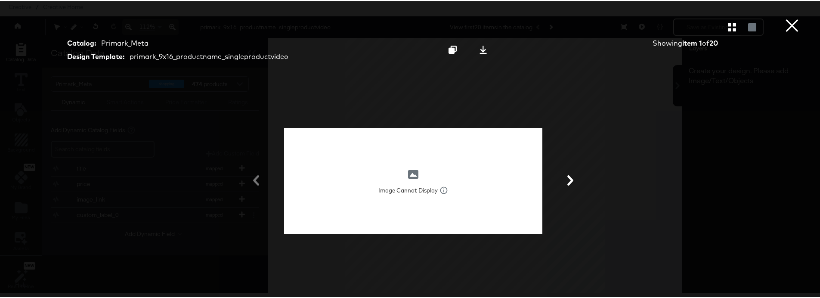
click at [786, 17] on button "×" at bounding box center [792, 8] width 17 height 17
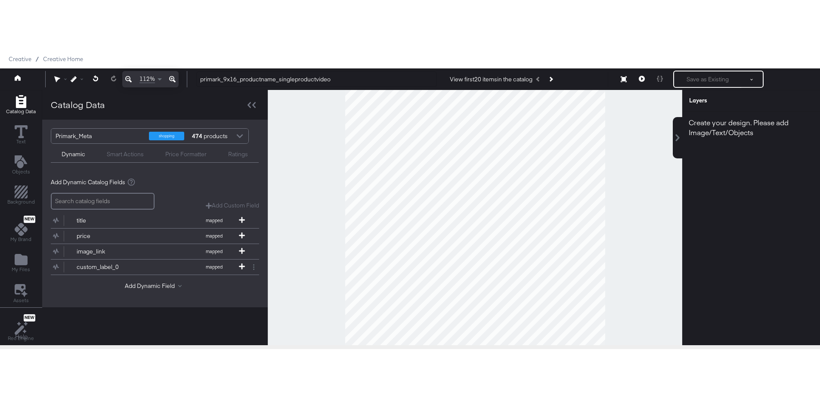
scroll to position [22, 0]
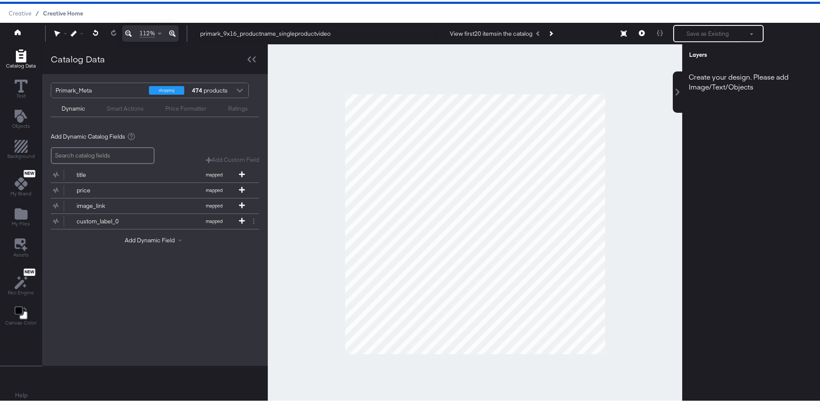
click at [74, 12] on span "Creative Home" at bounding box center [63, 11] width 40 height 7
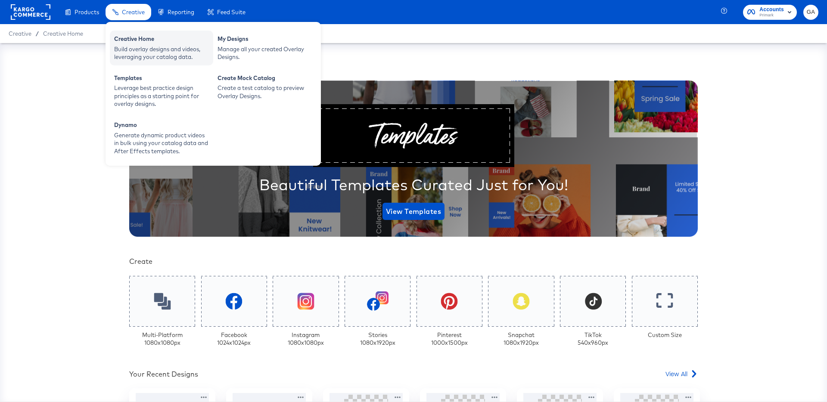
click at [143, 39] on div "Creative Home" at bounding box center [161, 40] width 95 height 10
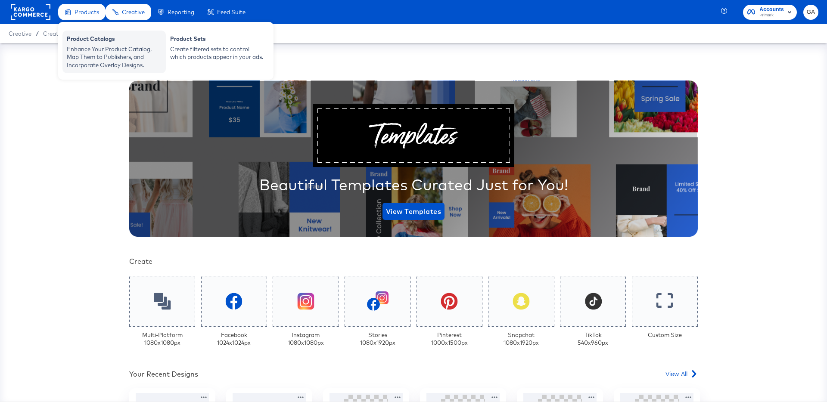
click at [91, 41] on div "Product Catalogs" at bounding box center [114, 40] width 95 height 10
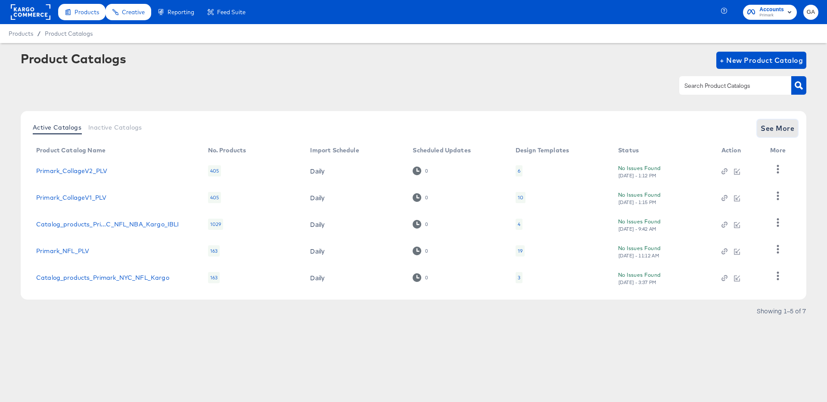
click at [777, 127] on span "See More" at bounding box center [778, 128] width 34 height 12
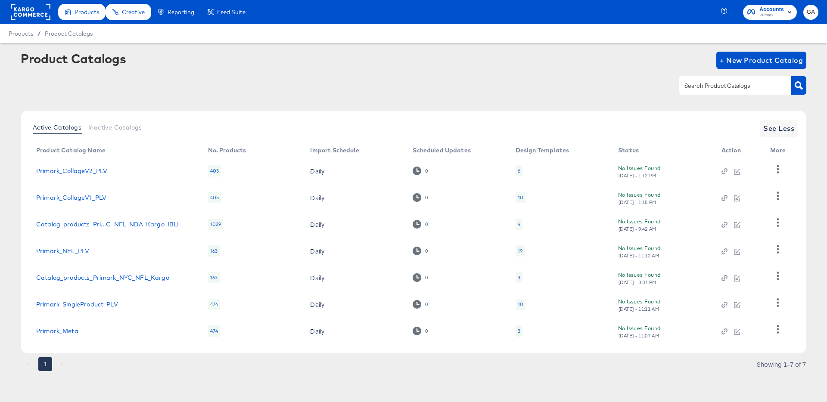
click at [520, 331] on div "3" at bounding box center [518, 331] width 7 height 11
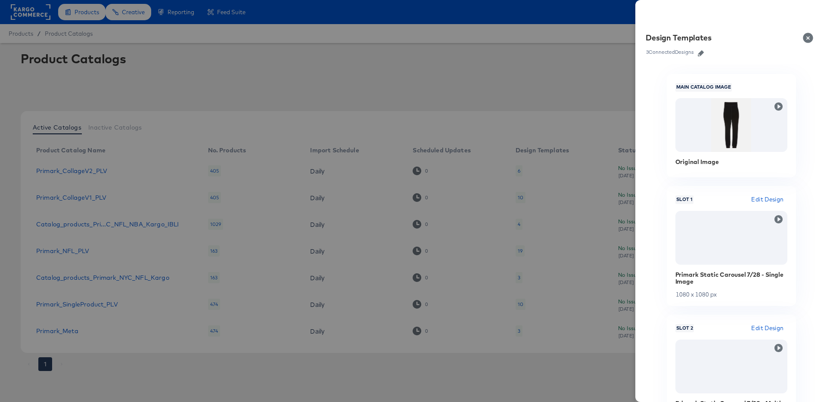
click at [807, 36] on button "Close" at bounding box center [810, 38] width 24 height 24
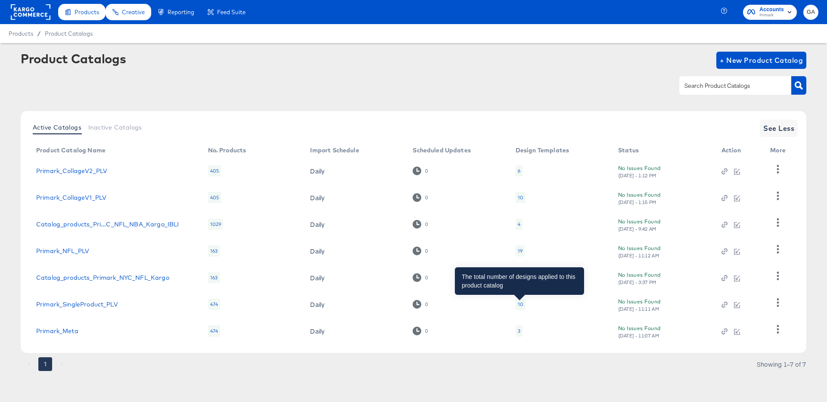
click at [520, 306] on div "10" at bounding box center [521, 304] width 6 height 7
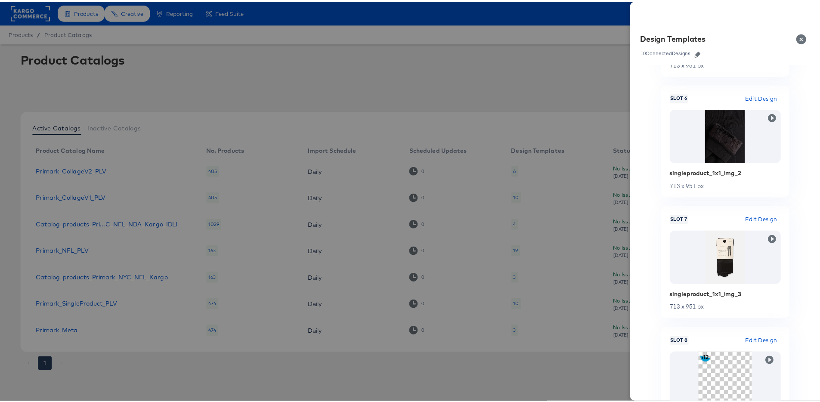
scroll to position [924, 0]
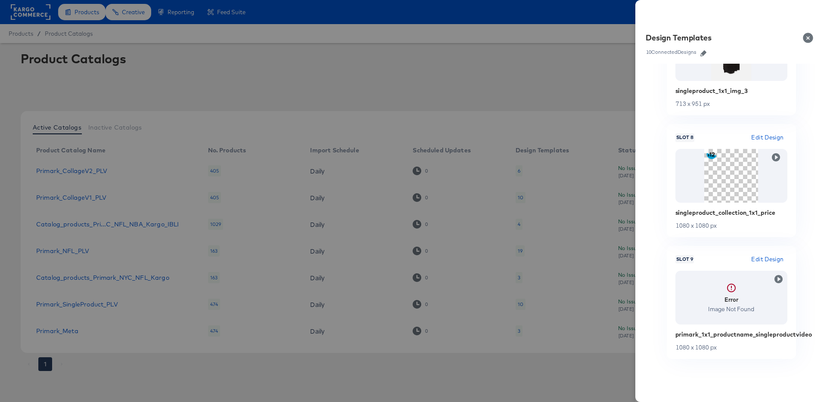
click at [763, 258] on span "Edit Design" at bounding box center [767, 260] width 32 height 10
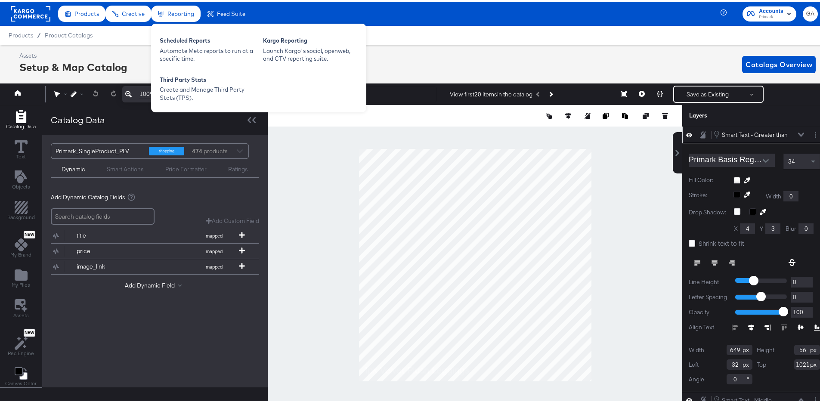
scroll to position [0, 0]
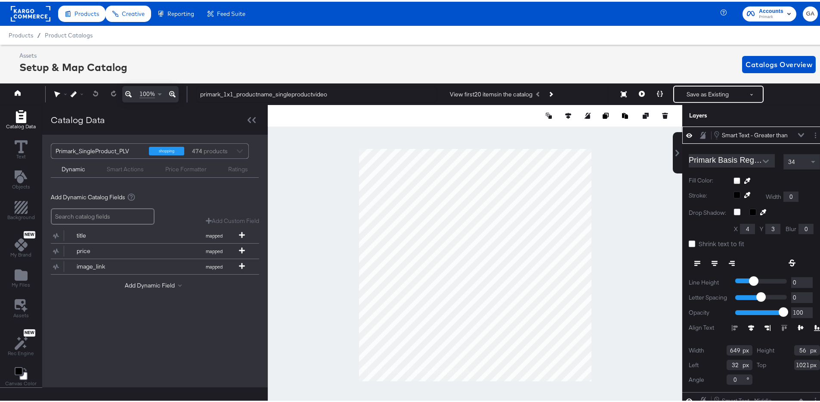
click at [798, 135] on icon at bounding box center [801, 133] width 6 height 4
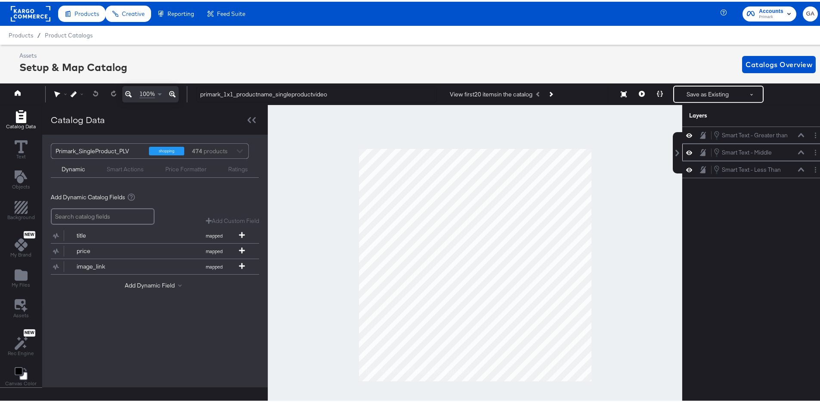
click at [796, 154] on div "Smart Text - Middle Smart Text - Middle" at bounding box center [759, 150] width 91 height 9
click at [794, 154] on div "Smart Text - Middle Smart Text - Middle" at bounding box center [759, 150] width 91 height 9
click at [798, 151] on icon at bounding box center [801, 151] width 6 height 4
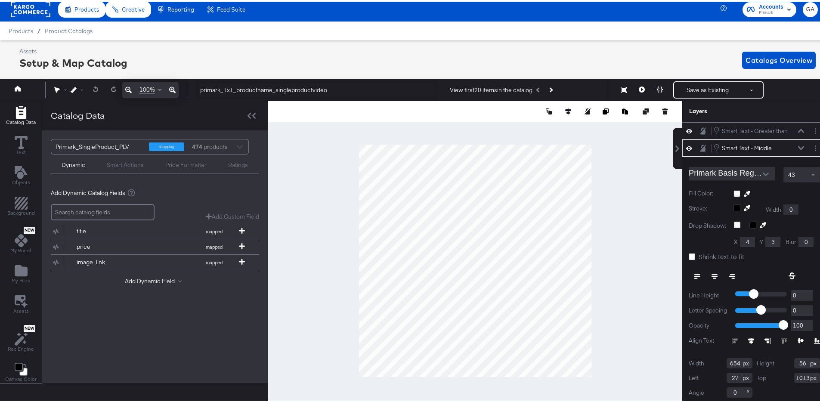
scroll to position [1, 0]
click at [796, 151] on div "Smart Text - Middle Smart Text - Middle" at bounding box center [755, 145] width 144 height 17
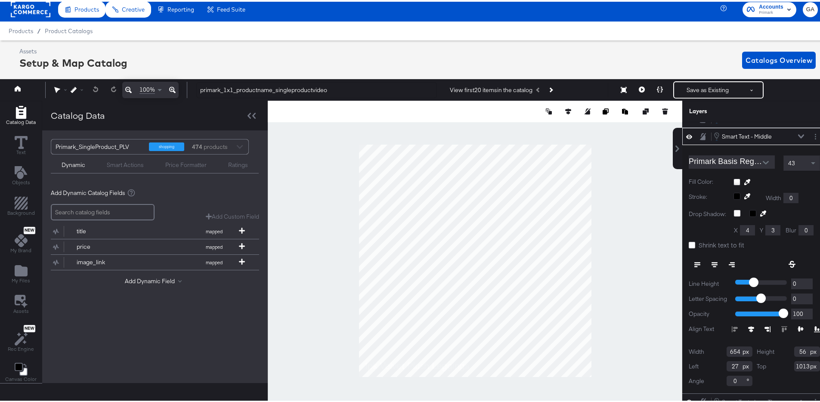
scroll to position [15, 0]
click at [798, 133] on icon at bounding box center [801, 135] width 6 height 4
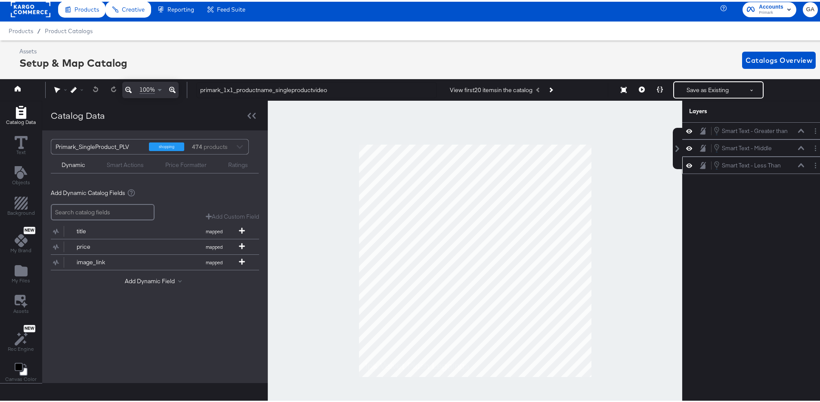
click at [795, 167] on div "Smart Text - Less Than Smart Text - Less Than" at bounding box center [759, 163] width 91 height 9
click at [798, 165] on icon at bounding box center [801, 163] width 6 height 4
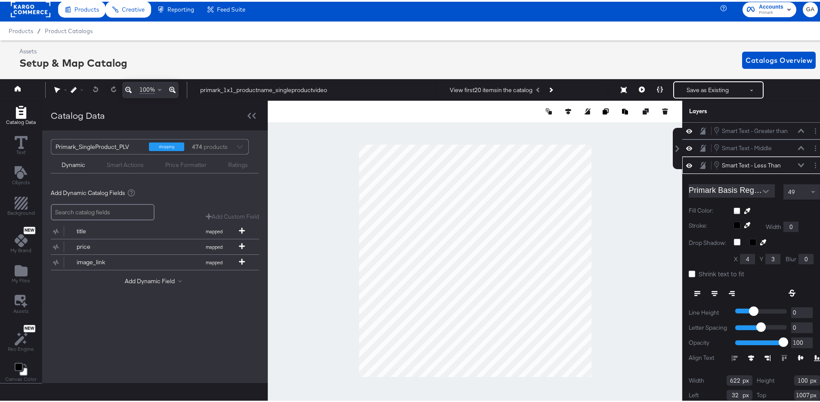
scroll to position [18, 0]
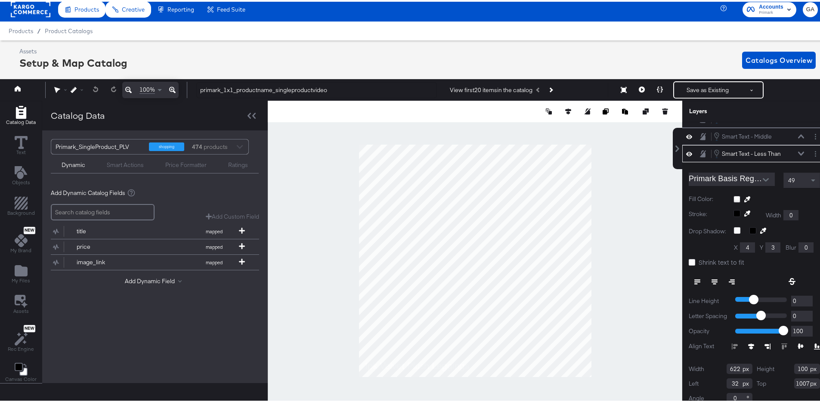
click at [239, 143] on span "Primark_SingleProduct_PLV shopping 474 products" at bounding box center [150, 145] width 189 height 15
click at [127, 144] on div "Primark_SingleProduct_PLV" at bounding box center [99, 145] width 87 height 15
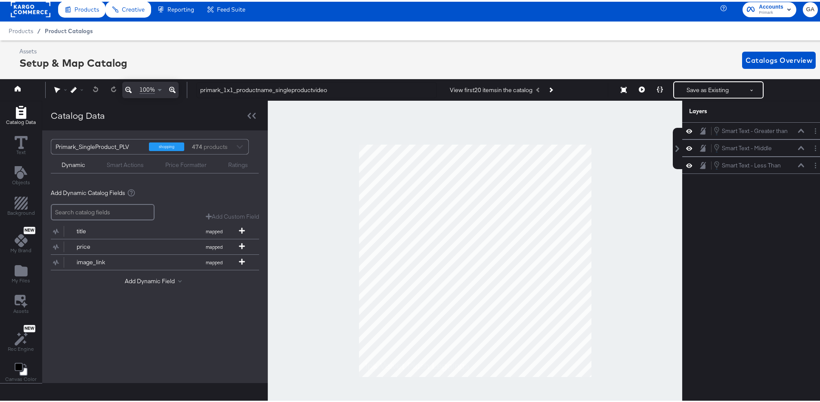
click at [71, 31] on span "Product Catalogs" at bounding box center [69, 29] width 48 height 7
click at [81, 29] on span "Product Catalogs" at bounding box center [69, 29] width 48 height 7
click at [754, 59] on span "Catalogs Overview" at bounding box center [779, 59] width 67 height 12
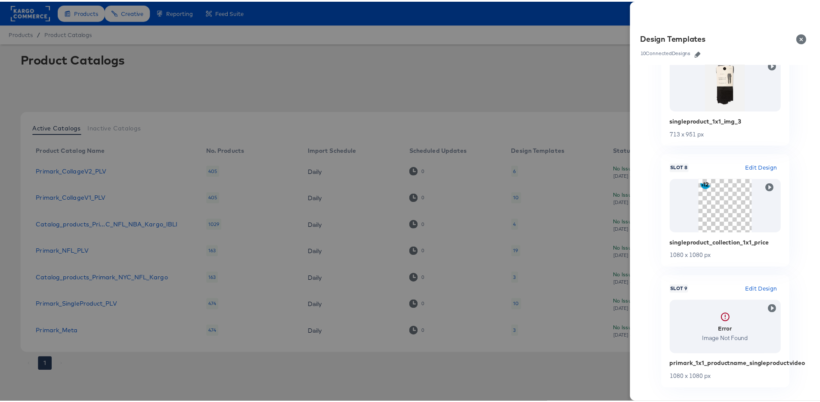
scroll to position [924, 0]
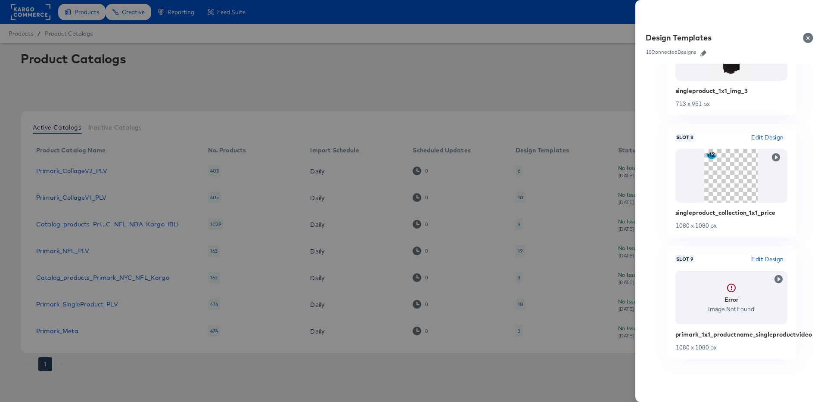
click at [808, 38] on button "Close" at bounding box center [810, 38] width 24 height 24
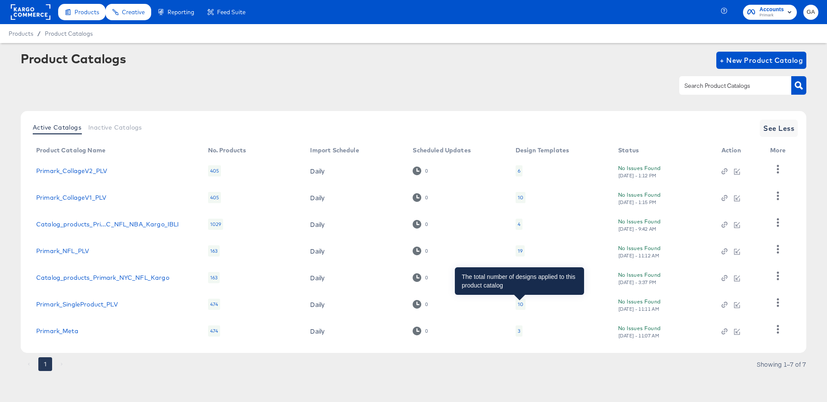
click at [519, 306] on div "10" at bounding box center [521, 304] width 6 height 7
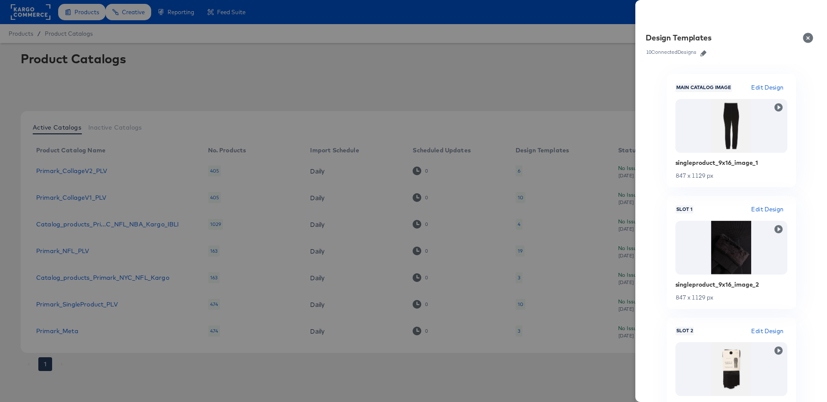
click at [705, 53] on icon "button" at bounding box center [703, 53] width 6 height 6
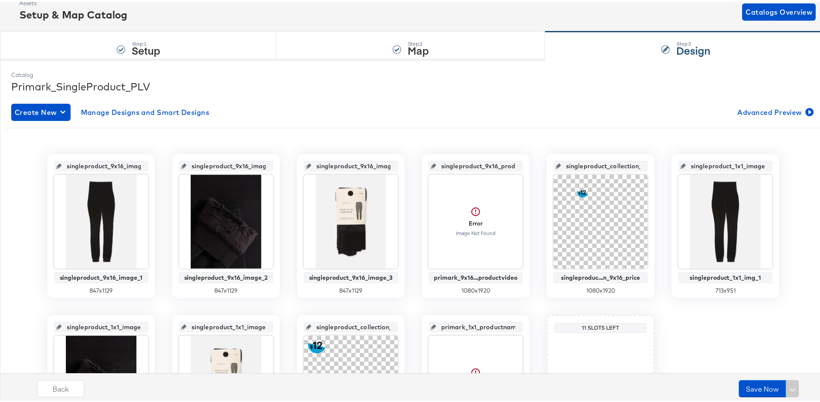
scroll to position [170, 0]
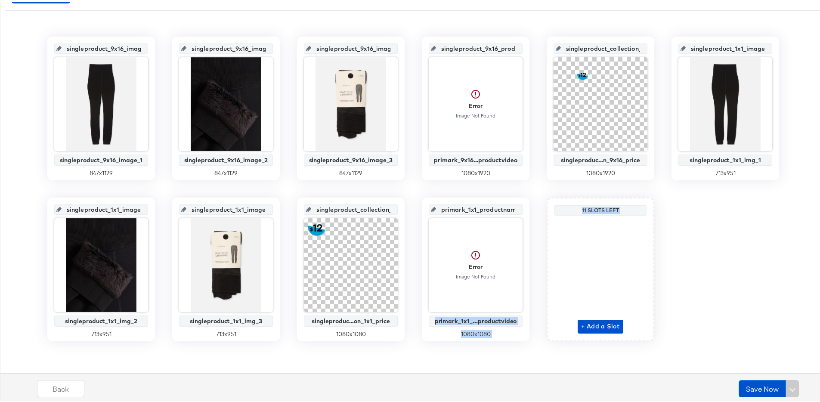
drag, startPoint x: 400, startPoint y: 311, endPoint x: 503, endPoint y: 317, distance: 103.5
click at [552, 314] on div "singleproduct_9x16_image_1 singleproduct_9x16_image_1 847 x 1129 singleproduct_…" at bounding box center [413, 187] width 817 height 305
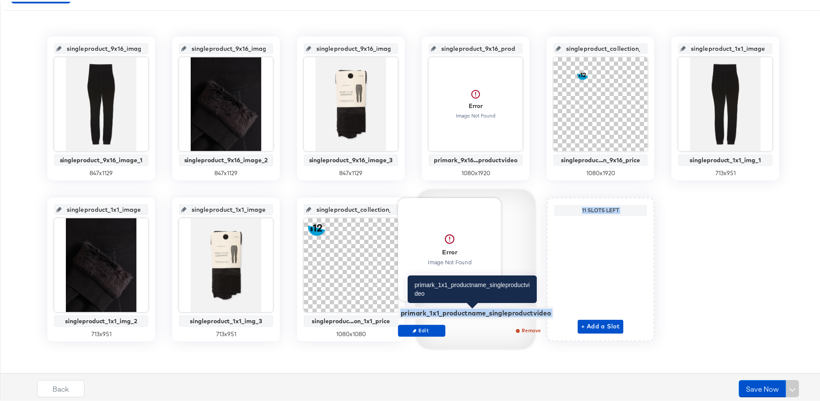
click at [410, 308] on div "primark_1x1_productname_singleproductvideo" at bounding box center [476, 311] width 150 height 8
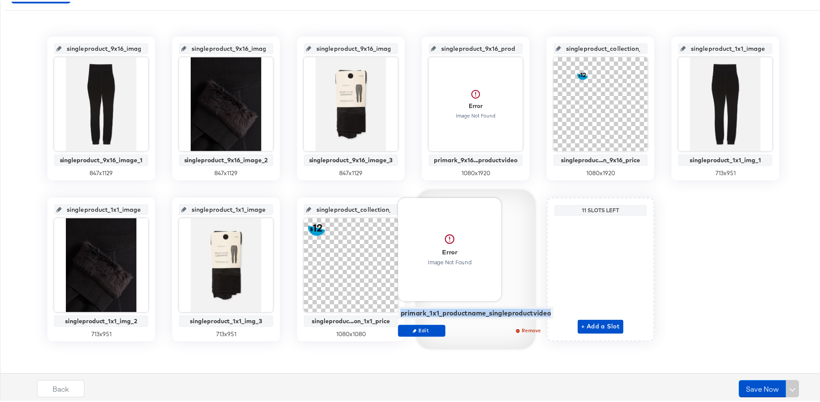
drag, startPoint x: 400, startPoint y: 311, endPoint x: 548, endPoint y: 314, distance: 147.8
click at [548, 314] on div "primark_1x1_productname_singleproductvideo" at bounding box center [475, 311] width 155 height 12
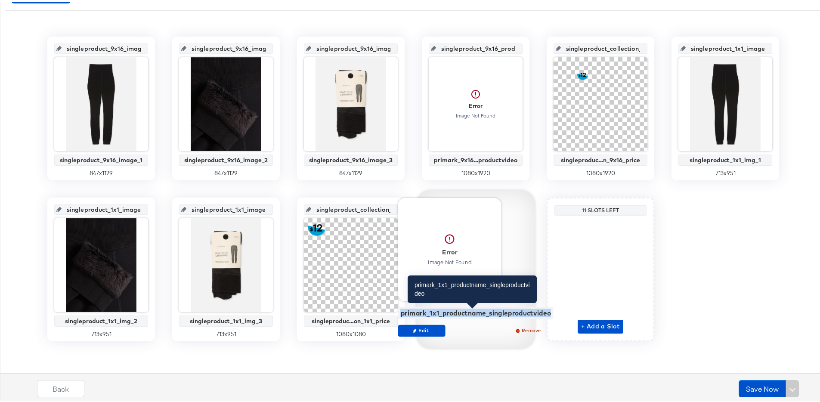
copy div "primark_1x1_productname_singleproductvideo"
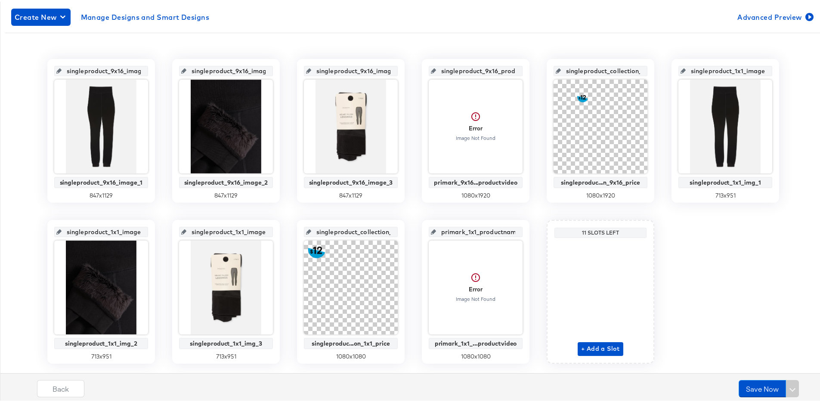
scroll to position [131, 0]
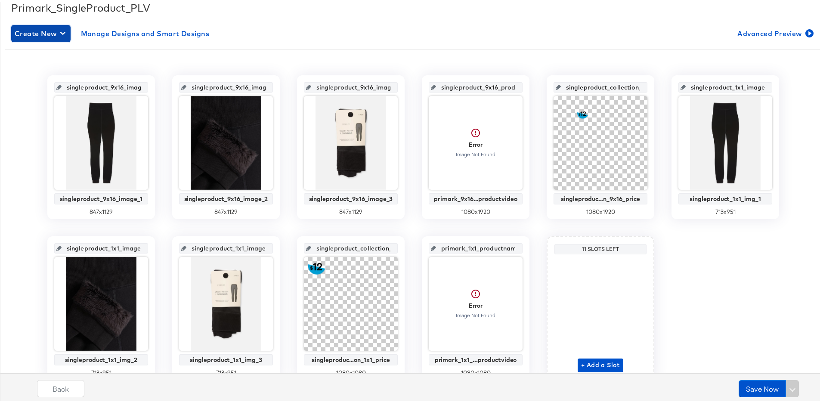
click at [63, 33] on icon "button" at bounding box center [62, 31] width 5 height 3
click at [475, 245] on input "primark_1x1_productname_image" at bounding box center [478, 243] width 84 height 23
drag, startPoint x: 441, startPoint y: 246, endPoint x: 484, endPoint y: 247, distance: 42.6
click at [536, 248] on div "singleproduct_9x16_image_1 singleproduct_9x16_image_1 847 x 1129 singleproduct_…" at bounding box center [413, 226] width 817 height 305
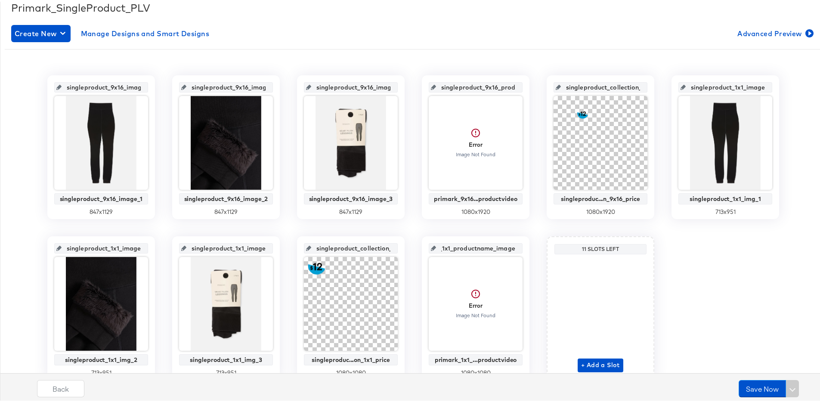
scroll to position [0, 0]
click at [64, 31] on icon "button" at bounding box center [62, 31] width 5 height 3
click at [49, 51] on div "Create New Design" at bounding box center [47, 52] width 62 height 7
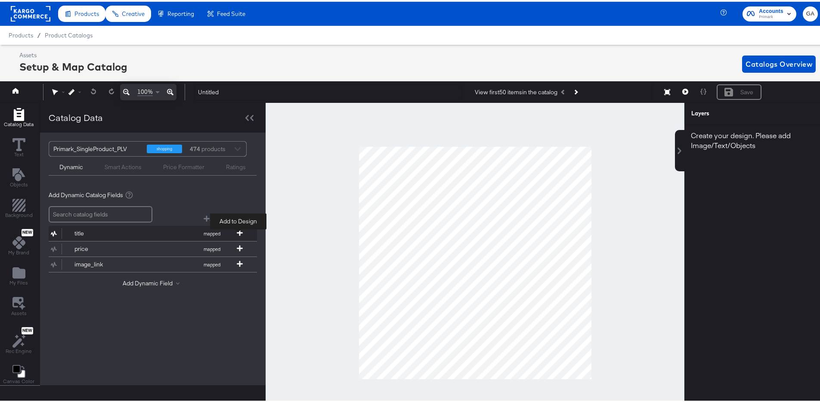
click at [238, 230] on icon at bounding box center [240, 231] width 6 height 6
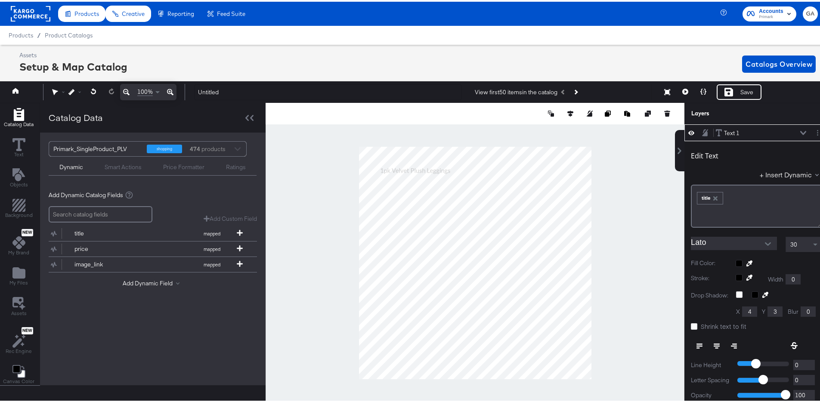
type input "304"
click at [683, 88] on icon at bounding box center [686, 90] width 6 height 6
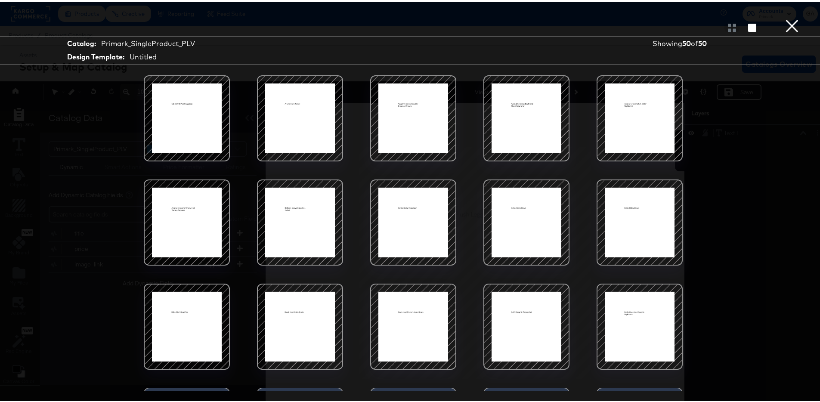
click at [788, 17] on button "×" at bounding box center [792, 8] width 17 height 17
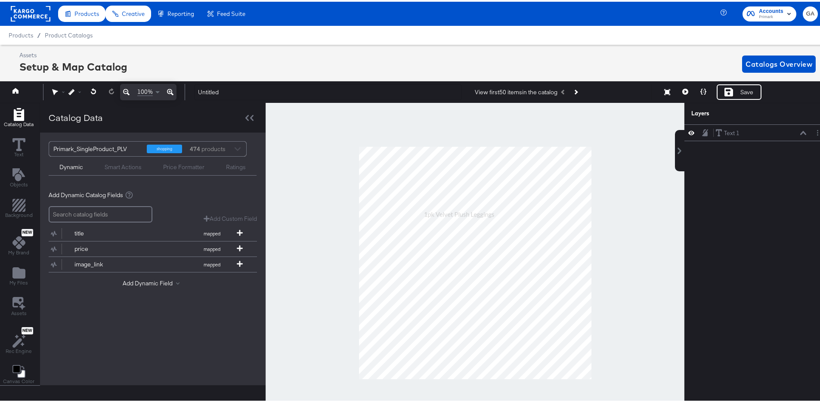
click at [279, 265] on div at bounding box center [475, 261] width 419 height 320
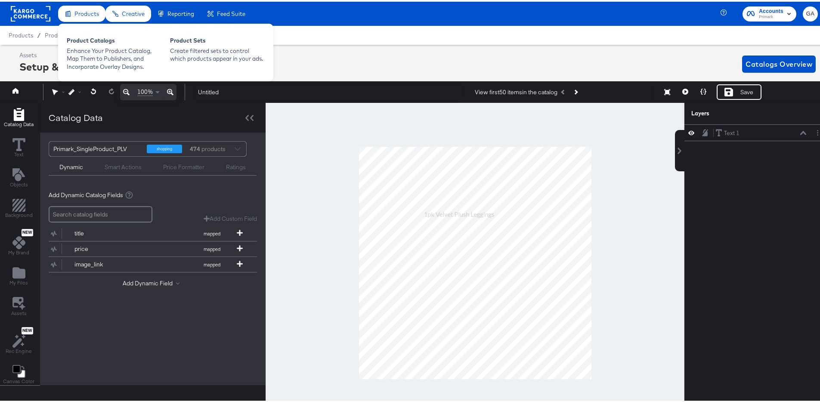
click at [68, 11] on icon at bounding box center [68, 12] width 6 height 6
click at [81, 40] on div "Product Catalogs" at bounding box center [114, 40] width 95 height 10
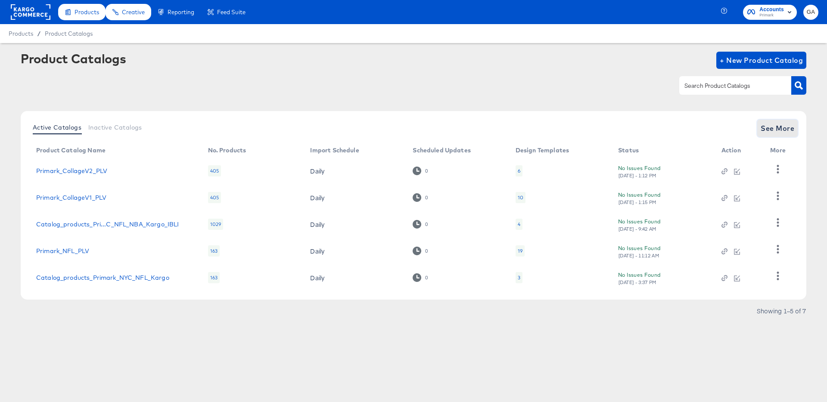
click at [769, 131] on span "See More" at bounding box center [778, 128] width 34 height 12
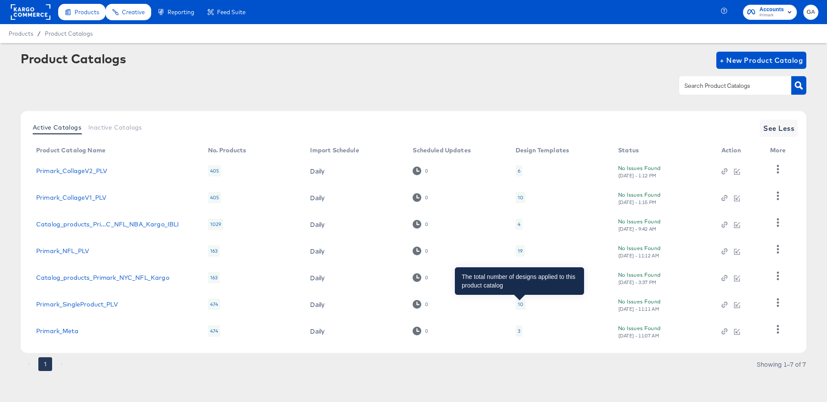
click at [520, 303] on div "10" at bounding box center [521, 304] width 6 height 7
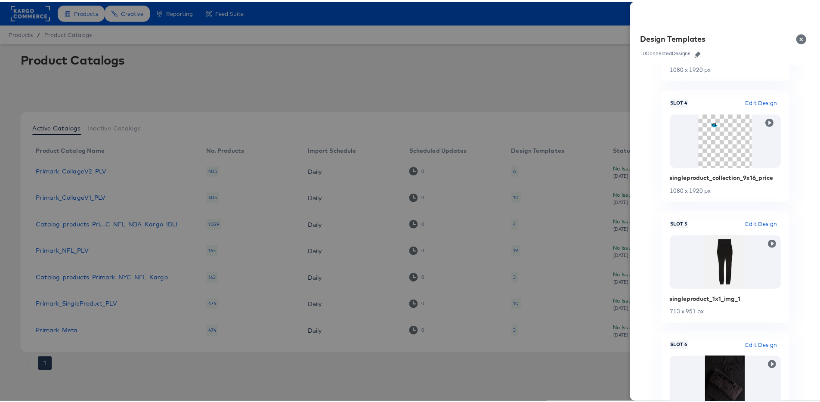
scroll to position [924, 0]
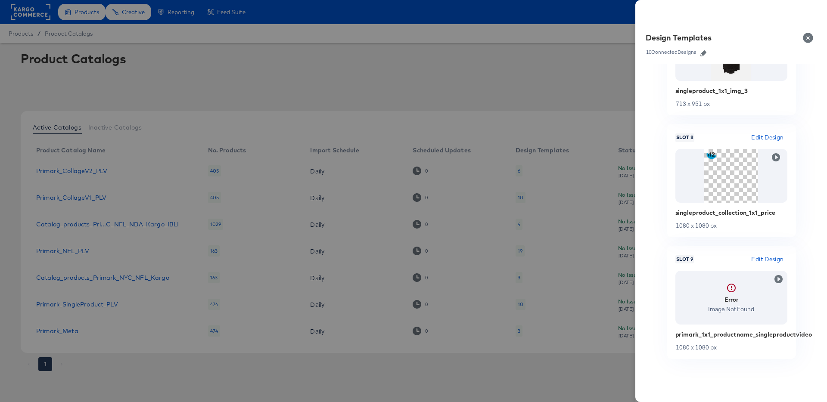
click at [758, 259] on span "Edit Design" at bounding box center [767, 260] width 32 height 10
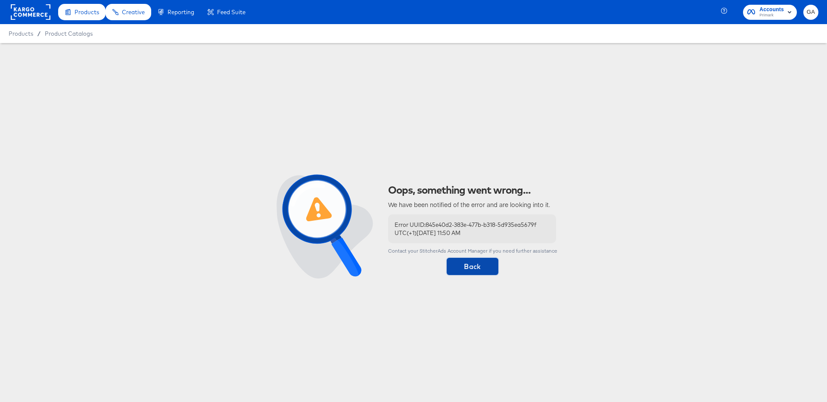
click at [484, 264] on span "Back" at bounding box center [472, 267] width 45 height 12
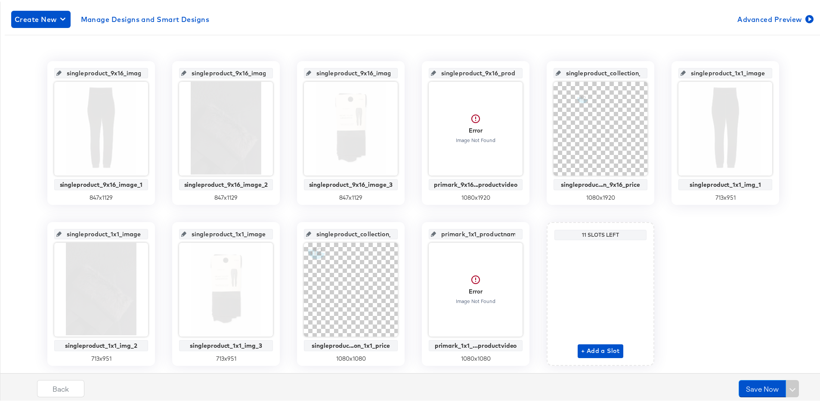
scroll to position [170, 0]
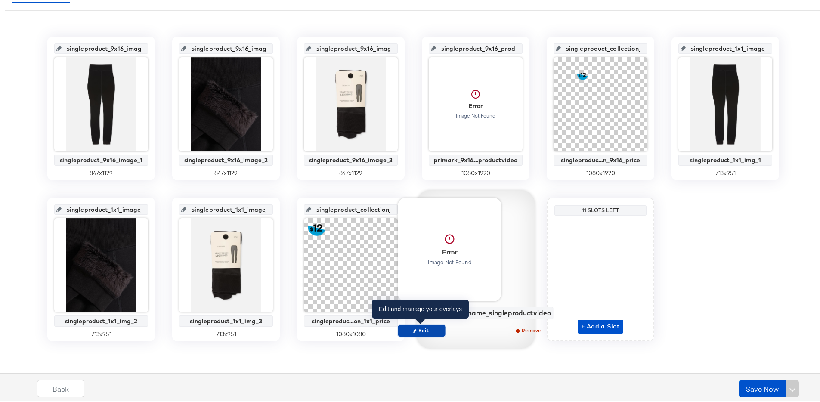
click at [430, 329] on span "Edit" at bounding box center [422, 329] width 40 height 6
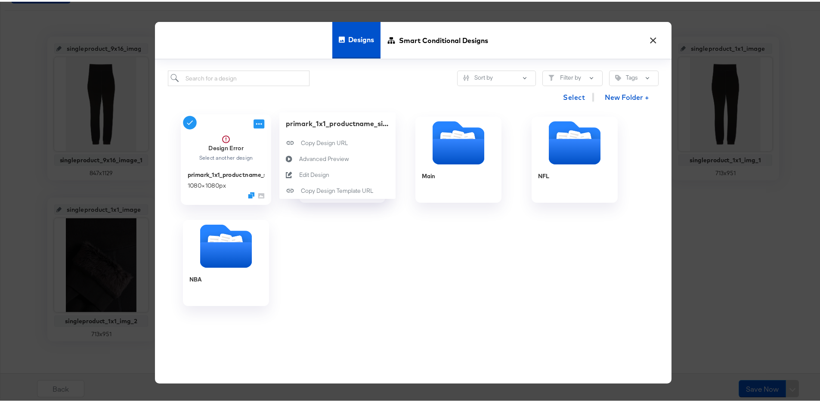
click at [257, 123] on icon at bounding box center [259, 122] width 11 height 9
click at [299, 173] on div "Edit Design Edit Design" at bounding box center [299, 173] width 0 height 0
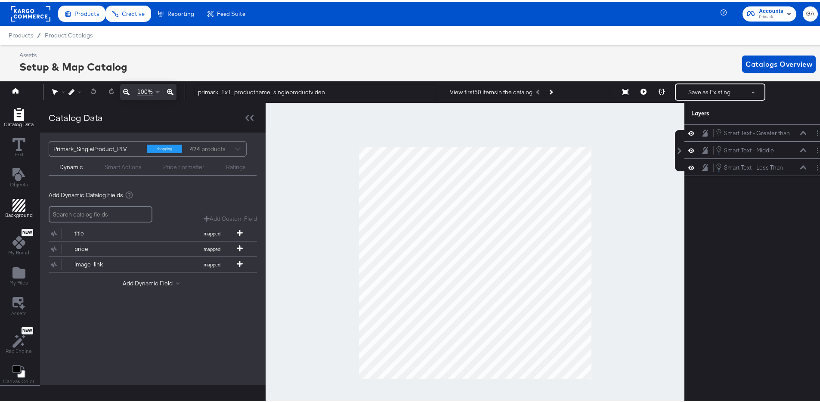
click at [14, 202] on icon "Add Rectangle" at bounding box center [18, 203] width 13 height 13
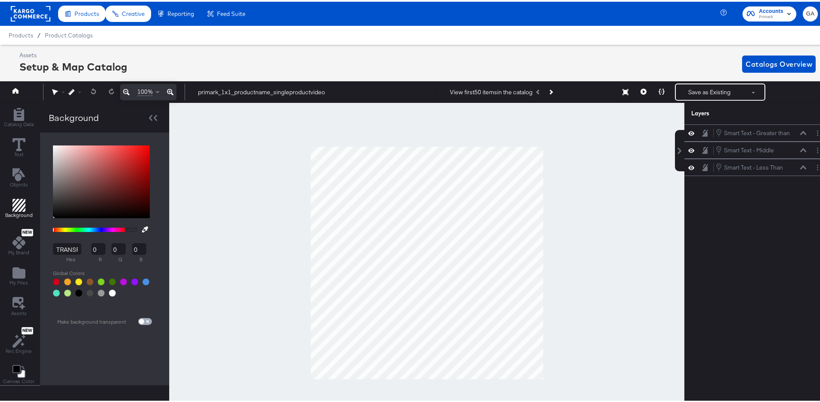
click at [139, 320] on input "checkbox" at bounding box center [141, 321] width 21 height 7
checkbox input "true"
type input "FFFFFF"
type input "255"
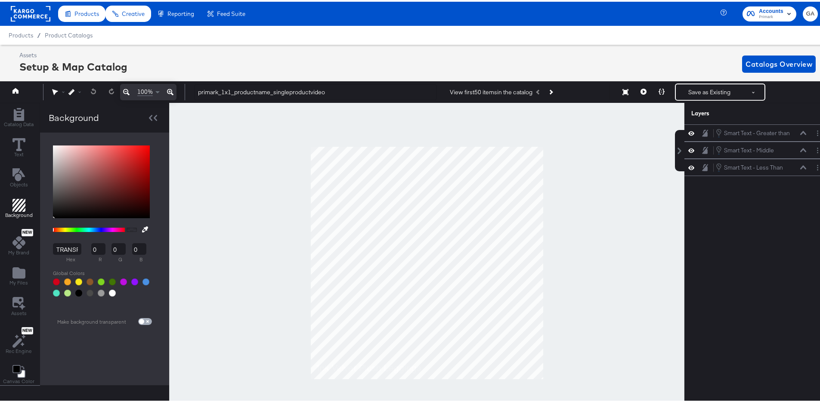
type input "255"
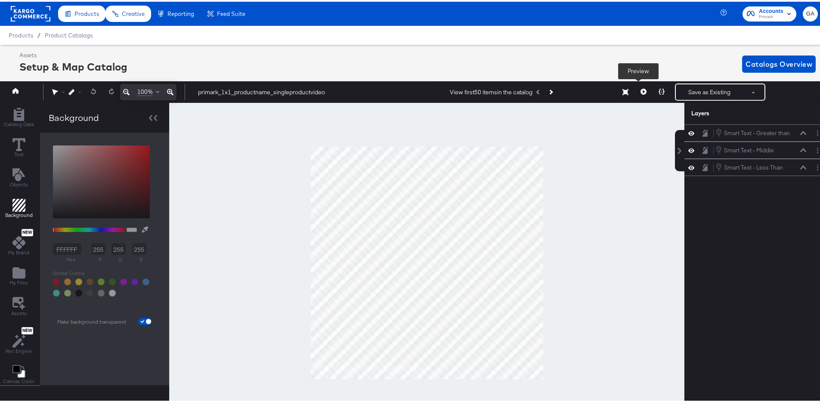
click at [641, 89] on icon at bounding box center [644, 90] width 6 height 6
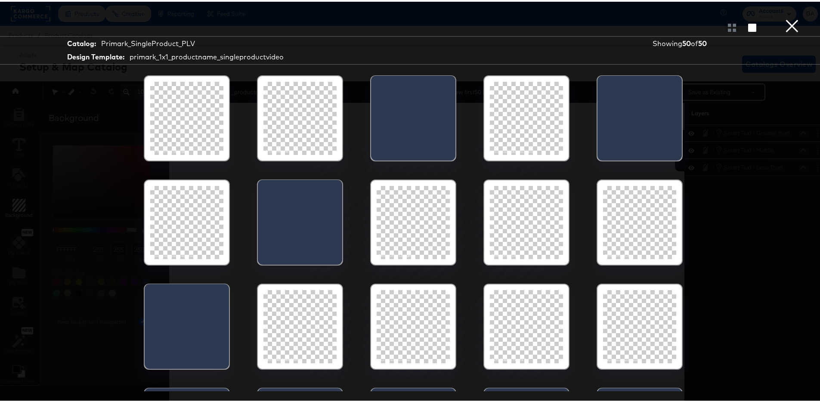
click at [771, 121] on div "Catalog: Primark_SingleProduct_PLV Design Template: primark_1x1_productname_sin…" at bounding box center [413, 201] width 827 height 368
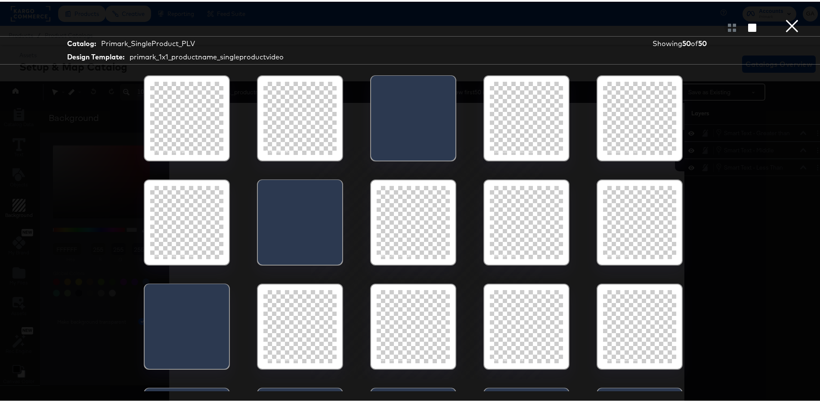
click at [790, 17] on button "×" at bounding box center [792, 8] width 17 height 17
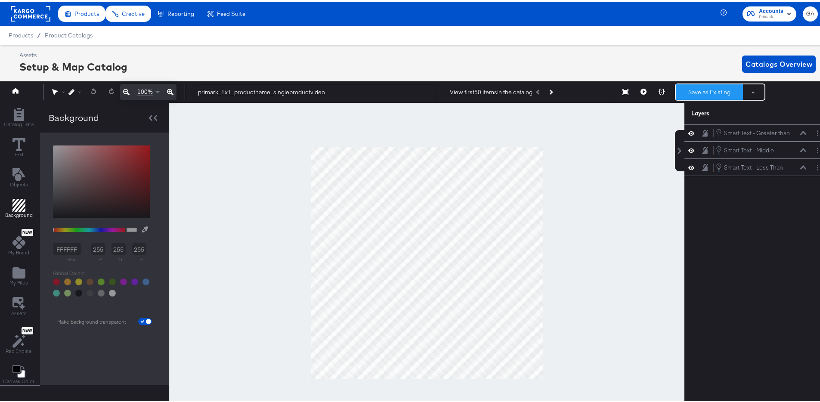
click at [697, 91] on button "Save as Existing" at bounding box center [709, 91] width 67 height 16
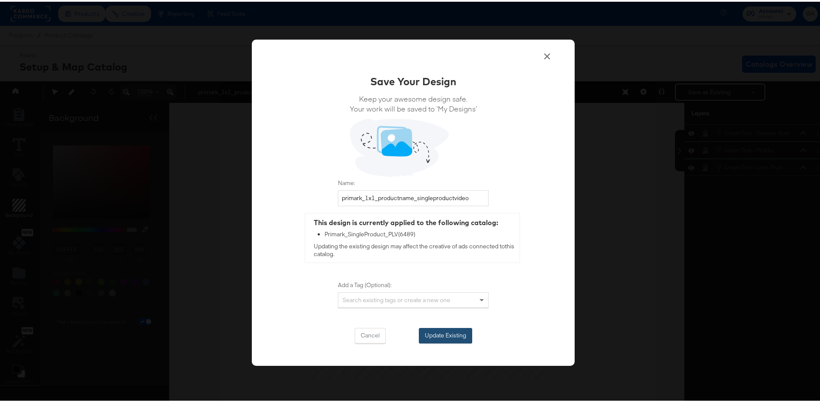
click at [449, 335] on button "Update Existing" at bounding box center [445, 334] width 53 height 16
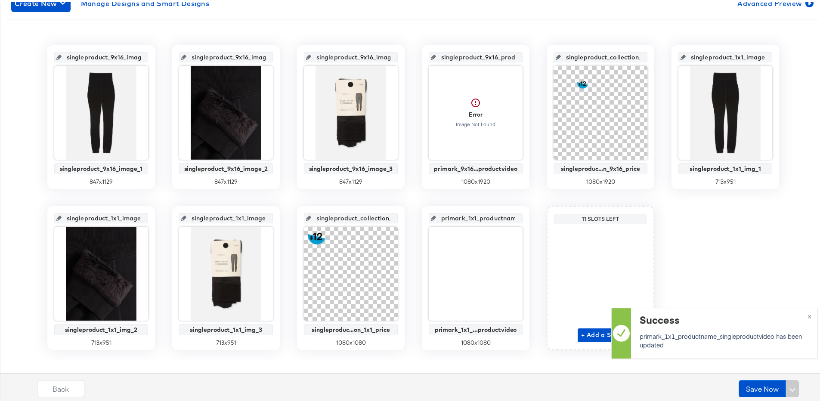
scroll to position [170, 0]
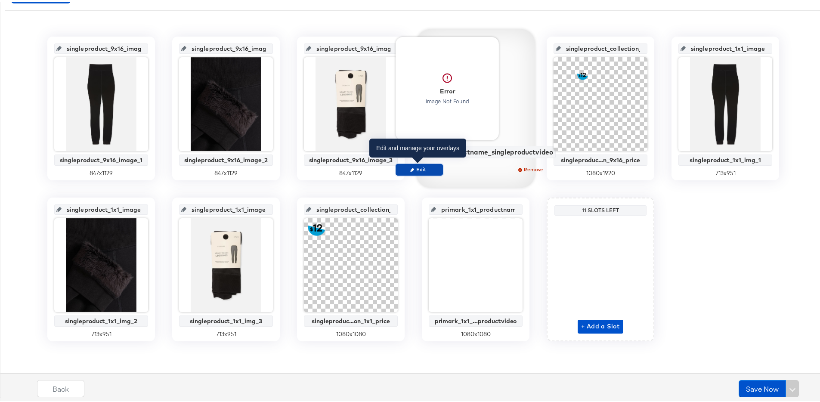
click at [425, 168] on span "Edit" at bounding box center [420, 168] width 40 height 6
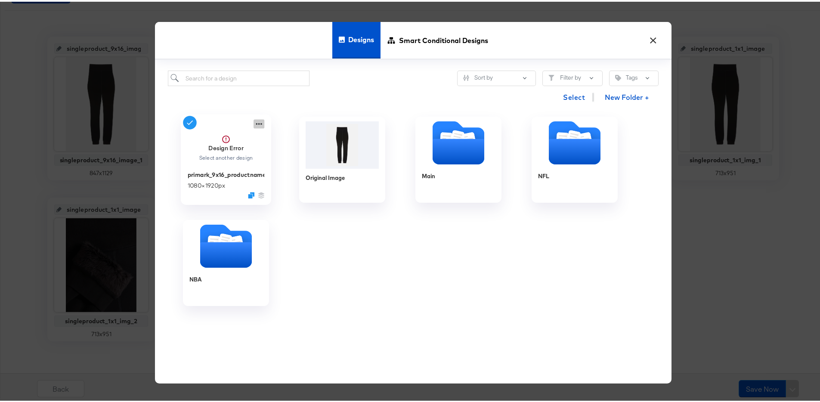
click at [256, 122] on icon at bounding box center [259, 122] width 6 height 2
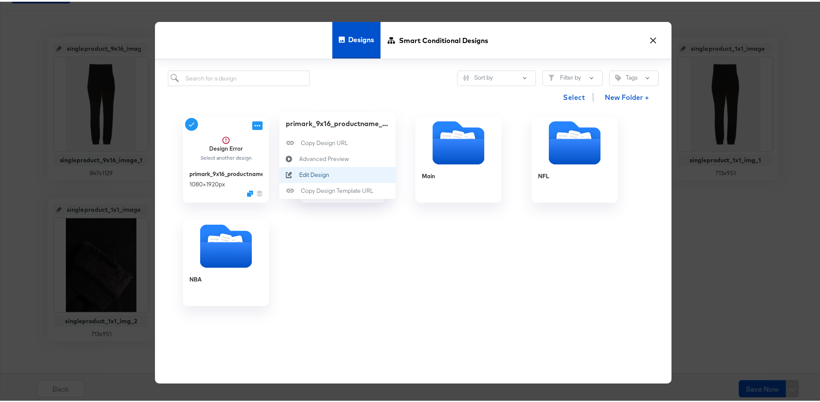
click at [299, 173] on div "Edit Design Edit Design" at bounding box center [299, 173] width 0 height 0
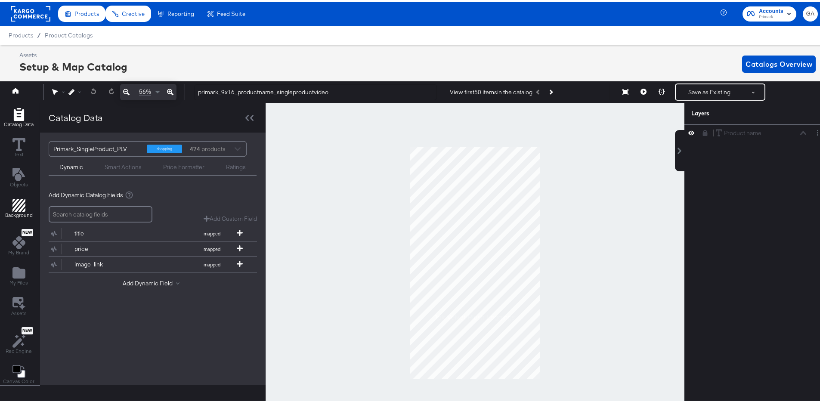
click at [14, 208] on icon "Add Rectangle" at bounding box center [18, 203] width 13 height 13
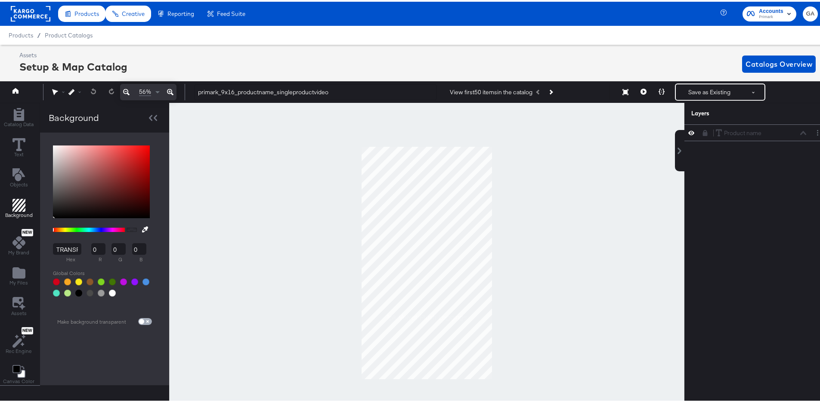
click at [143, 319] on input "checkbox" at bounding box center [141, 321] width 21 height 7
checkbox input "true"
type input "FFFFFF"
type input "255"
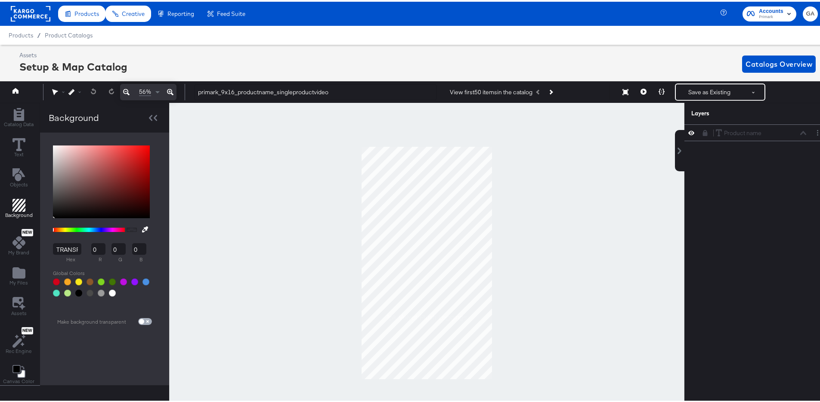
type input "255"
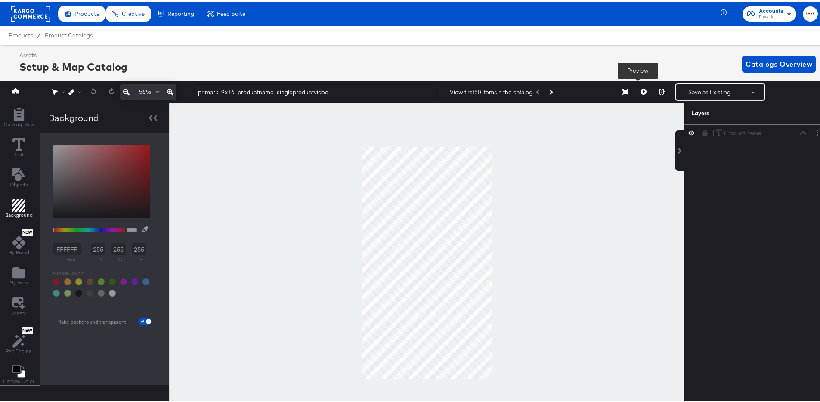
click at [641, 91] on icon at bounding box center [644, 90] width 6 height 6
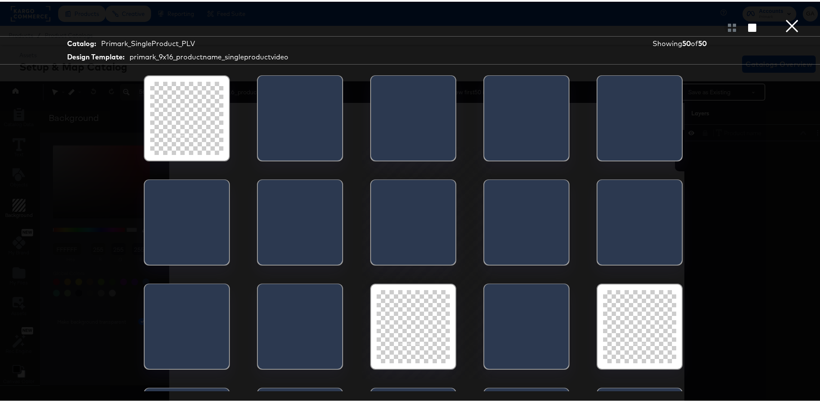
click at [784, 17] on button "×" at bounding box center [792, 8] width 17 height 17
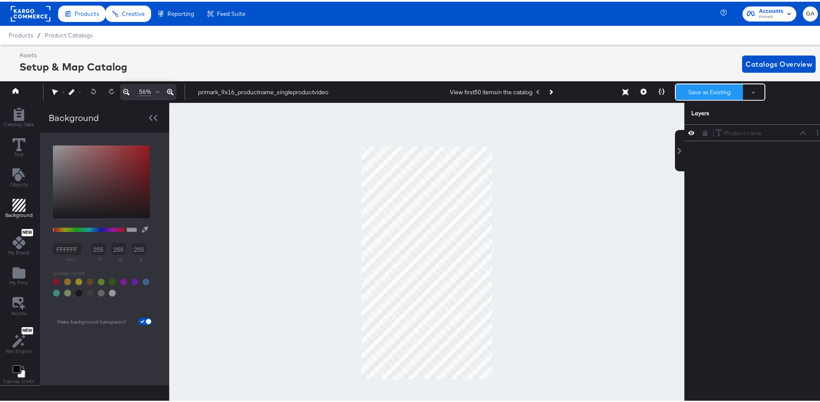
click at [679, 91] on button "Save as Existing" at bounding box center [709, 91] width 67 height 16
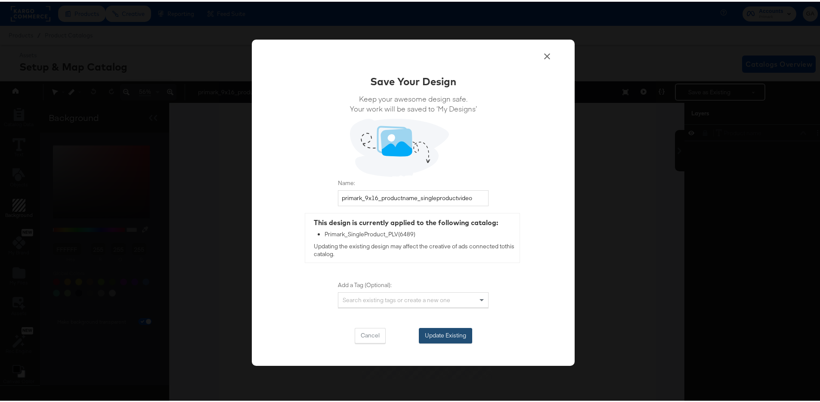
click at [442, 333] on button "Update Existing" at bounding box center [445, 334] width 53 height 16
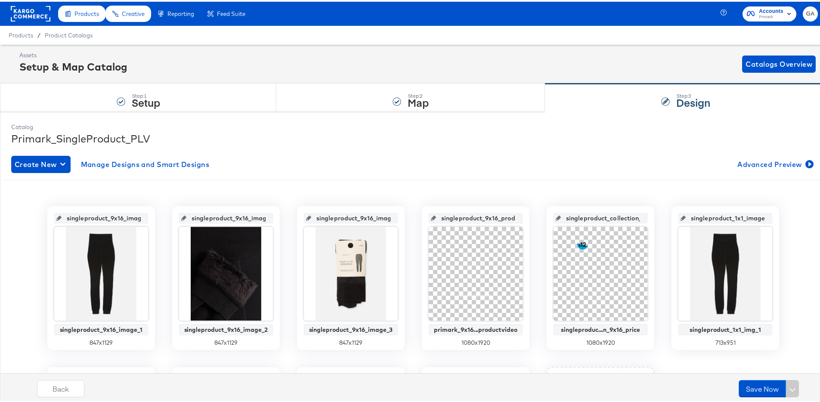
scroll to position [170, 0]
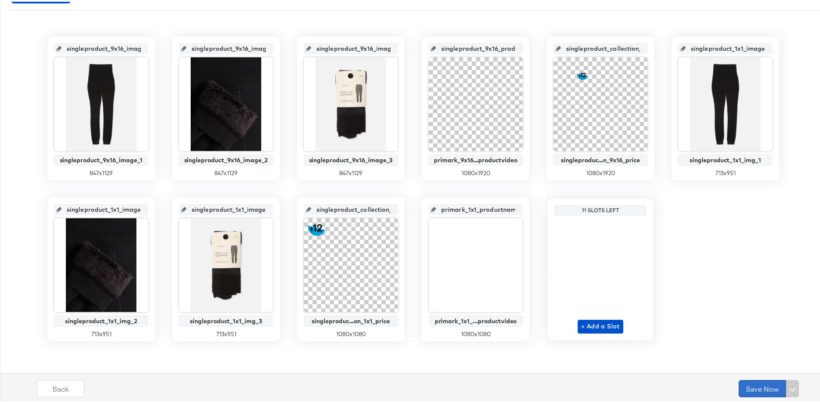
click at [750, 385] on button "Save Now" at bounding box center [762, 387] width 47 height 17
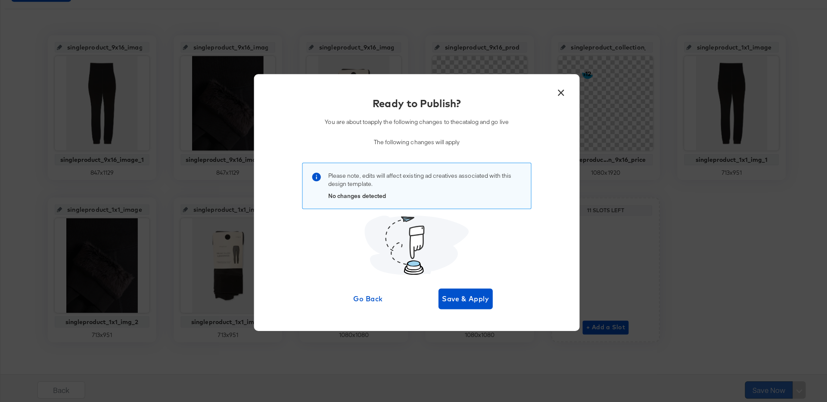
scroll to position [0, 0]
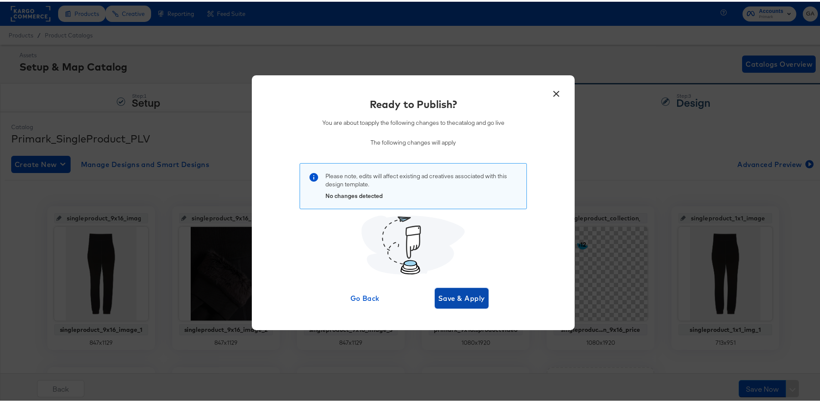
click at [468, 297] on span "Save & Apply" at bounding box center [461, 297] width 47 height 12
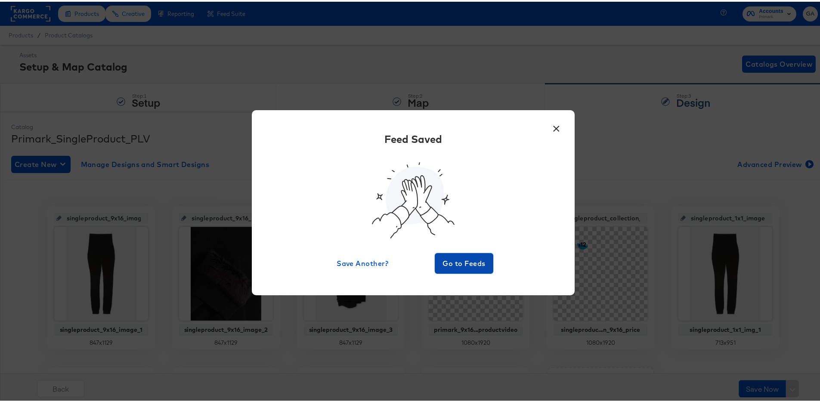
click at [458, 259] on span "Go to Feeds" at bounding box center [464, 262] width 52 height 12
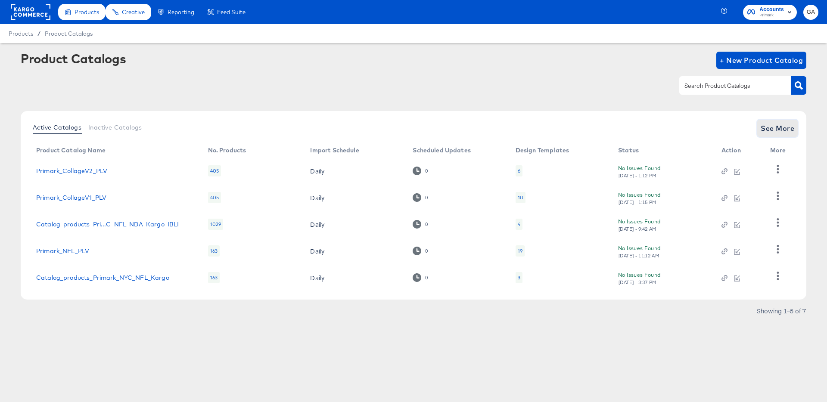
click at [785, 126] on span "See More" at bounding box center [778, 128] width 34 height 12
